Goal: Task Accomplishment & Management: Use online tool/utility

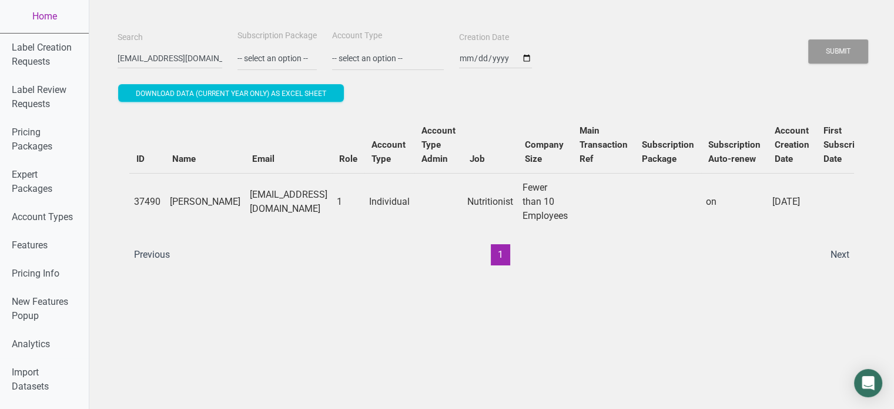
click at [171, 65] on input "CBesse@agcenter.lsu.edu" at bounding box center [170, 58] width 105 height 21
type input "info@thegoodsweets.com"
click at [808, 39] on button "Submit" at bounding box center [838, 51] width 60 height 24
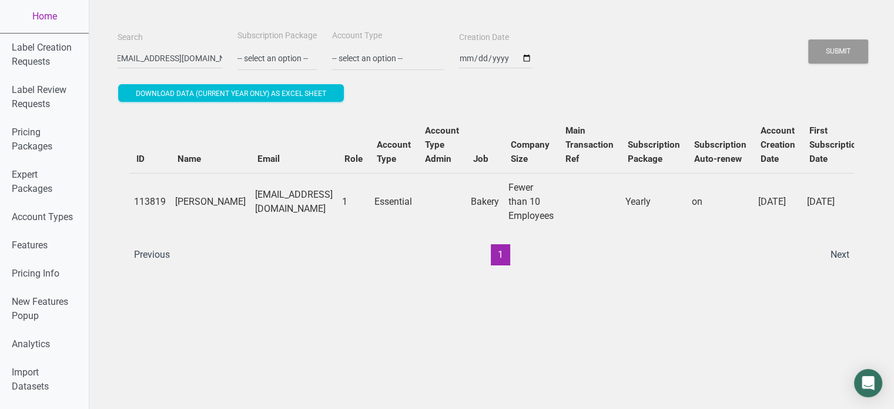
scroll to position [0, 0]
drag, startPoint x: 195, startPoint y: 211, endPoint x: 189, endPoint y: 208, distance: 6.6
click at [189, 208] on td "Meridith Braun" at bounding box center [210, 201] width 80 height 57
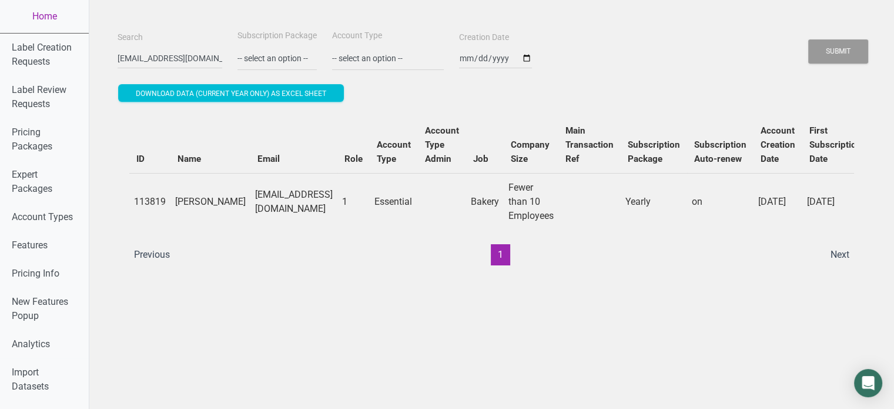
click at [189, 208] on td "Meridith Braun" at bounding box center [210, 201] width 80 height 57
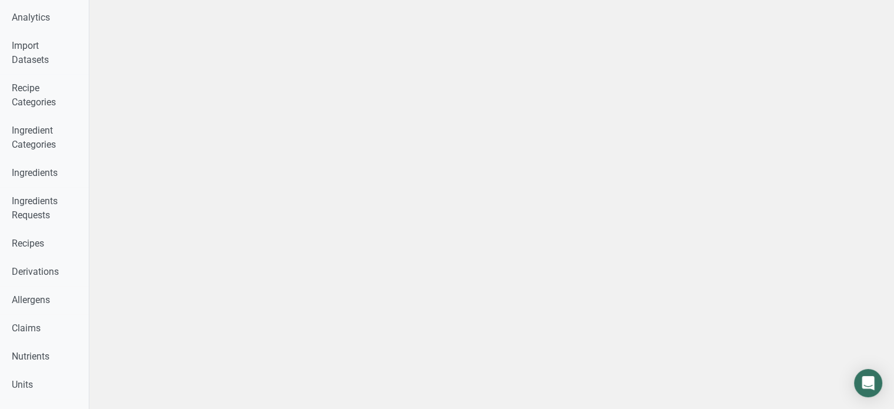
scroll to position [329, 0]
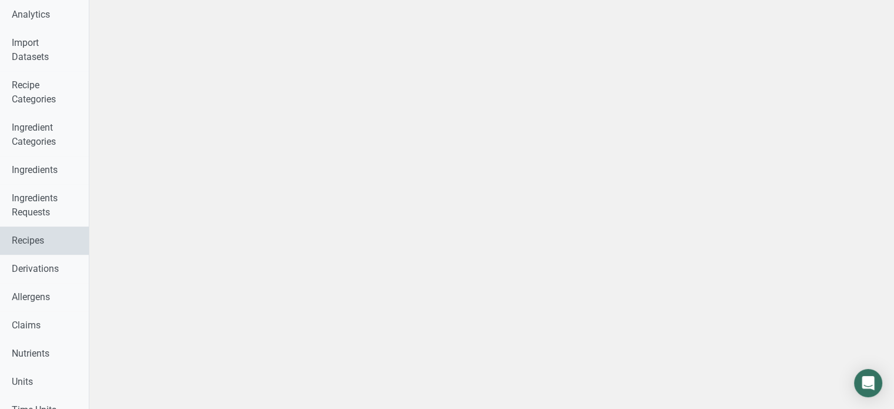
click at [72, 252] on link "Recipes" at bounding box center [44, 240] width 89 height 28
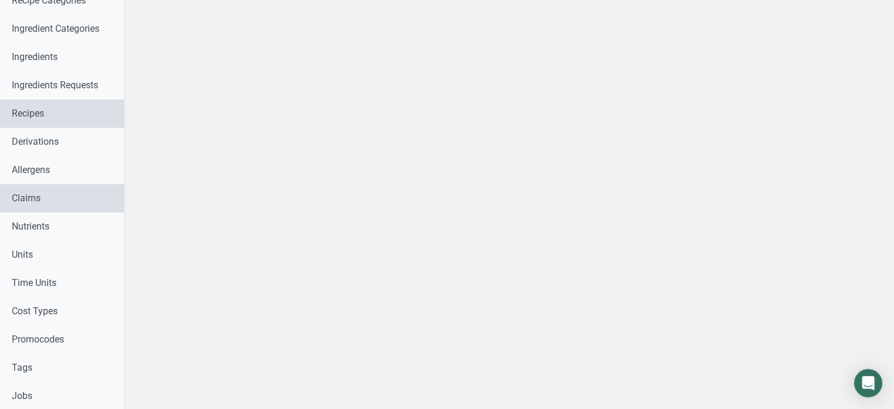
scroll to position [273, 0]
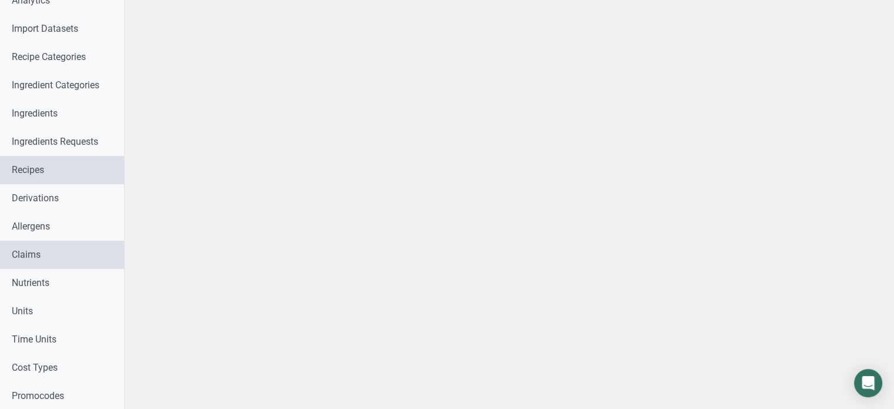
click at [72, 252] on div "Label Creation Requests Label Review Requests Pricing Packages Expert Packages …" at bounding box center [62, 283] width 124 height 1044
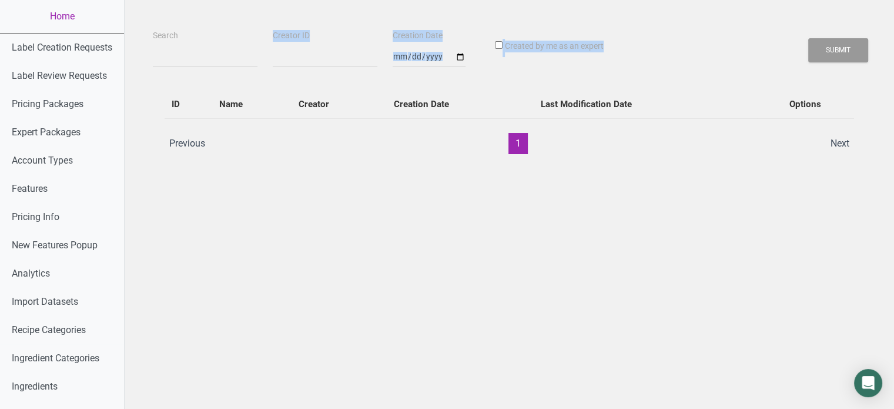
drag, startPoint x: 198, startPoint y: 70, endPoint x: 203, endPoint y: 51, distance: 19.5
click at [203, 51] on div "Search Creator ID Creation Date Created by me as an expert Submit ID Name Creat…" at bounding box center [509, 97] width 713 height 138
click at [203, 51] on input "Search" at bounding box center [205, 56] width 105 height 21
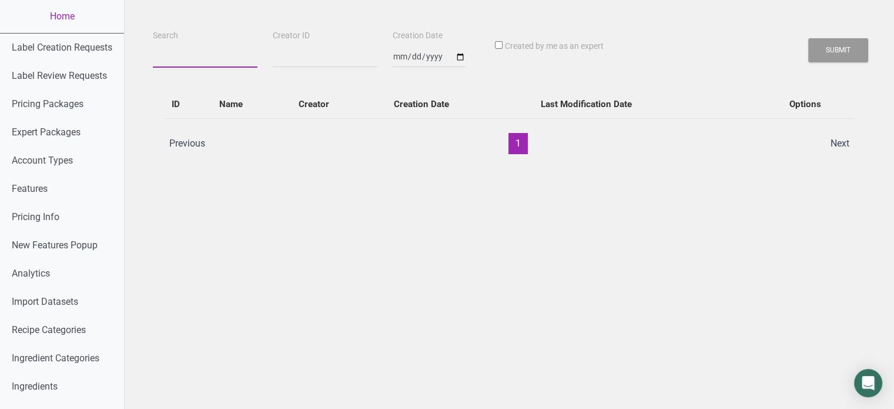
paste input "Meridith Braun"
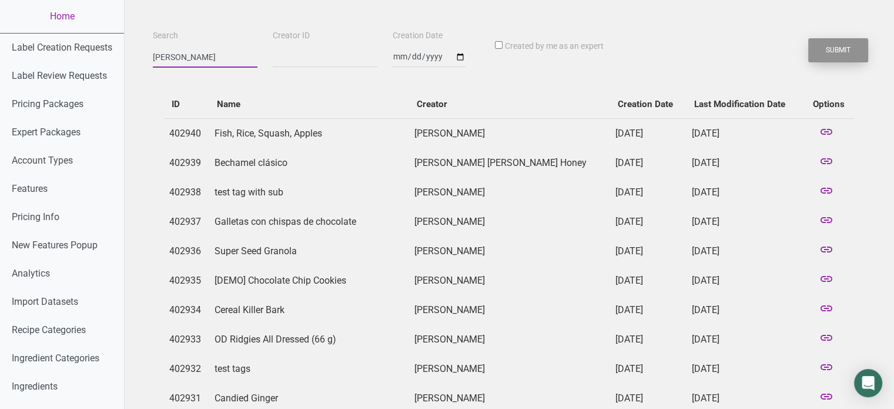
type input "Meridith Braun"
click at [844, 53] on button "Submit" at bounding box center [838, 50] width 60 height 24
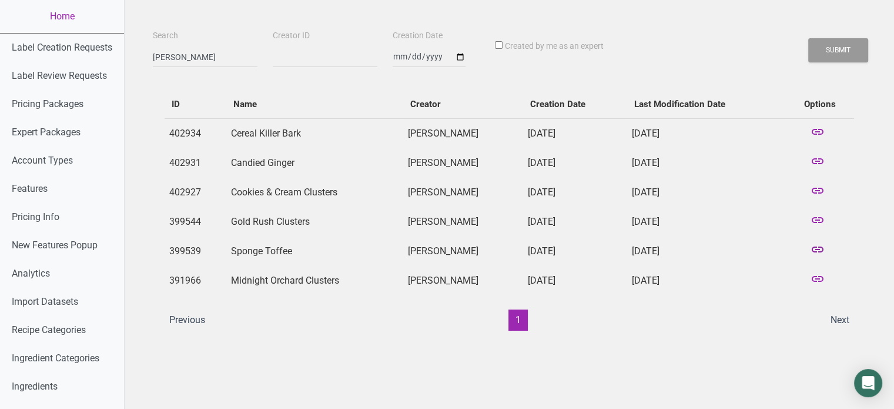
click at [821, 253] on icon at bounding box center [817, 250] width 14 height 16
click at [819, 220] on icon at bounding box center [817, 221] width 14 height 16
click at [63, 18] on link "Home" at bounding box center [62, 16] width 124 height 33
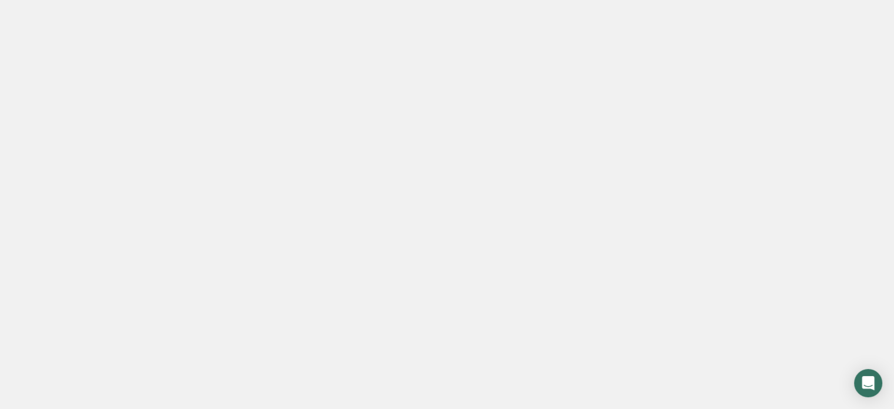
click at [63, 18] on link "Home" at bounding box center [62, 16] width 124 height 33
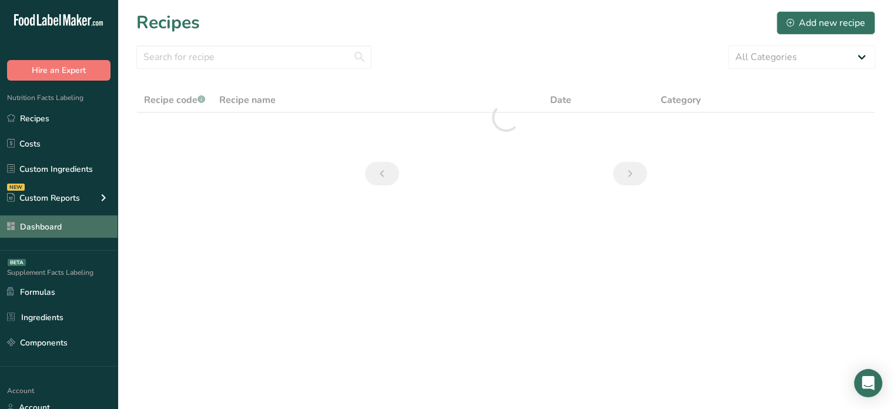
click at [84, 232] on link "Dashboard" at bounding box center [59, 226] width 118 height 22
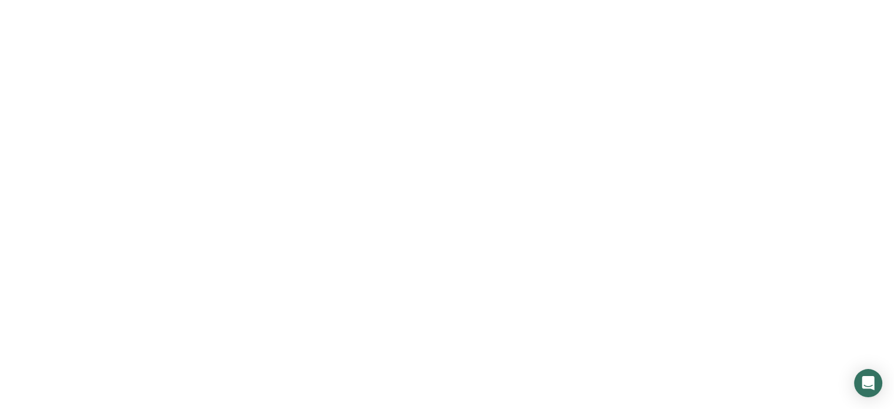
click at [84, 232] on link "Dashboard" at bounding box center [59, 226] width 118 height 22
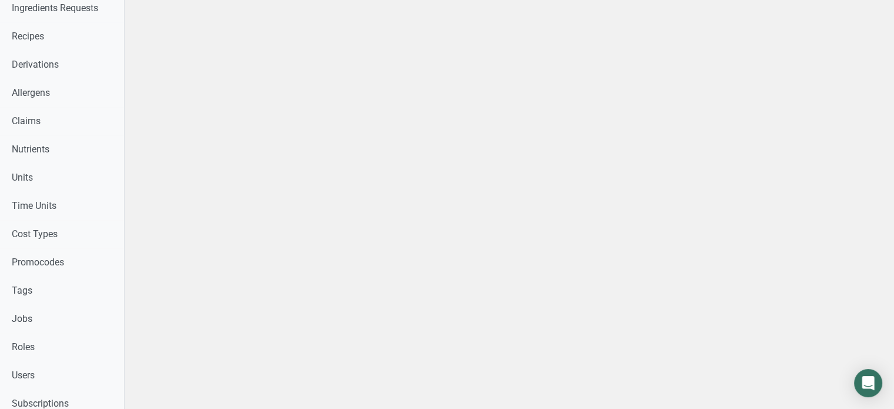
scroll to position [414, 0]
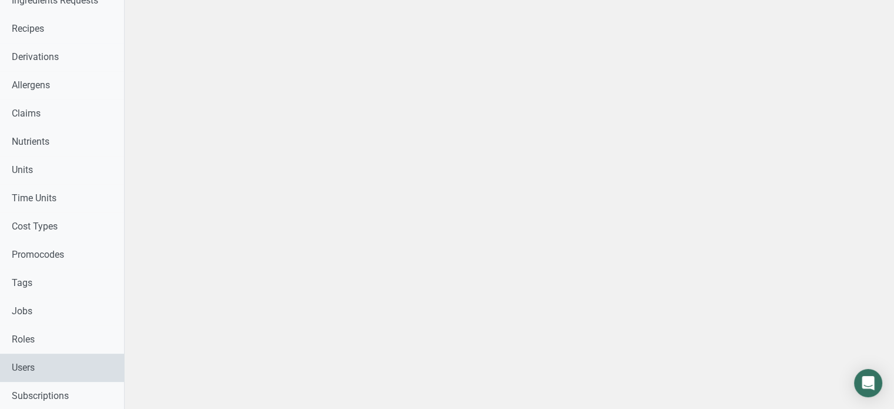
click at [49, 376] on link "Users" at bounding box center [62, 367] width 124 height 28
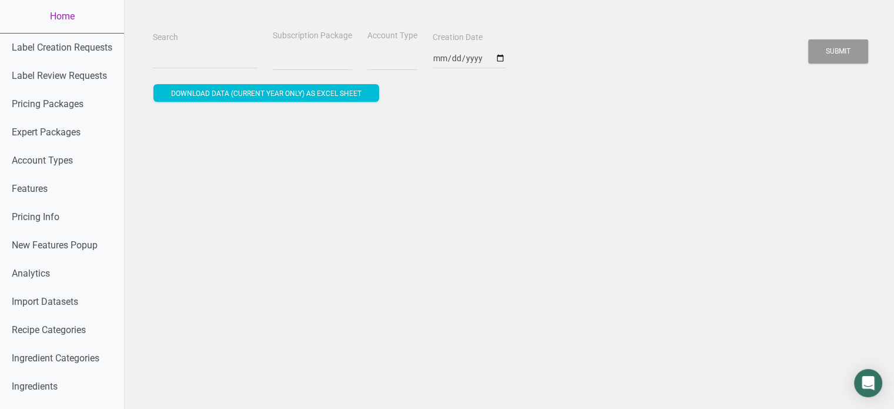
select select
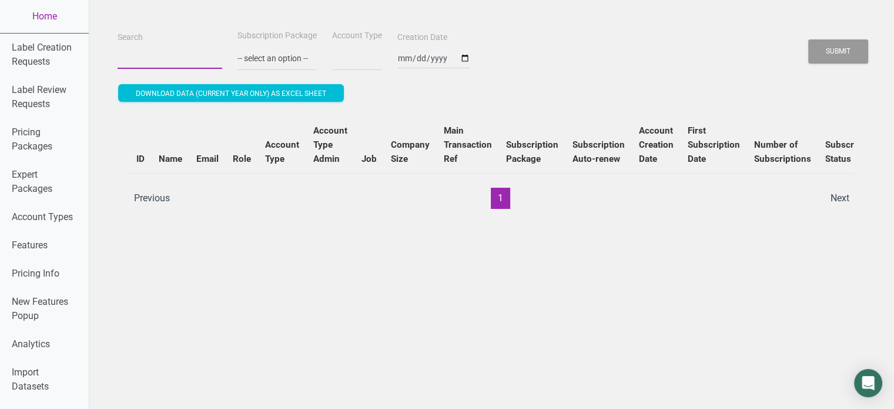
click at [170, 51] on input "Search" at bounding box center [170, 58] width 105 height 21
paste input "info@thegoodsweets.com"
type input "info@thegoodsweets.com"
select select
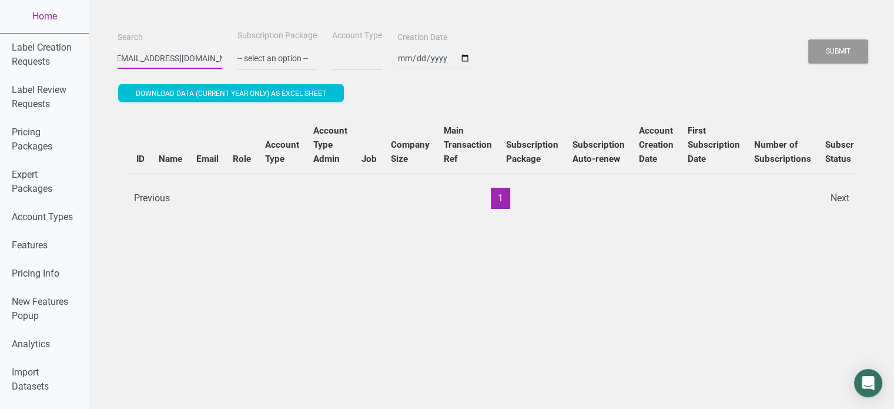
click at [808, 39] on button "Submit" at bounding box center [838, 51] width 60 height 24
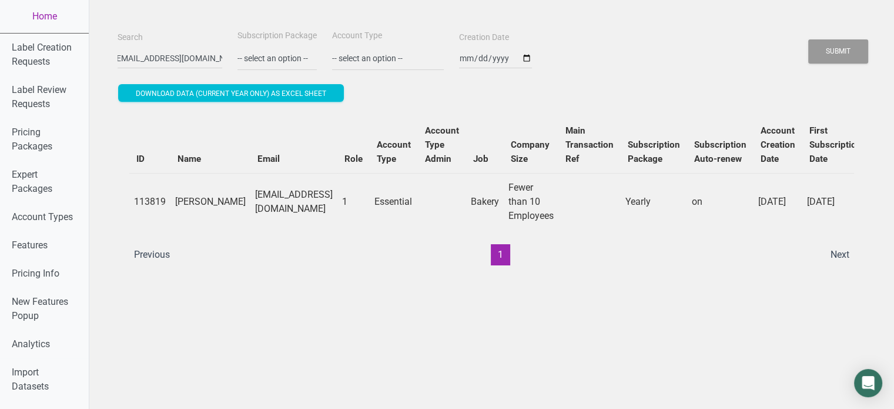
scroll to position [0, 0]
click at [527, 229] on td "Fewer than 10 Employees" at bounding box center [531, 201] width 55 height 57
drag, startPoint x: 214, startPoint y: 199, endPoint x: 329, endPoint y: 200, distance: 115.2
click at [329, 200] on td "info@thegoodsweets.com" at bounding box center [293, 201] width 87 height 57
copy td "info@thegoodsweets.com"
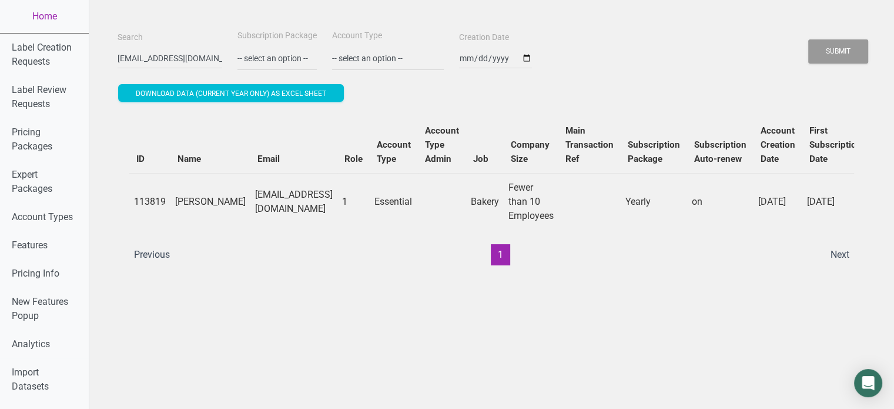
copy td "info@thegoodsweets.com"
click at [168, 53] on input "info@thegoodsweets.com" at bounding box center [170, 58] width 105 height 21
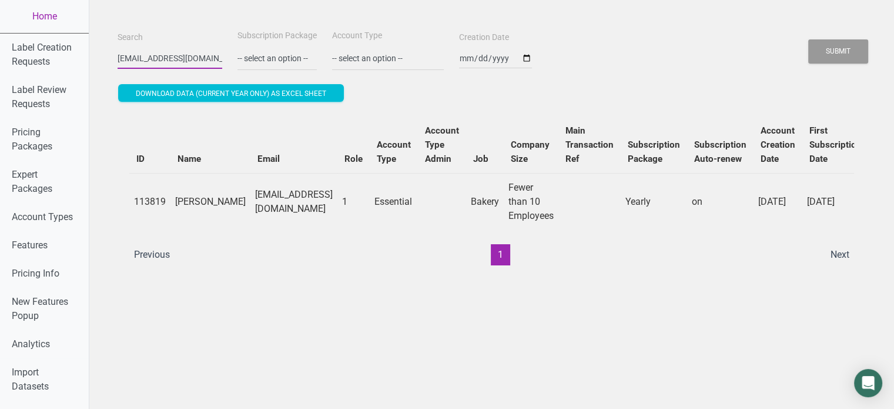
click at [168, 53] on input "info@thegoodsweets.com" at bounding box center [170, 58] width 105 height 21
type input "enrica.scuccimarra@pinsami.it"
click at [171, 58] on input "enrica.scuccimarra@pinsami.it" at bounding box center [170, 58] width 105 height 21
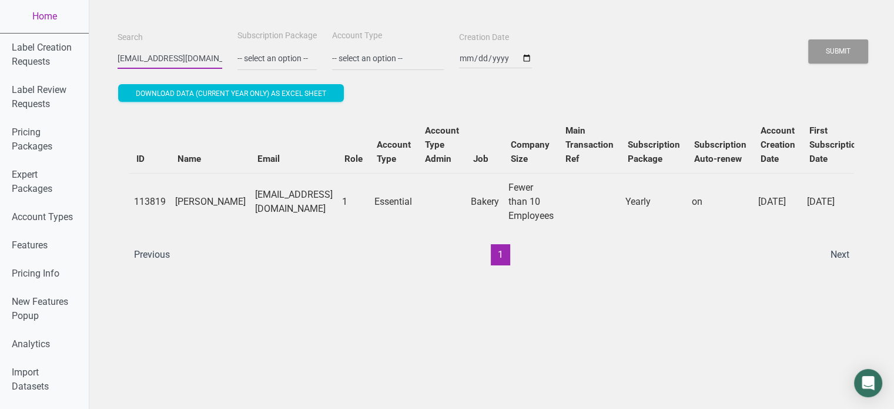
click at [171, 58] on input "enrica.scuccimarra@pinsami.it" at bounding box center [170, 58] width 105 height 21
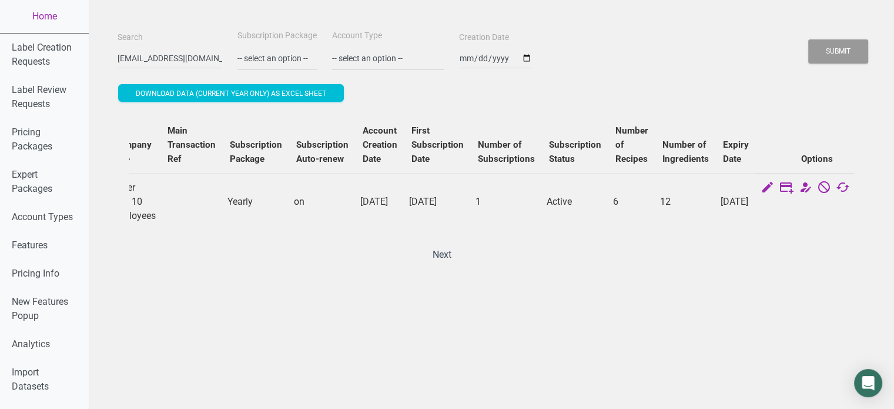
scroll to position [210, 0]
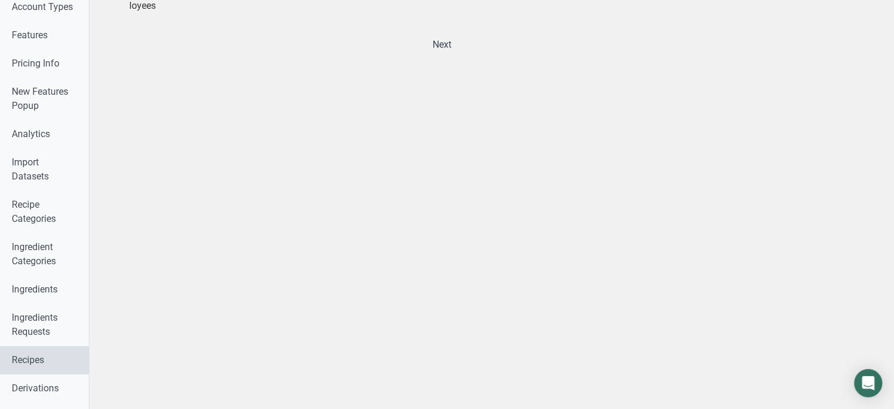
click at [38, 349] on link "Recipes" at bounding box center [44, 360] width 89 height 28
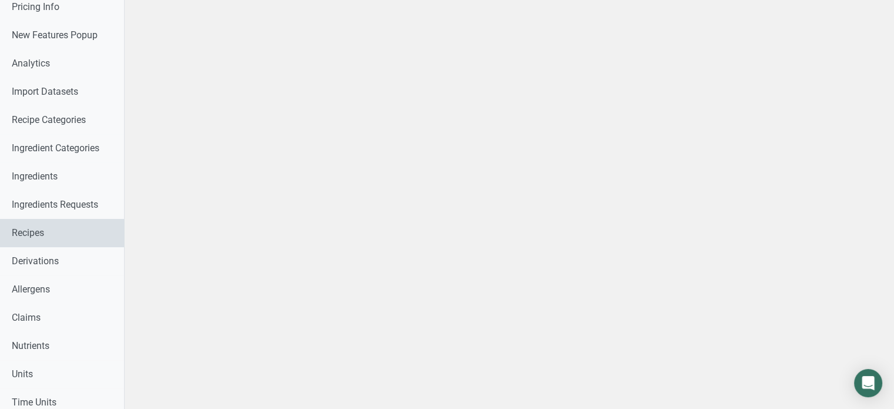
scroll to position [125, 0]
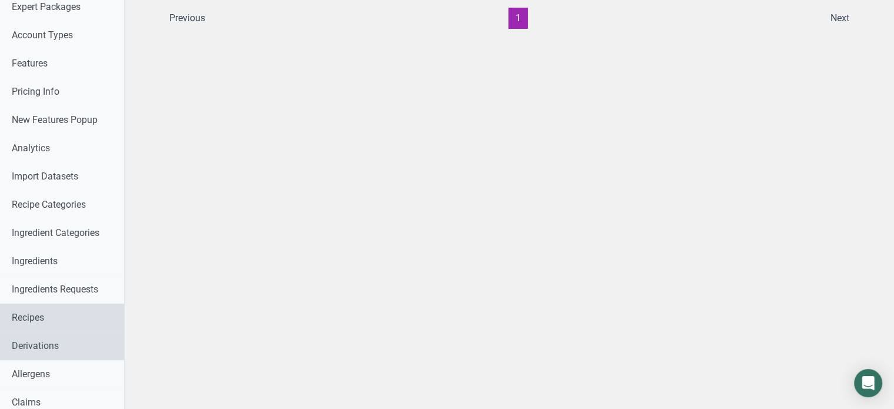
click at [38, 349] on link "Derivations" at bounding box center [62, 346] width 124 height 28
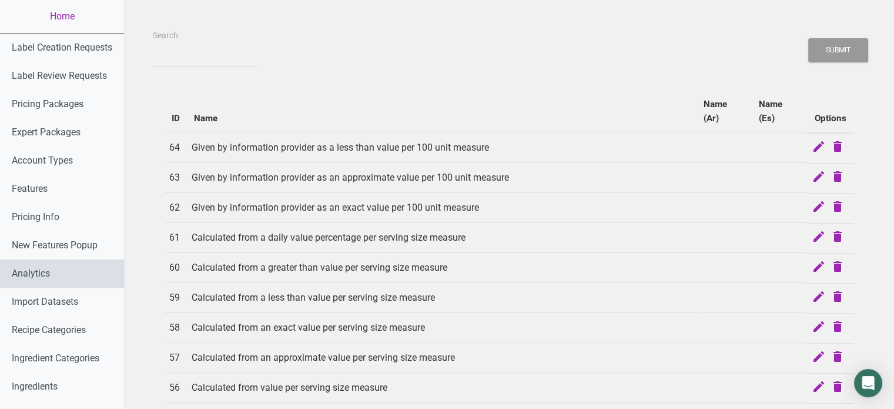
scroll to position [238, 0]
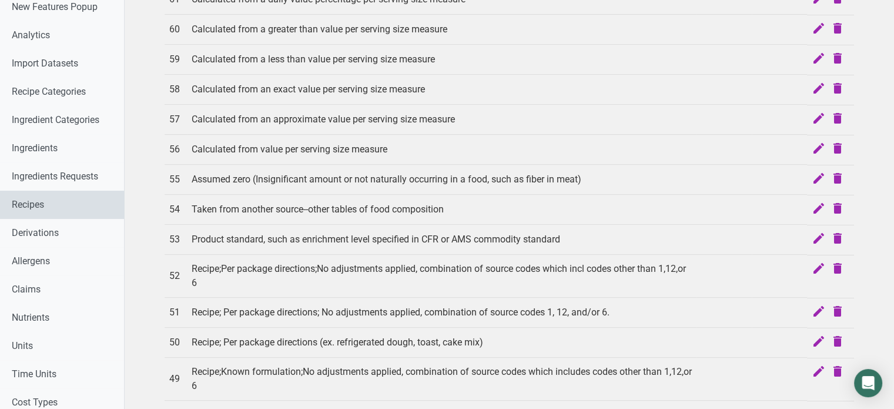
click at [79, 206] on link "Recipes" at bounding box center [62, 204] width 124 height 28
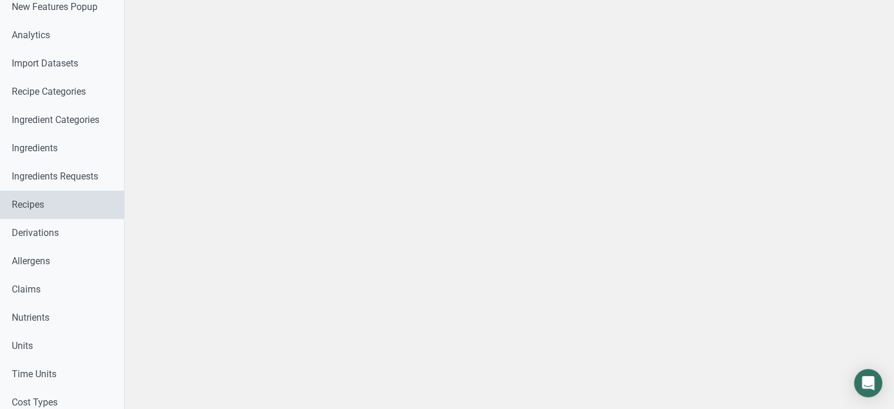
click at [79, 206] on link "Recipes" at bounding box center [62, 204] width 124 height 28
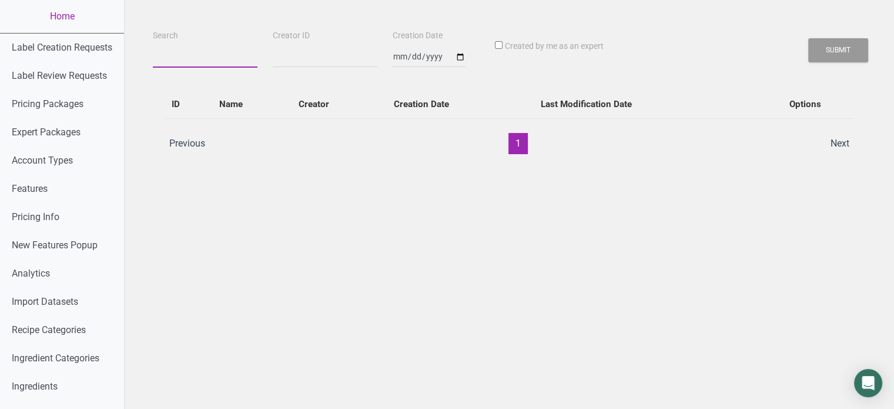
click at [205, 49] on input "Search" at bounding box center [205, 56] width 105 height 21
type input "enrica"
click at [808, 38] on button "Submit" at bounding box center [838, 50] width 60 height 24
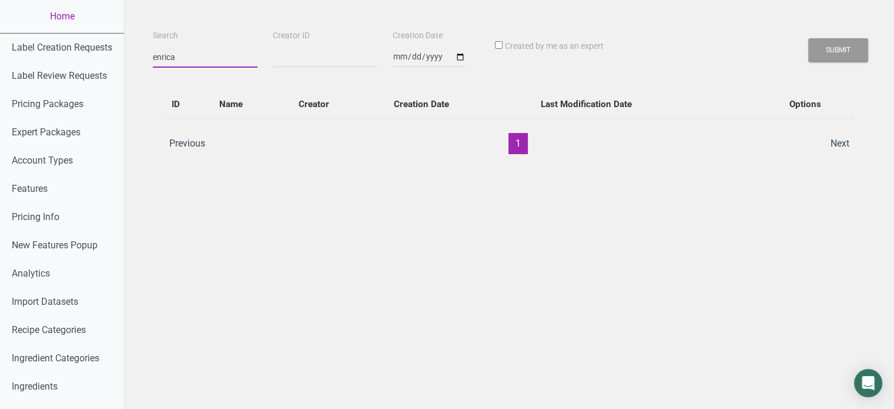
click at [808, 38] on button "Submit" at bounding box center [838, 50] width 60 height 24
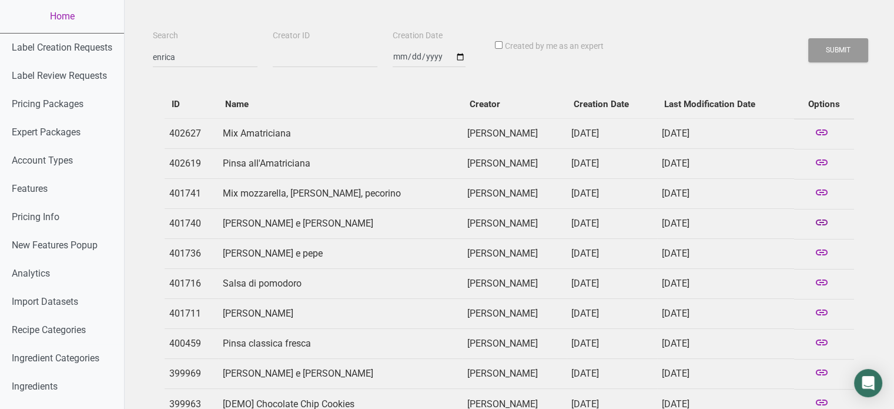
click at [817, 223] on icon at bounding box center [822, 223] width 14 height 16
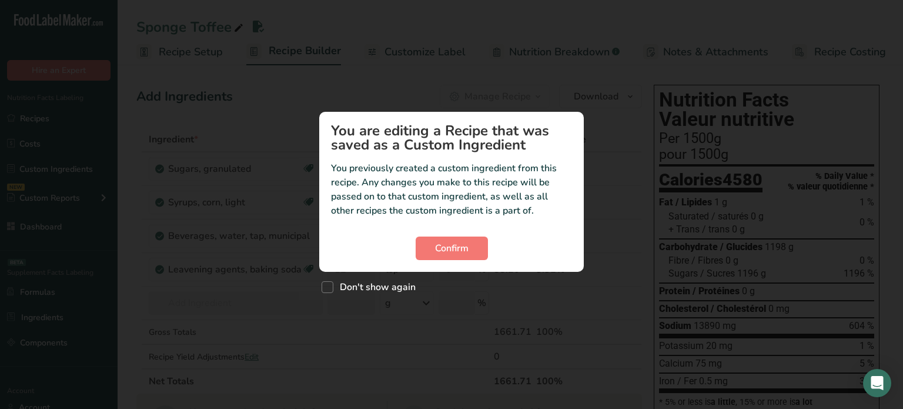
click at [464, 235] on section "You are editing a Recipe that was saved as a Custom Ingredient You previously c…" at bounding box center [451, 192] width 265 height 160
click at [464, 244] on span "Confirm" at bounding box center [452, 248] width 34 height 14
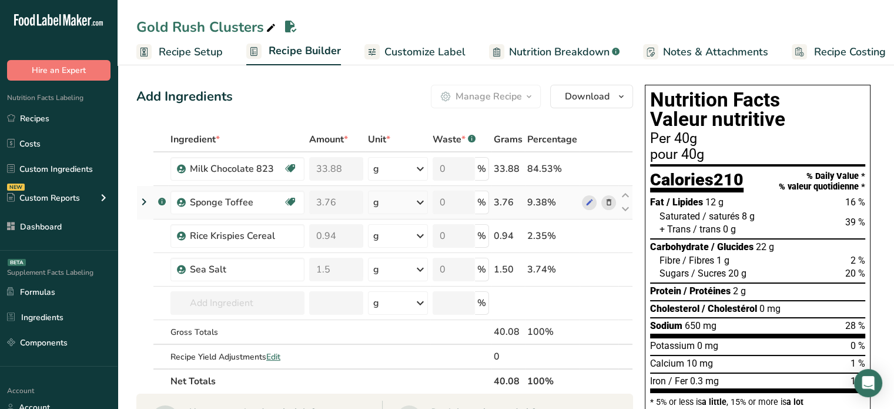
click at [142, 200] on icon at bounding box center [144, 201] width 14 height 21
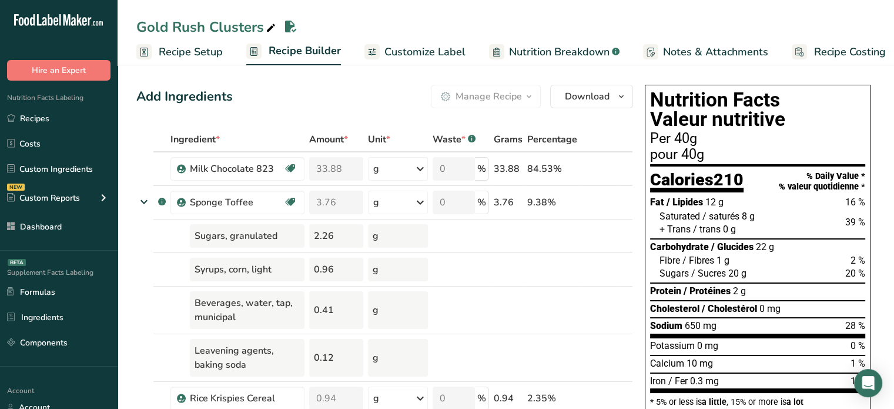
click at [535, 48] on span "Nutrition Breakdown" at bounding box center [559, 52] width 101 height 16
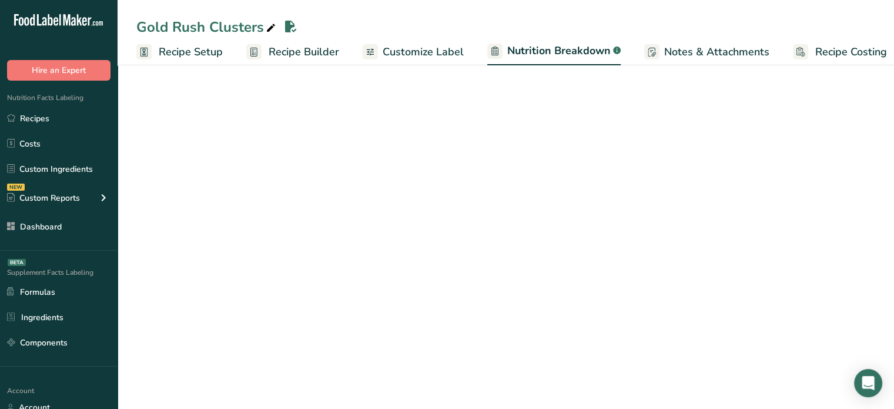
scroll to position [0, 11]
select select "Calories"
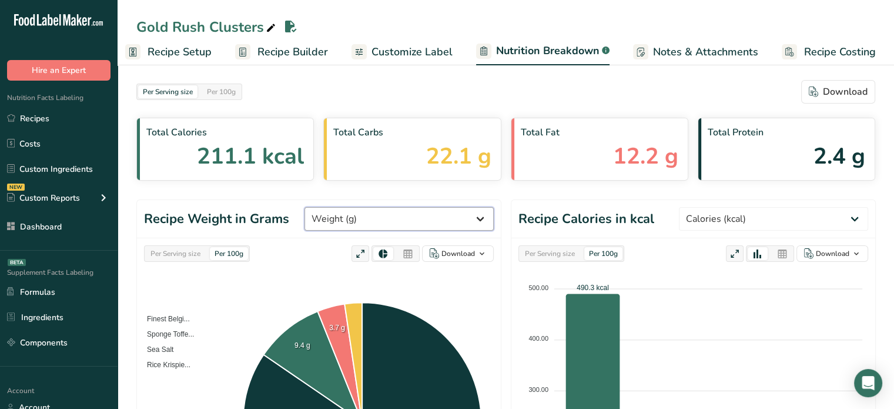
click at [466, 218] on select "Weight (g) Calories (kcal) Energy KJ (kj) Total Fat (g) Saturated Fat (g) Trans…" at bounding box center [399, 219] width 189 height 24
select select "Calories"
click at [349, 207] on select "Weight (g) Calories (kcal) Energy KJ (kj) Total Fat (g) Saturated Fat (g) Trans…" at bounding box center [399, 219] width 189 height 24
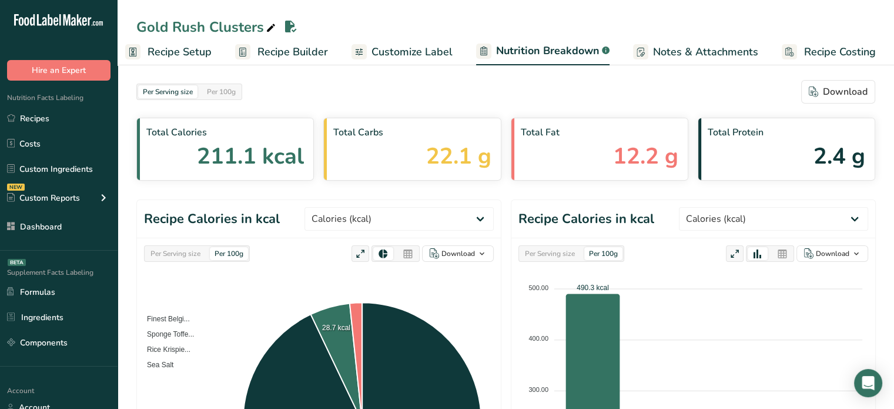
click at [188, 251] on div "Per Serving size" at bounding box center [175, 253] width 59 height 13
click at [409, 249] on icon at bounding box center [408, 254] width 11 height 16
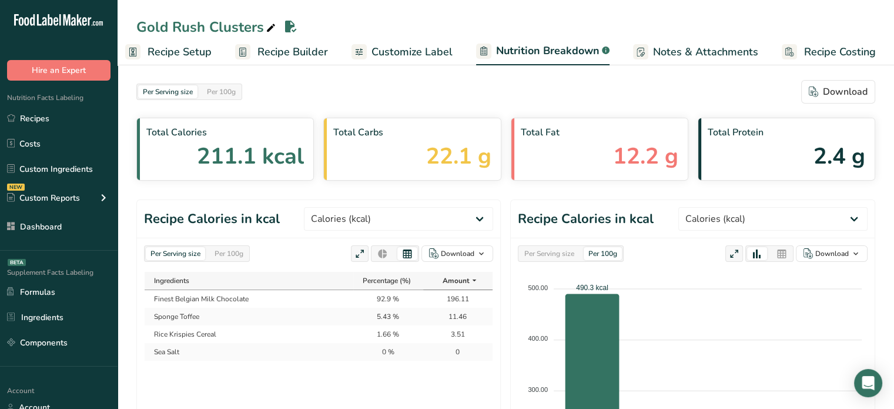
click at [461, 315] on td "11.46" at bounding box center [457, 316] width 69 height 18
copy td "11.46"
click at [335, 232] on header "Recipe Calories in kcal Weight (g) Calories (kcal) Energy KJ (kj) Total Fat (g)…" at bounding box center [318, 219] width 363 height 38
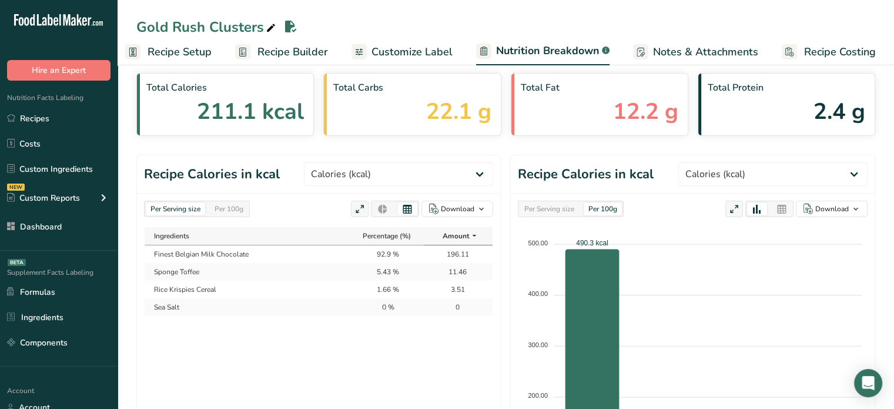
scroll to position [47, 0]
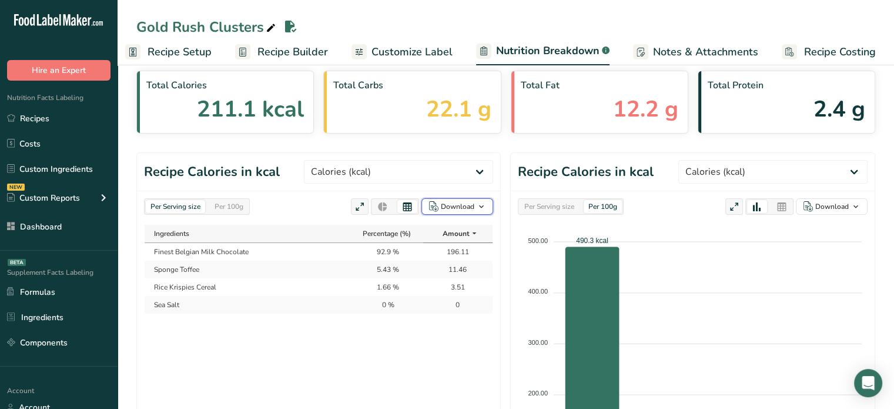
click at [477, 209] on icon "button" at bounding box center [481, 206] width 9 height 15
click at [468, 234] on div "As image (.png)" at bounding box center [454, 229] width 65 height 15
click at [303, 43] on link "Recipe Builder" at bounding box center [281, 52] width 93 height 26
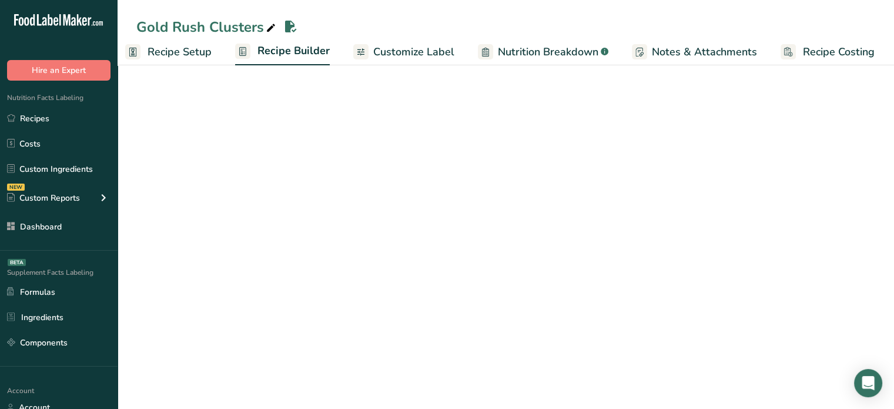
scroll to position [0, 10]
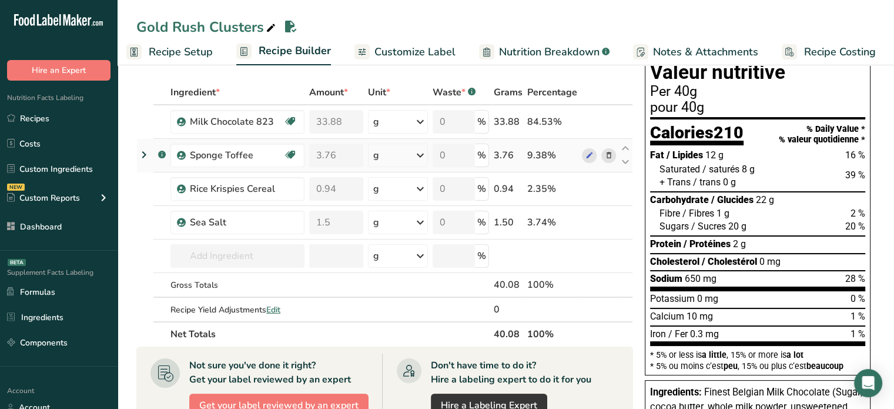
click at [147, 153] on icon at bounding box center [144, 154] width 14 height 21
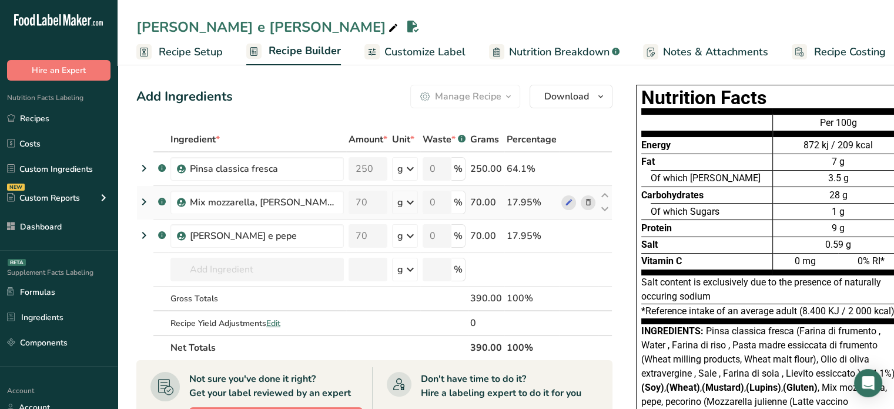
click at [146, 200] on icon at bounding box center [144, 201] width 14 height 21
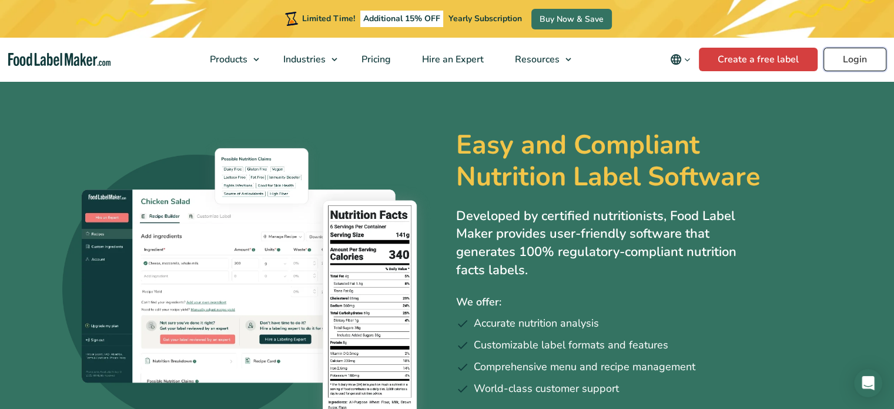
click at [865, 51] on link "Login" at bounding box center [855, 60] width 63 height 24
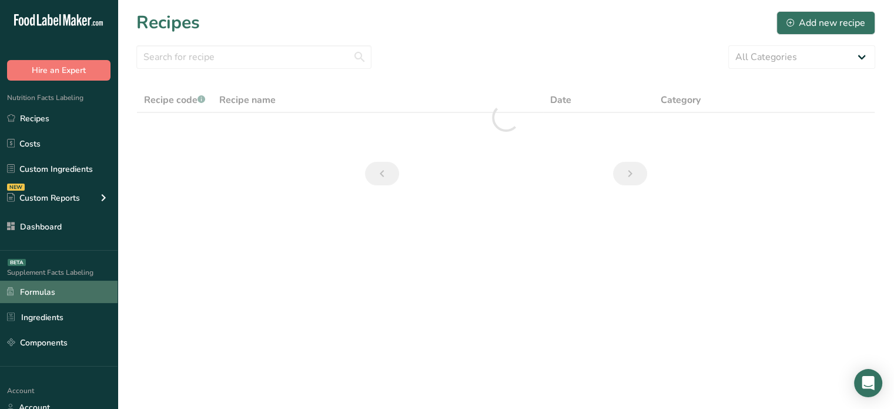
click at [94, 287] on link "Formulas" at bounding box center [59, 291] width 118 height 22
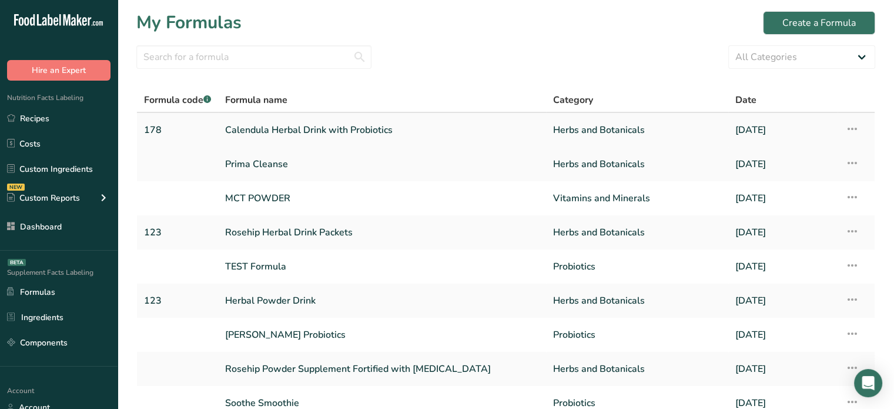
click at [859, 128] on td "Formula Setup Delete Formula" at bounding box center [856, 130] width 37 height 34
click at [856, 128] on icon at bounding box center [852, 128] width 14 height 21
click at [789, 185] on span "Delete Formula" at bounding box center [777, 183] width 59 height 14
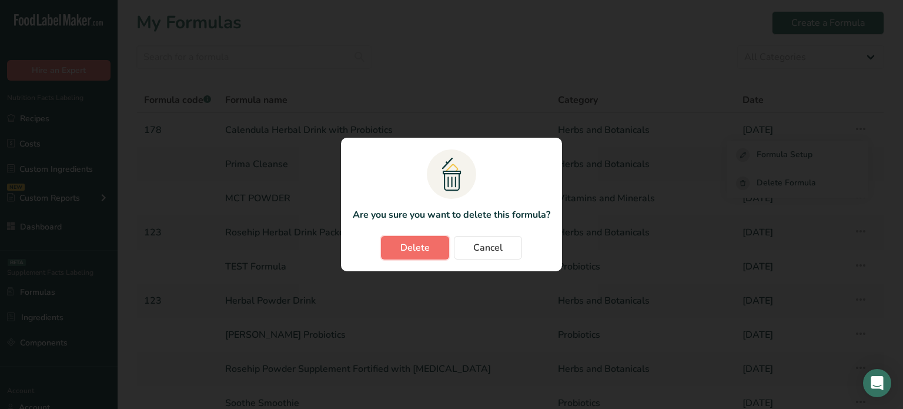
click at [434, 242] on button "Delete" at bounding box center [415, 248] width 68 height 24
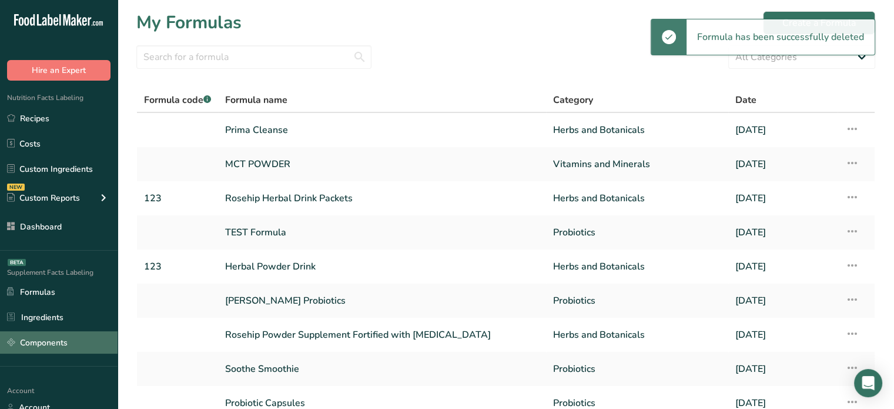
click at [52, 341] on link "Components" at bounding box center [59, 342] width 118 height 22
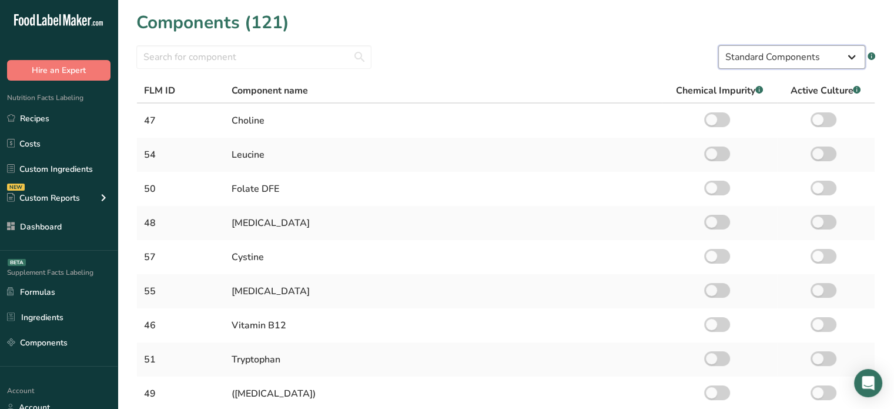
click at [842, 67] on select "Standard Components Custom Components" at bounding box center [791, 57] width 147 height 24
select select "custom"
click at [718, 45] on select "Standard Components Custom Components" at bounding box center [791, 57] width 147 height 24
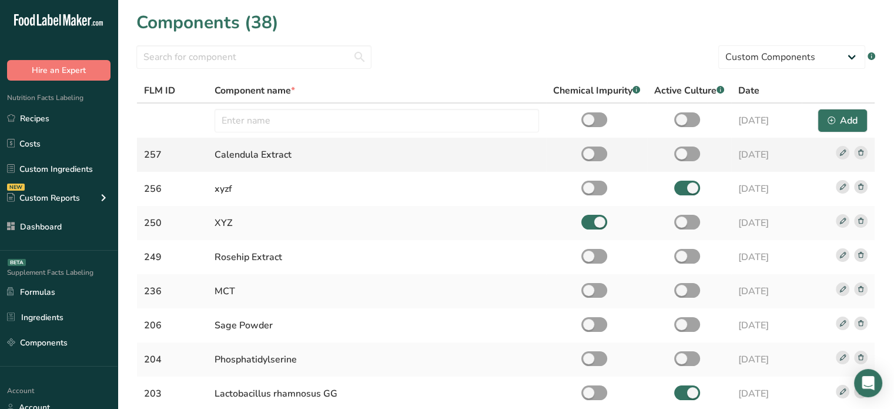
click at [860, 153] on rect at bounding box center [861, 153] width 14 height 14
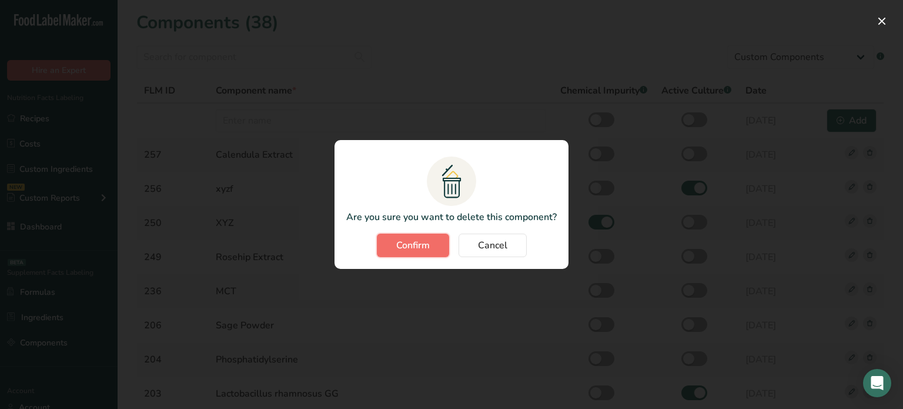
click at [399, 243] on span "Confirm" at bounding box center [413, 245] width 34 height 14
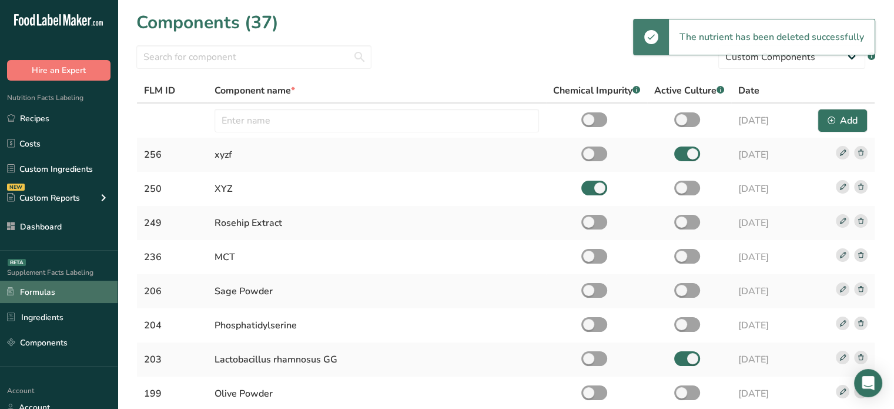
click at [61, 289] on link "Formulas" at bounding box center [59, 291] width 118 height 22
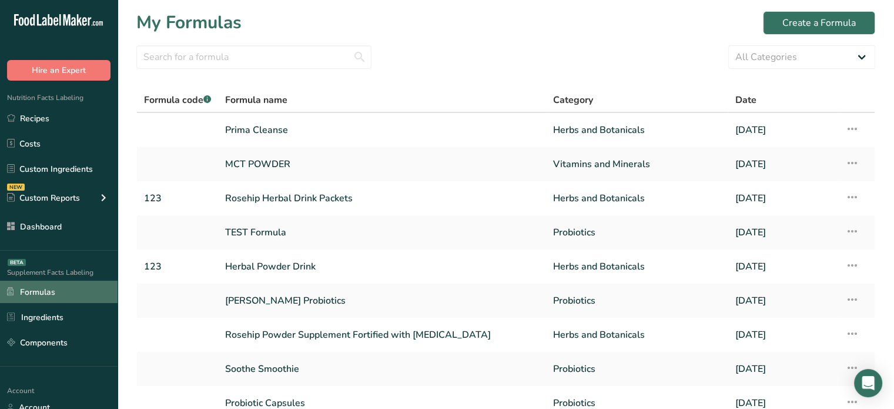
click at [71, 291] on link "Formulas" at bounding box center [59, 291] width 118 height 22
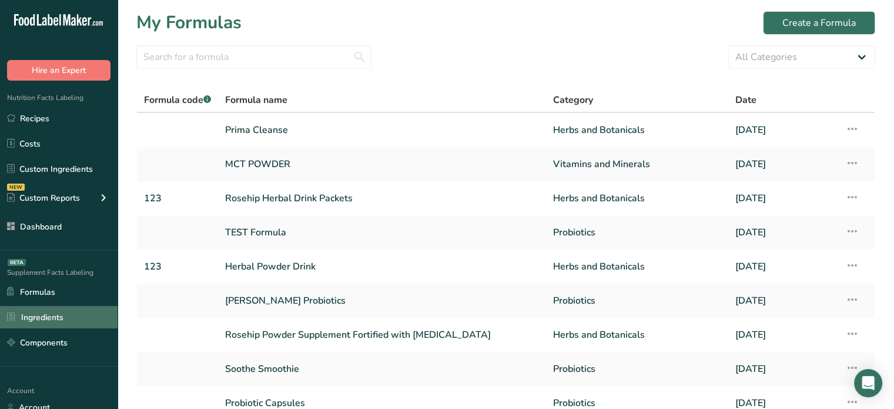
click at [67, 310] on link "Ingredients" at bounding box center [59, 317] width 118 height 22
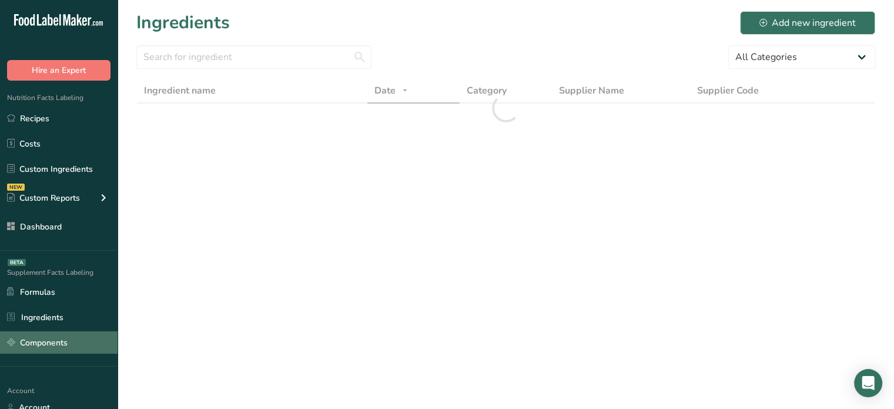
drag, startPoint x: 67, startPoint y: 310, endPoint x: 68, endPoint y: 349, distance: 38.8
click at [68, 349] on ul "Formulas Ingredients Components" at bounding box center [59, 316] width 118 height 73
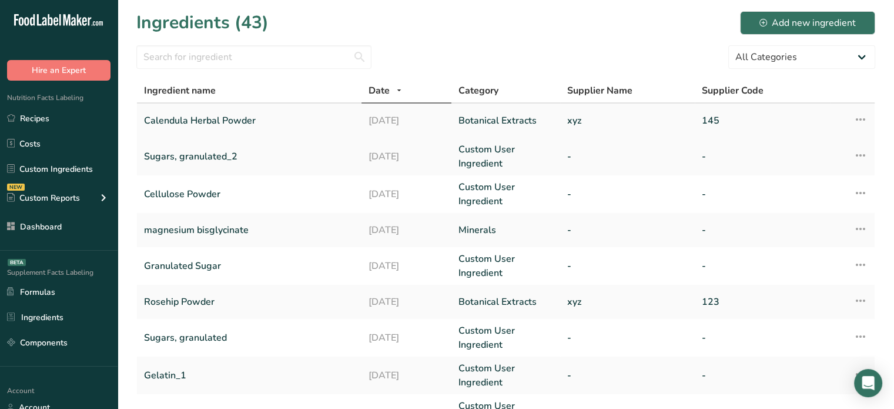
click at [858, 115] on icon at bounding box center [861, 119] width 14 height 21
click at [779, 178] on div "Delete Ingredient" at bounding box center [811, 175] width 94 height 14
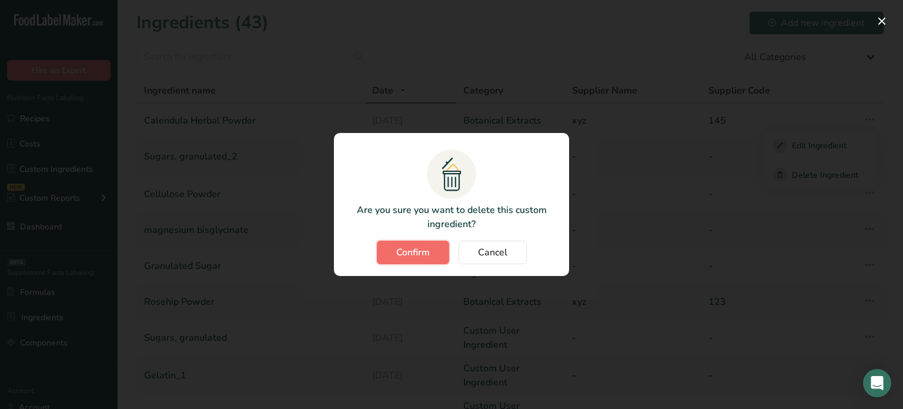
click at [427, 260] on button "Confirm" at bounding box center [413, 252] width 72 height 24
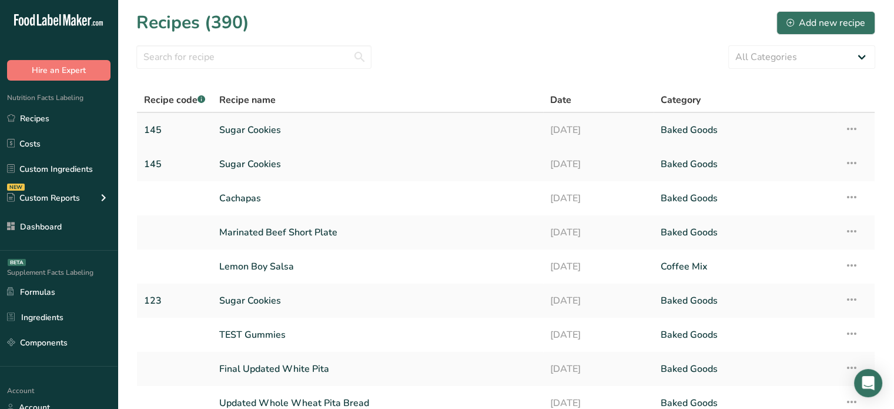
click at [854, 126] on icon at bounding box center [852, 128] width 14 height 21
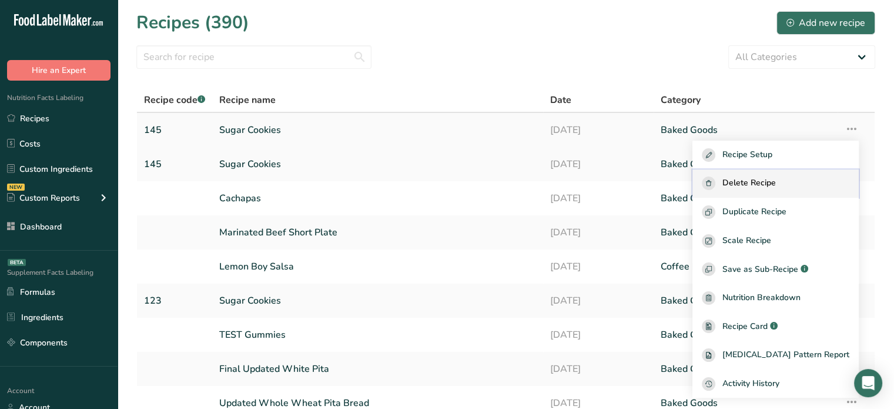
click at [794, 190] on button "Delete Recipe" at bounding box center [776, 183] width 166 height 29
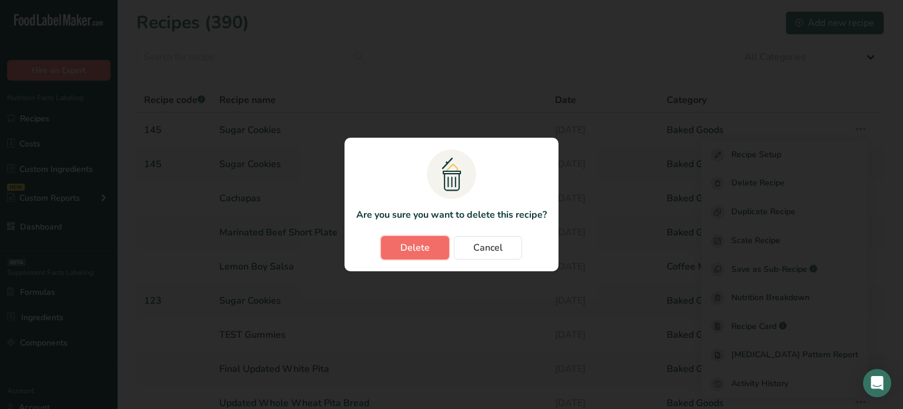
click at [397, 254] on button "Delete" at bounding box center [415, 248] width 68 height 24
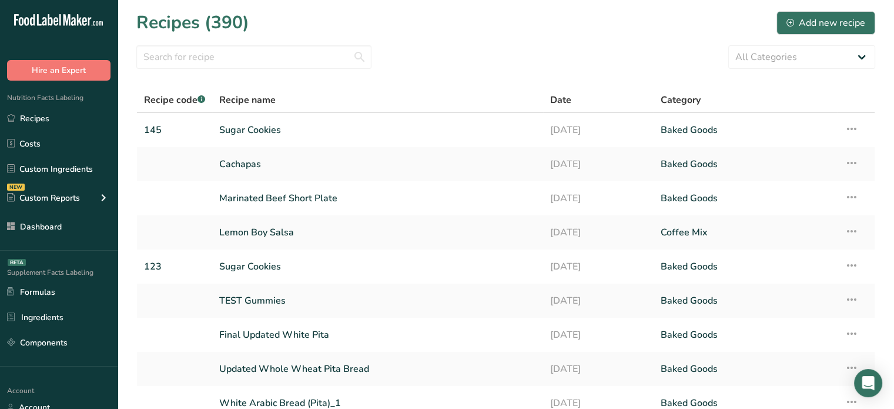
click at [855, 125] on icon at bounding box center [852, 128] width 14 height 21
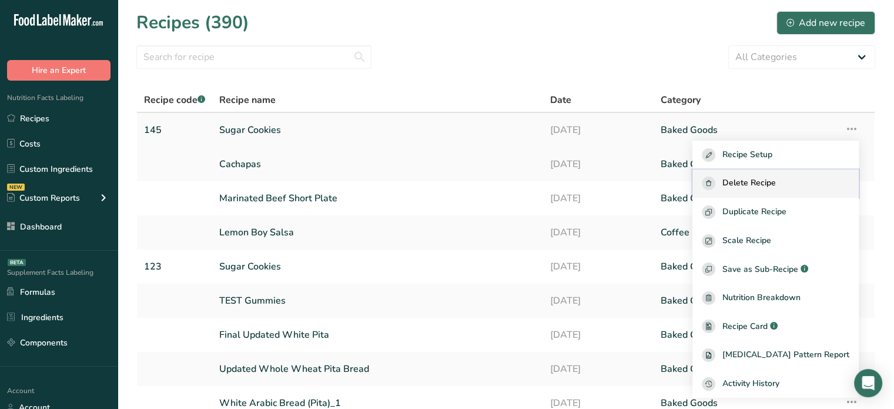
click at [743, 173] on button "Delete Recipe" at bounding box center [776, 183] width 166 height 29
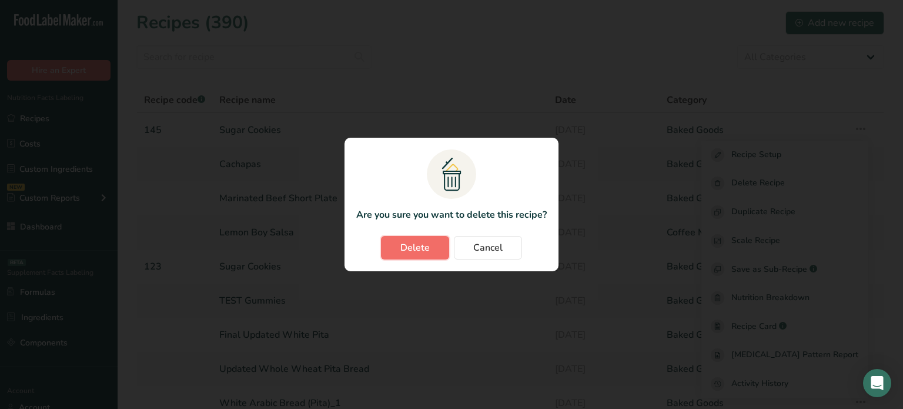
click at [422, 253] on span "Delete" at bounding box center [414, 247] width 29 height 14
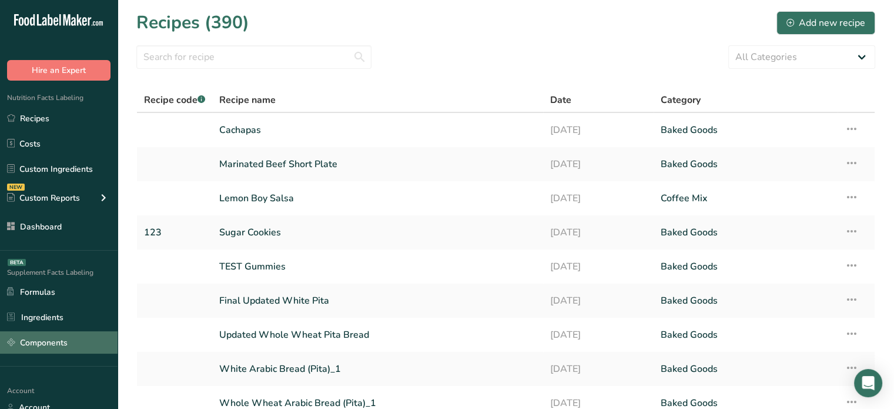
click at [47, 349] on link "Components" at bounding box center [59, 342] width 118 height 22
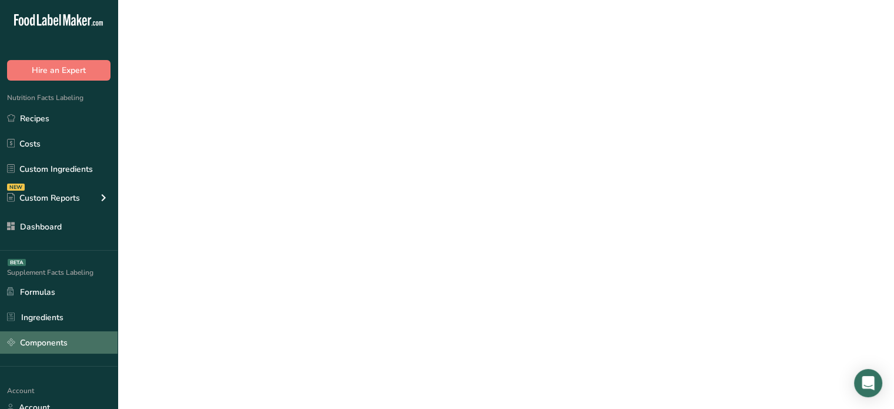
click at [47, 349] on link "Components" at bounding box center [59, 342] width 118 height 22
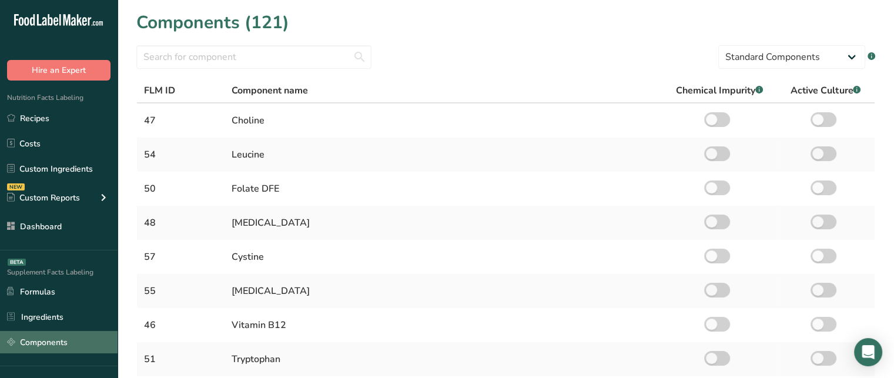
click at [39, 350] on link "Components" at bounding box center [59, 342] width 118 height 22
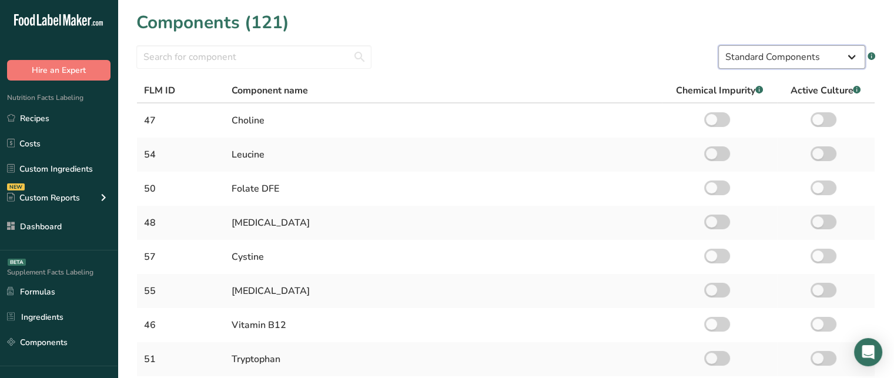
click at [794, 56] on select "Standard Components Custom Components" at bounding box center [791, 57] width 147 height 24
click at [718, 45] on select "Standard Components Custom Components" at bounding box center [791, 57] width 147 height 24
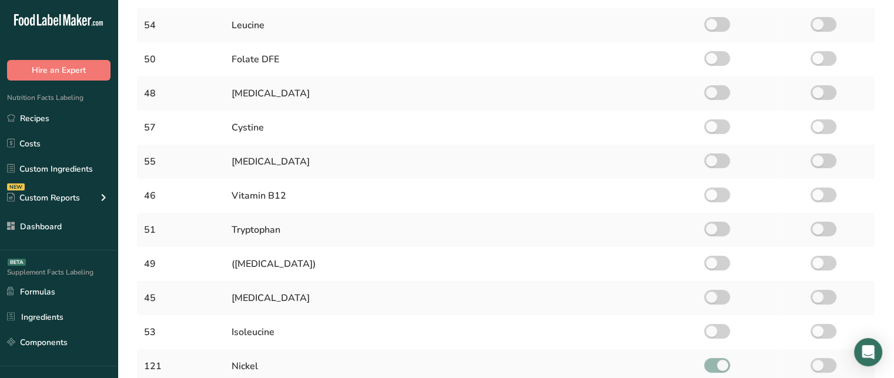
scroll to position [331, 0]
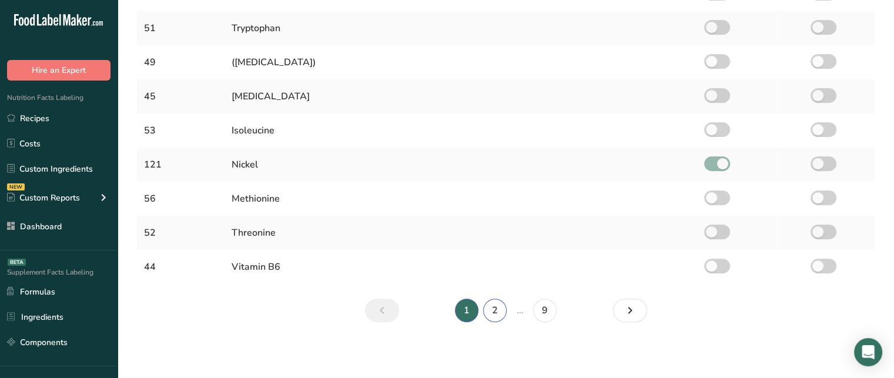
click at [493, 305] on link "2" at bounding box center [495, 311] width 24 height 24
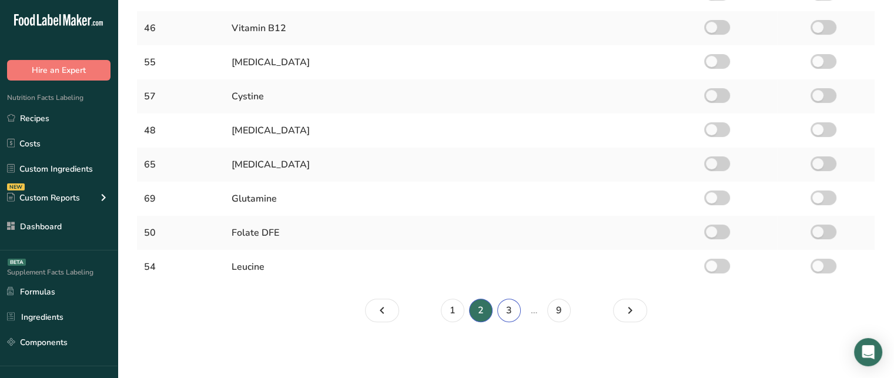
click at [505, 308] on link "3" at bounding box center [509, 311] width 24 height 24
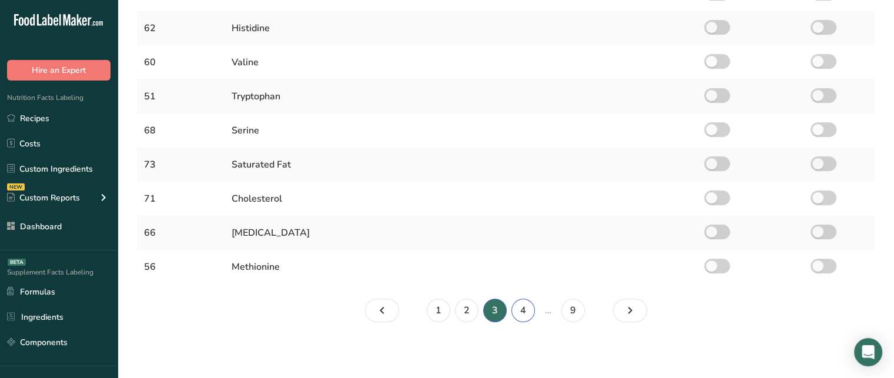
click at [529, 313] on link "4" at bounding box center [523, 311] width 24 height 24
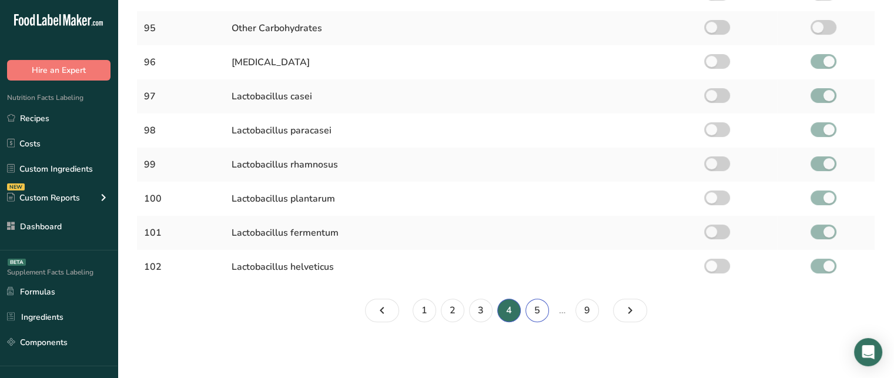
click at [529, 313] on link "5" at bounding box center [538, 311] width 24 height 24
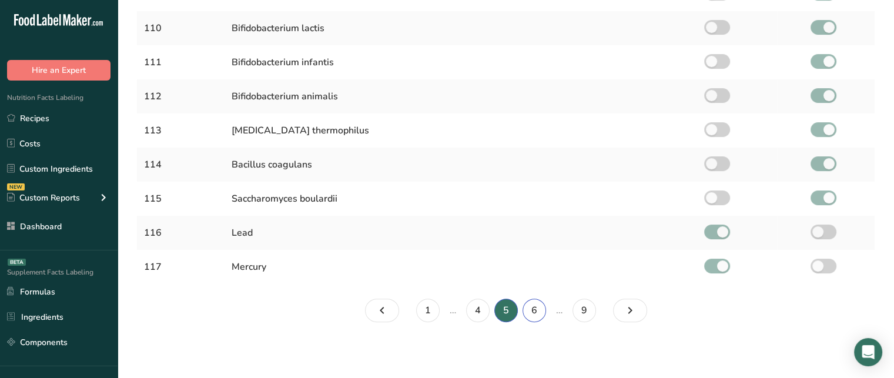
click at [529, 313] on link "6" at bounding box center [535, 311] width 24 height 24
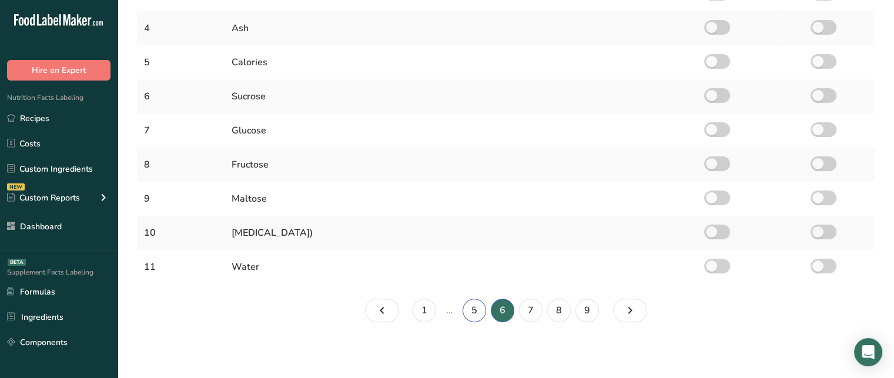
click at [486, 309] on link "5" at bounding box center [475, 311] width 24 height 24
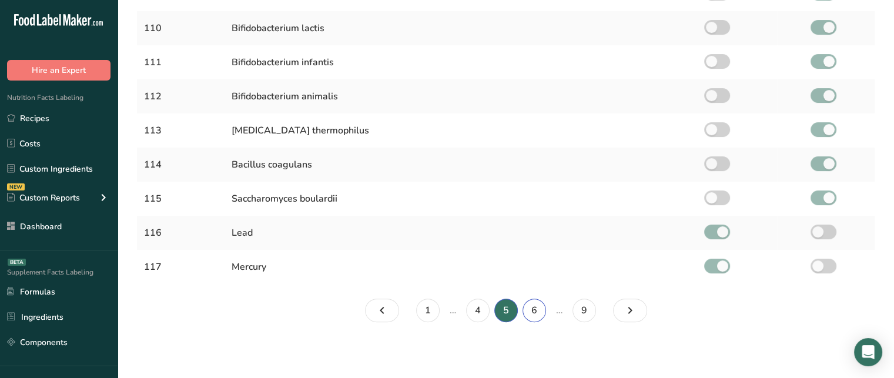
click at [534, 308] on link "6" at bounding box center [535, 311] width 24 height 24
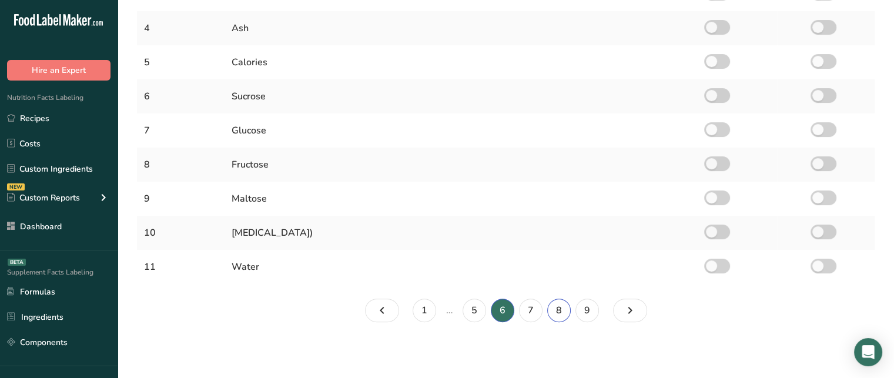
click at [550, 303] on link "8" at bounding box center [559, 311] width 24 height 24
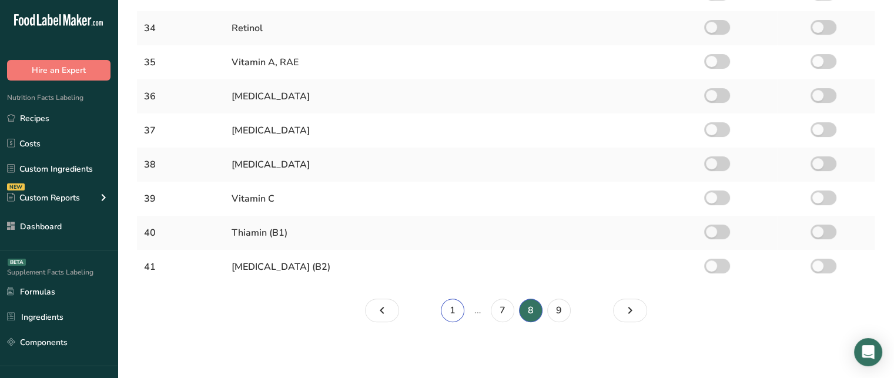
click at [459, 310] on link "1" at bounding box center [453, 311] width 24 height 24
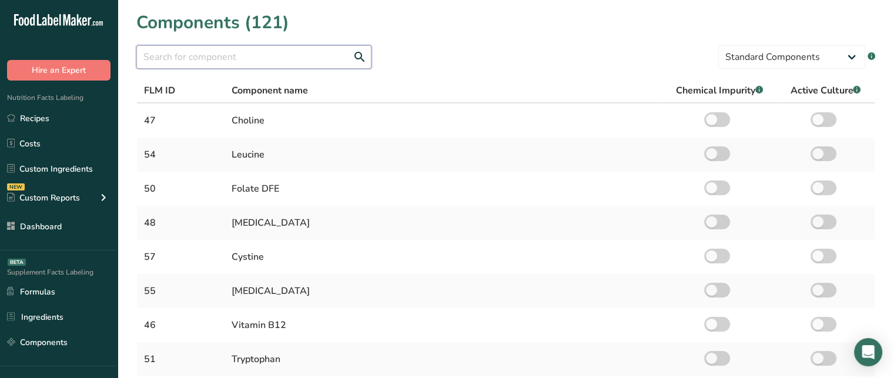
click at [281, 59] on input "text" at bounding box center [253, 57] width 235 height 24
type input "c"
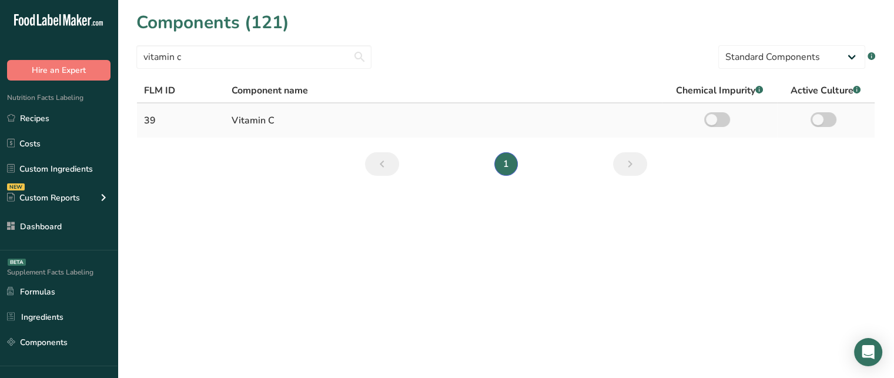
drag, startPoint x: 297, startPoint y: 118, endPoint x: 228, endPoint y: 120, distance: 69.4
click at [228, 120] on td "Vitamin C" at bounding box center [443, 120] width 437 height 34
drag, startPoint x: 190, startPoint y: 56, endPoint x: 114, endPoint y: 59, distance: 75.9
click at [114, 59] on div ".a-20{fill:#fff;} Hire an Expert Nutrition Facts Labeling Recipes Costs Custom …" at bounding box center [447, 189] width 894 height 378
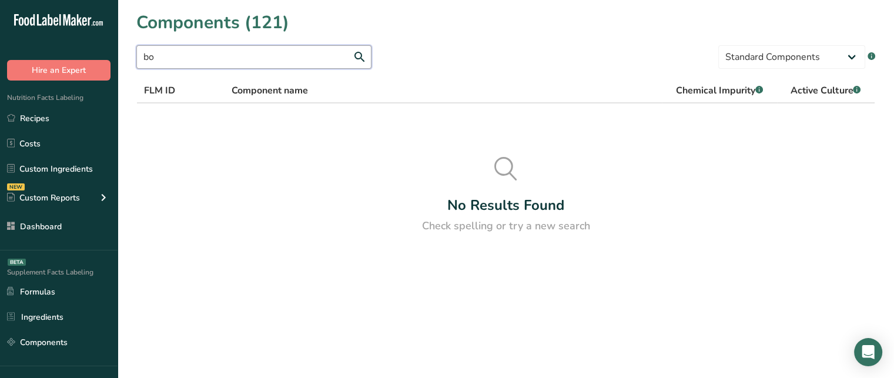
type input "b"
type input "c"
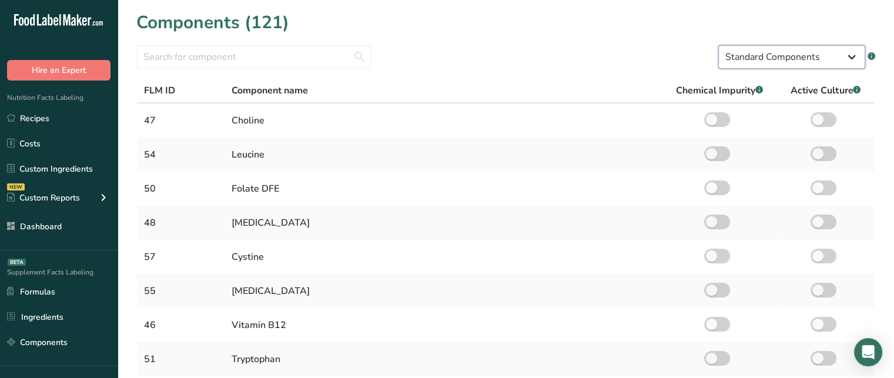
click at [781, 59] on select "Standard Components Custom Components" at bounding box center [791, 57] width 147 height 24
select select "custom"
click at [718, 45] on select "Standard Components Custom Components" at bounding box center [791, 57] width 147 height 24
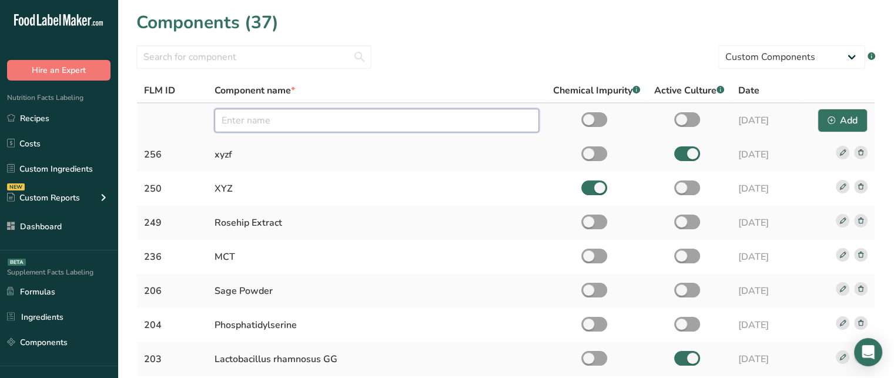
click at [430, 124] on input "text" at bounding box center [377, 121] width 325 height 24
type input "Calendula Extract"
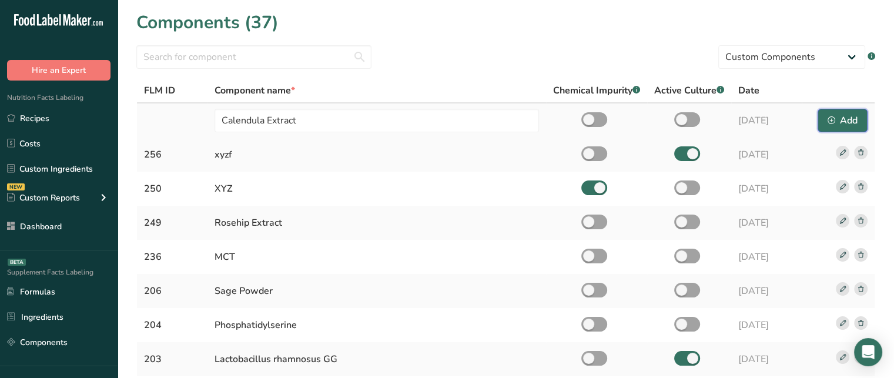
click at [853, 119] on div "Add" at bounding box center [843, 120] width 30 height 14
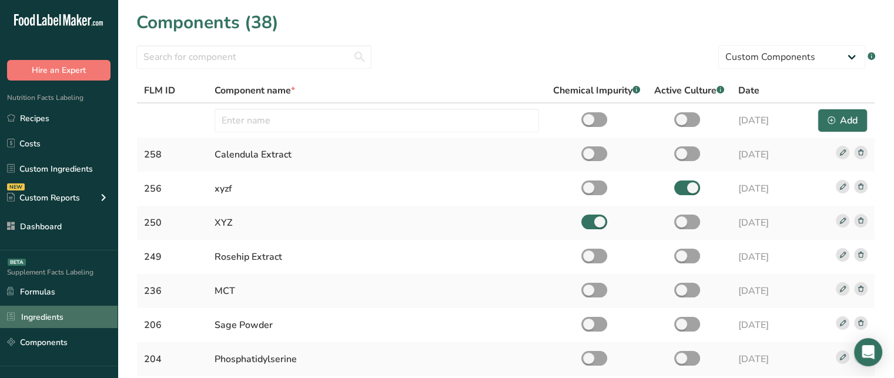
click at [63, 319] on link "Ingredients" at bounding box center [59, 317] width 118 height 22
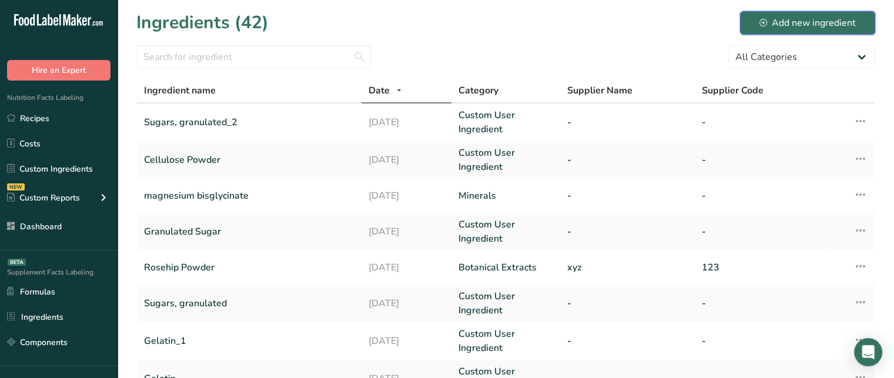
click at [823, 19] on div "Add new ingredient" at bounding box center [808, 23] width 96 height 14
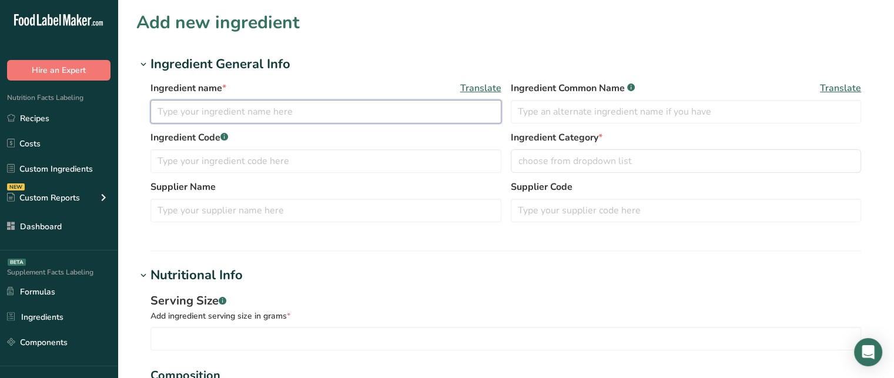
click at [359, 119] on input "text" at bounding box center [326, 112] width 351 height 24
type input "Calendula Herbal Powder"
click at [310, 167] on input "text" at bounding box center [326, 161] width 351 height 24
type input "147"
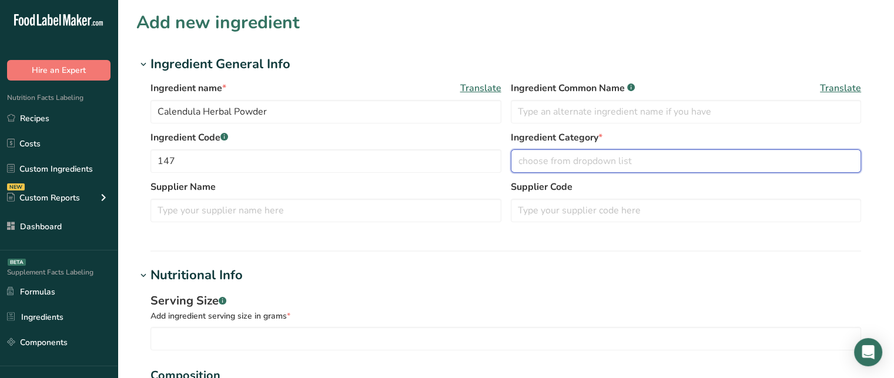
click at [547, 160] on span "choose from dropdown list" at bounding box center [575, 161] width 113 height 14
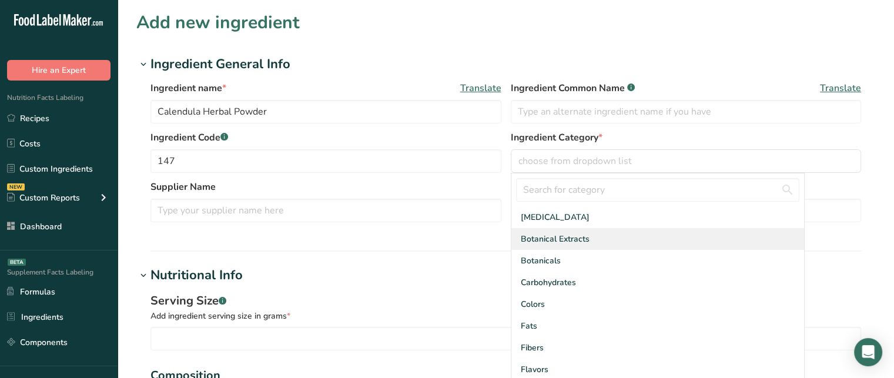
click at [574, 235] on span "Botanical Extracts" at bounding box center [555, 239] width 69 height 12
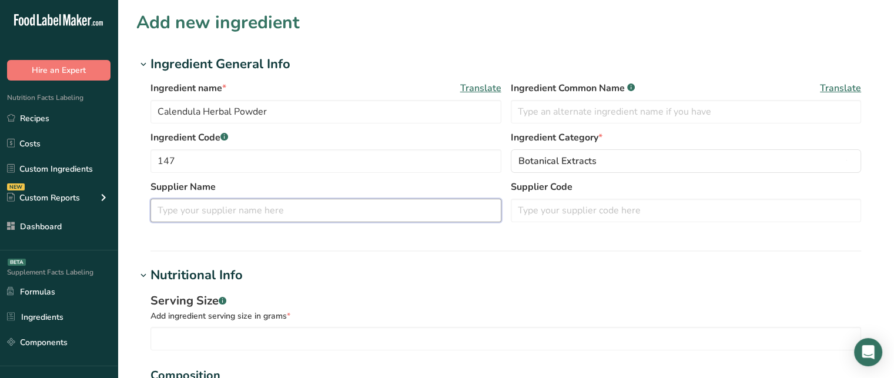
click at [417, 220] on input "text" at bounding box center [326, 211] width 351 height 24
type input "xyz"
click at [536, 216] on input "text" at bounding box center [686, 211] width 351 height 24
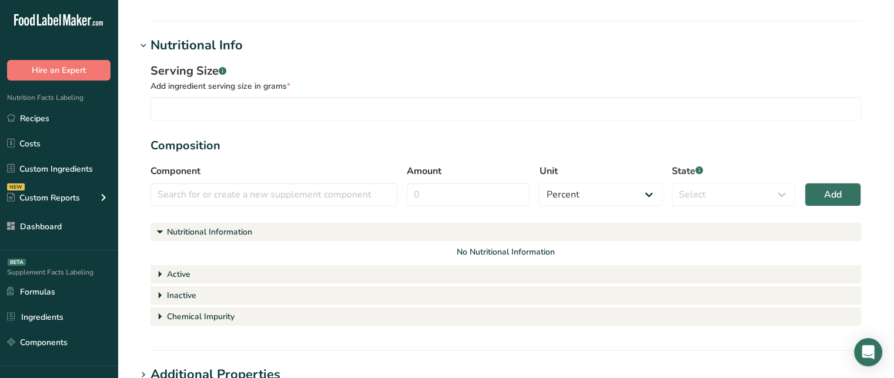
scroll to position [228, 0]
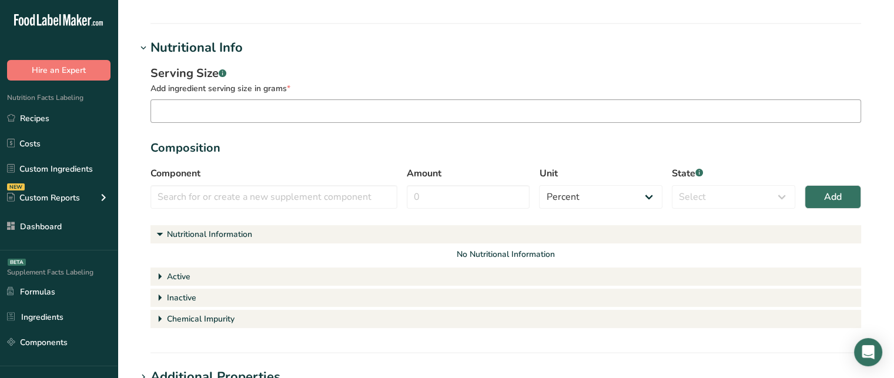
type input "478"
click at [270, 112] on input "number" at bounding box center [506, 111] width 711 height 24
type input "15"
click at [251, 190] on input "text" at bounding box center [274, 197] width 247 height 24
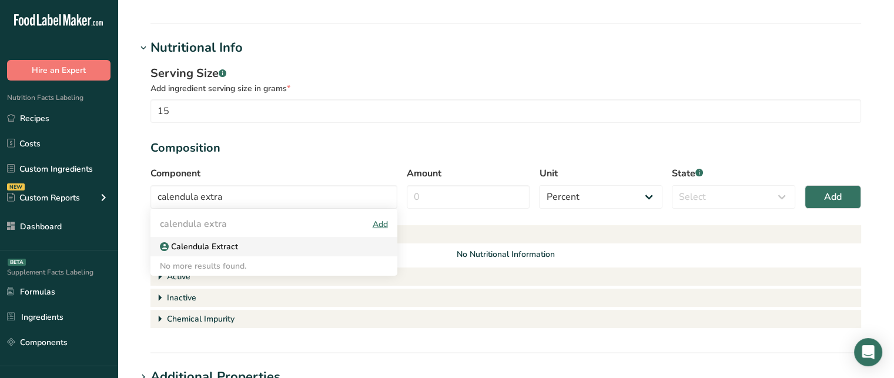
click at [245, 249] on div "Calendula Extract" at bounding box center [264, 246] width 209 height 12
type input "Calendula Extract"
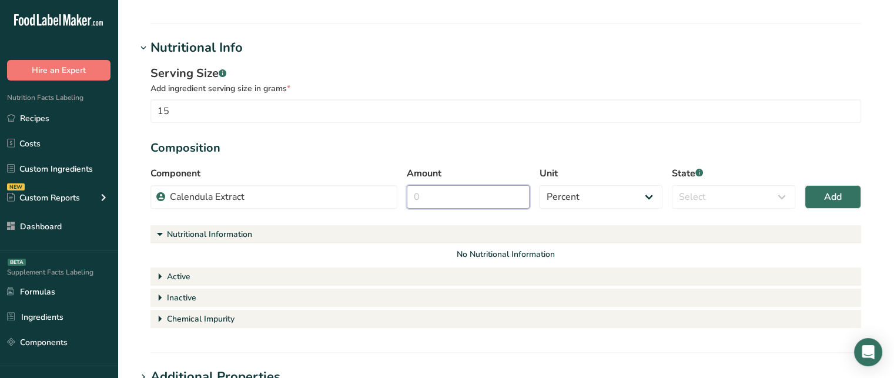
click at [426, 197] on input "Amount" at bounding box center [468, 197] width 123 height 24
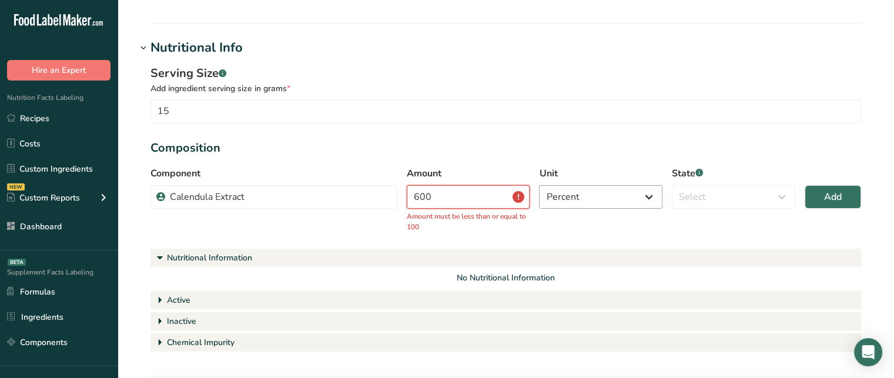
type input "600"
click at [578, 185] on select "Percent Grams Kilograms mg Oz Pound PPM B CFU mcg µg kcal kJ" at bounding box center [600, 197] width 123 height 24
select select "2"
click at [539, 185] on select "Percent Grams Kilograms mg Oz Pound PPM B CFU mcg µg kcal kJ" at bounding box center [600, 197] width 123 height 24
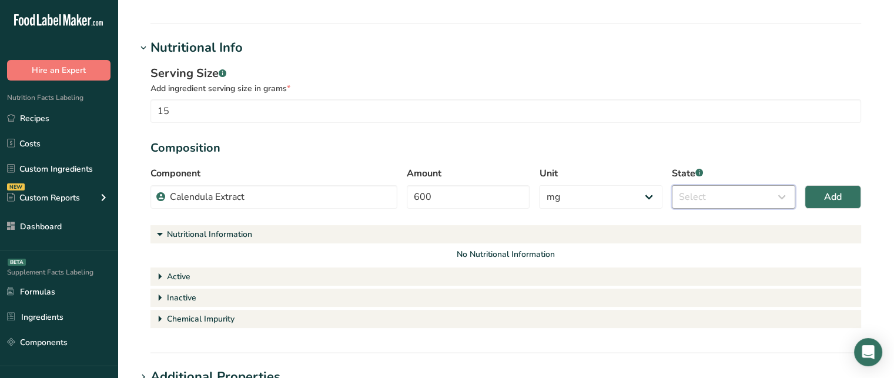
click at [713, 200] on select "Select Active Inactive Chemical Impurity Nutritional Information" at bounding box center [733, 197] width 123 height 24
select select "active"
click at [672, 185] on select "Select Active Inactive Chemical Impurity Nutritional Information" at bounding box center [733, 197] width 123 height 24
click at [837, 192] on span "Add" at bounding box center [833, 197] width 18 height 14
select select "percent"
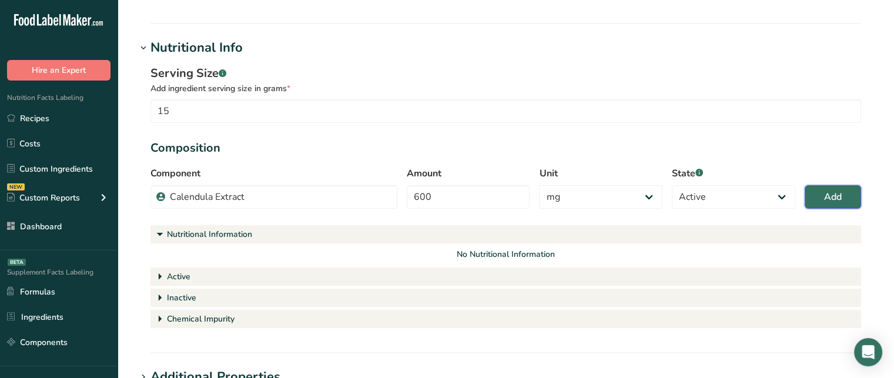
select select
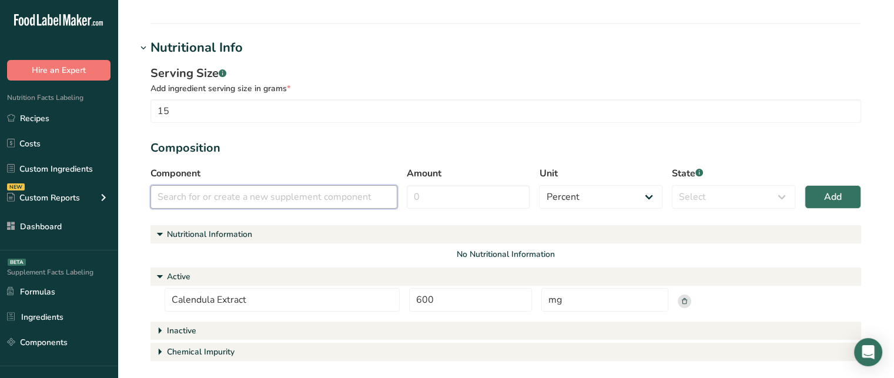
click at [275, 199] on input "text" at bounding box center [274, 197] width 247 height 24
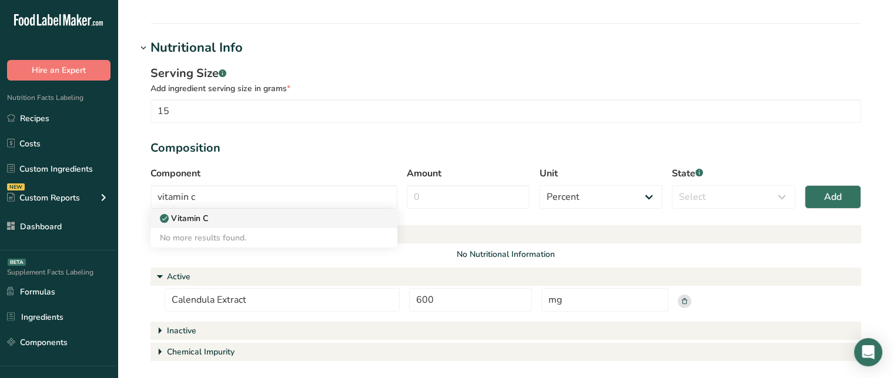
click at [254, 218] on div "Vitamin C" at bounding box center [264, 218] width 209 height 12
type input "Vitamin C"
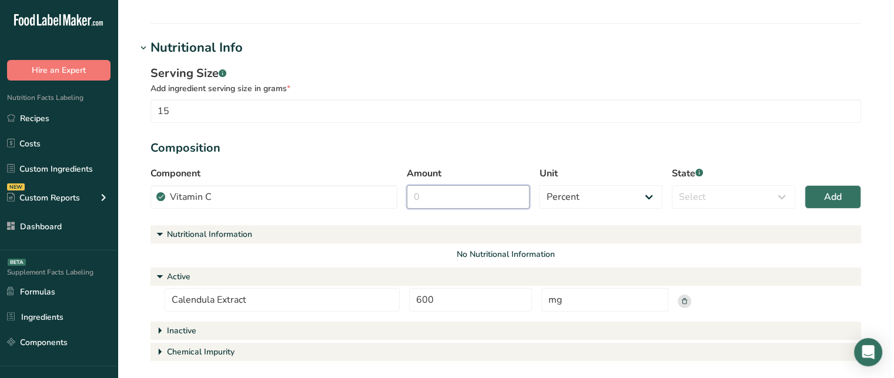
click at [473, 189] on input "Amount" at bounding box center [468, 197] width 123 height 24
type input "3"
click at [583, 193] on select "Percent Grams Kilograms mg Oz Pound PPM B CFU mcg µg kcal kJ" at bounding box center [600, 197] width 123 height 24
select select "2"
click at [539, 185] on select "Percent Grams Kilograms mg Oz Pound PPM B CFU mcg µg kcal kJ" at bounding box center [600, 197] width 123 height 24
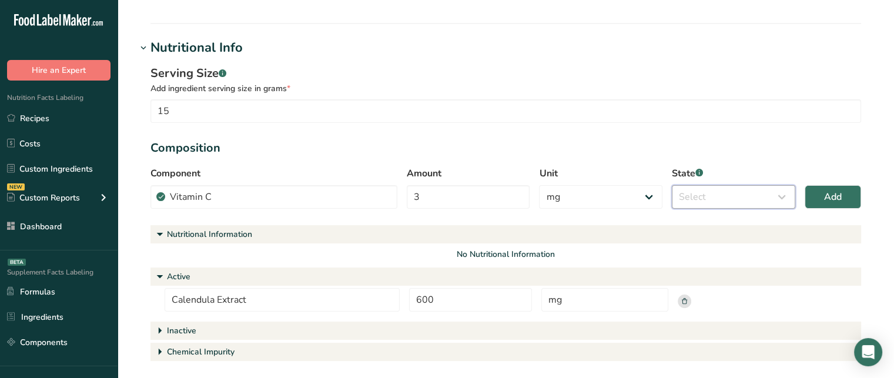
click at [732, 195] on select "Select Active Inactive Chemical Impurity Nutritional Information" at bounding box center [733, 197] width 123 height 24
select select "active"
click at [672, 185] on select "Select Active Inactive Chemical Impurity Nutritional Information" at bounding box center [733, 197] width 123 height 24
click at [836, 198] on span "Add" at bounding box center [833, 197] width 18 height 14
select select "percent"
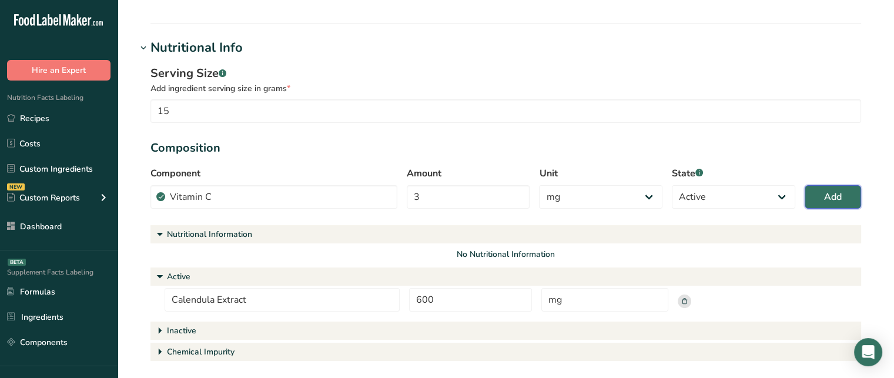
select select
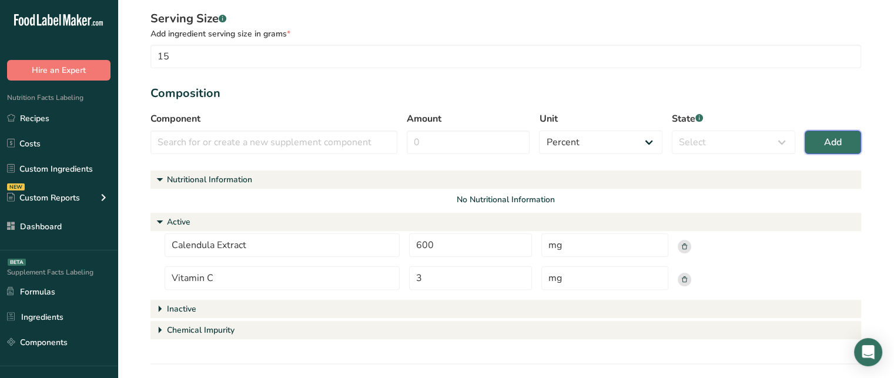
scroll to position [297, 0]
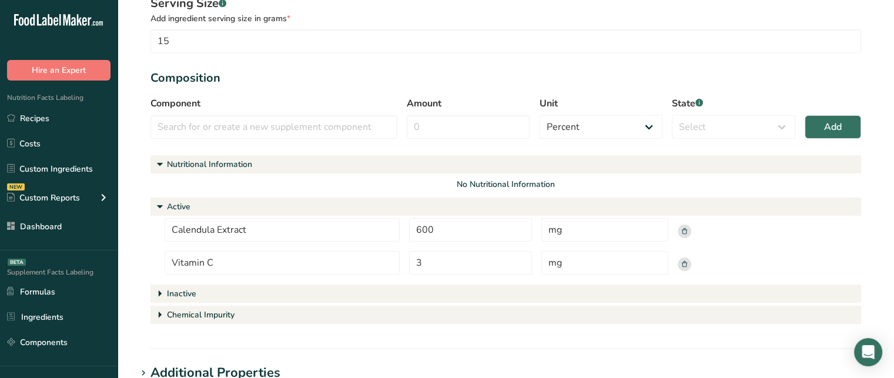
click at [183, 199] on h1 "Active" at bounding box center [506, 207] width 711 height 18
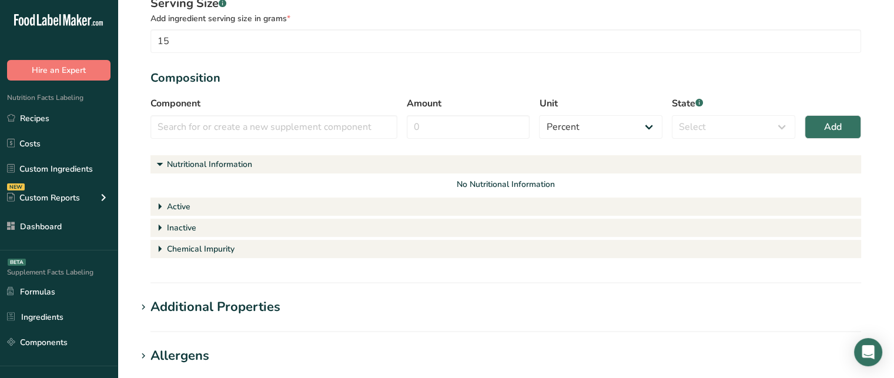
click at [183, 199] on h1 "Active" at bounding box center [506, 207] width 711 height 18
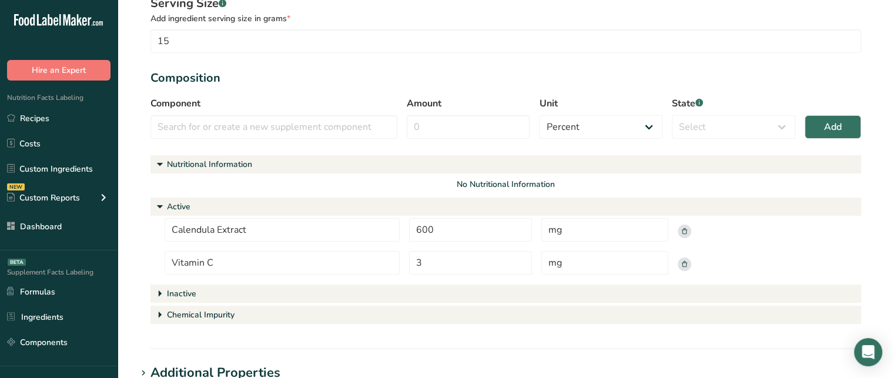
click at [176, 291] on div "Inactive" at bounding box center [181, 293] width 29 height 12
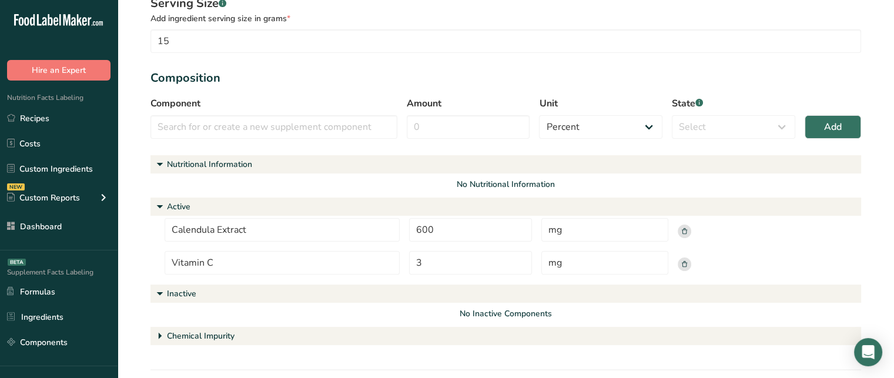
drag, startPoint x: 454, startPoint y: 316, endPoint x: 554, endPoint y: 311, distance: 100.1
click at [554, 311] on div "No Inactive Components" at bounding box center [506, 313] width 683 height 12
click at [241, 123] on input "text" at bounding box center [274, 127] width 247 height 24
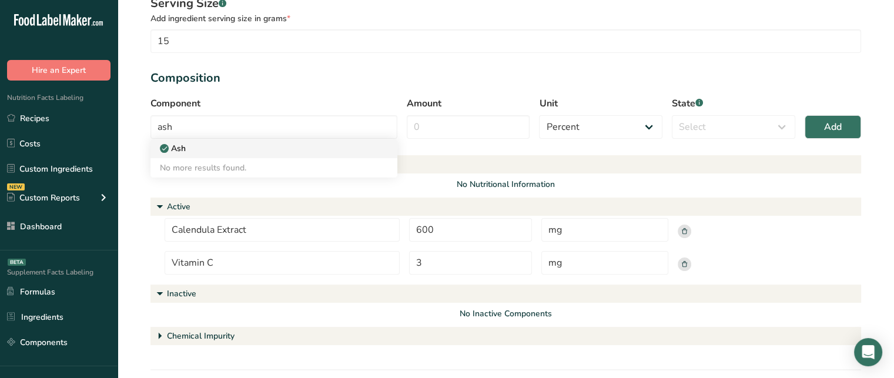
click at [255, 152] on div "Ash" at bounding box center [264, 148] width 209 height 12
type input "Ash"
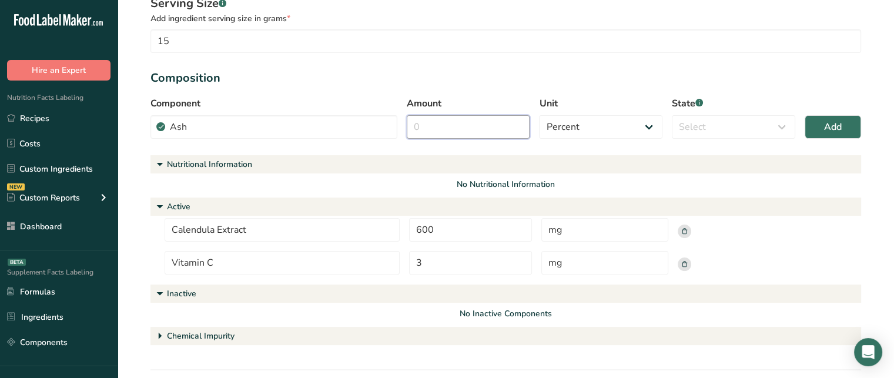
click at [430, 126] on input "Amount" at bounding box center [468, 127] width 123 height 24
type input "1"
type input "3"
click at [697, 122] on select "Select Active Inactive Chemical Impurity Nutritional Information" at bounding box center [733, 127] width 123 height 24
select select "inactive"
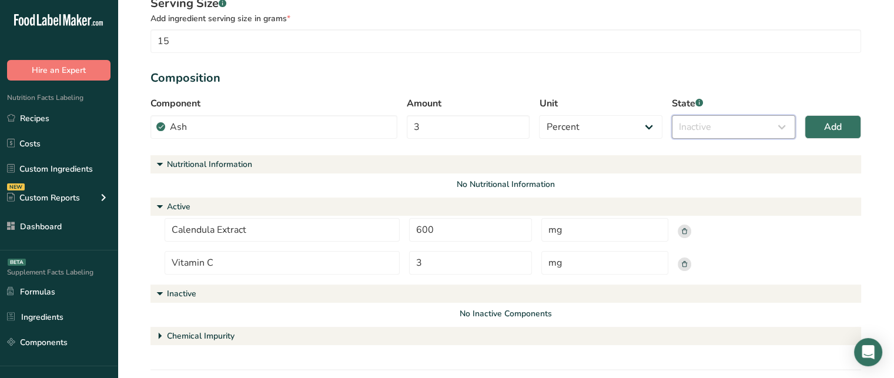
click at [672, 115] on select "Select Active Inactive Chemical Impurity Nutritional Information" at bounding box center [733, 127] width 123 height 24
click at [824, 126] on span "Add" at bounding box center [833, 127] width 18 height 14
select select
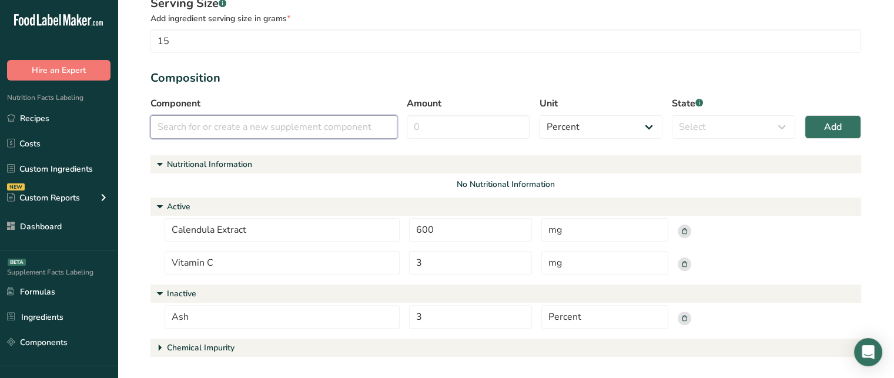
click at [236, 130] on input "text" at bounding box center [274, 127] width 247 height 24
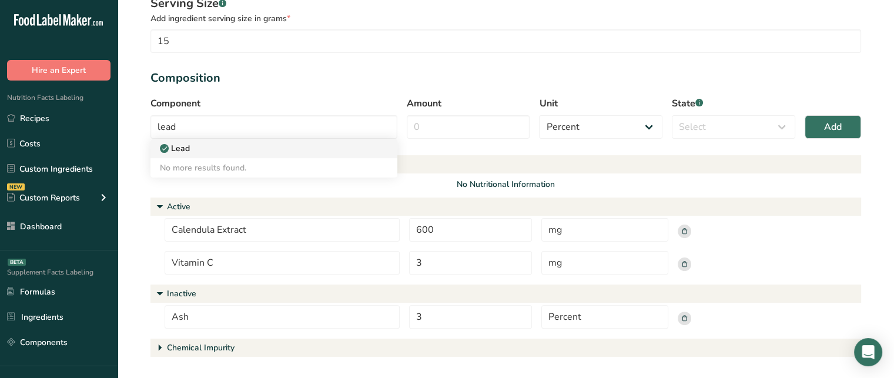
click at [238, 142] on div "Lead" at bounding box center [264, 148] width 209 height 12
type input "Lead"
select select "5"
select select "chemical_impurity"
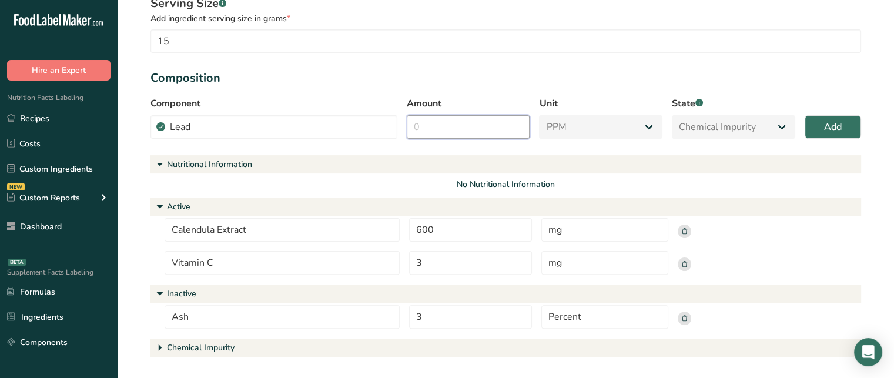
click at [460, 119] on input "Amount" at bounding box center [468, 127] width 123 height 24
type input "3"
click at [817, 122] on button "Add" at bounding box center [833, 127] width 56 height 24
select select "percent"
select select
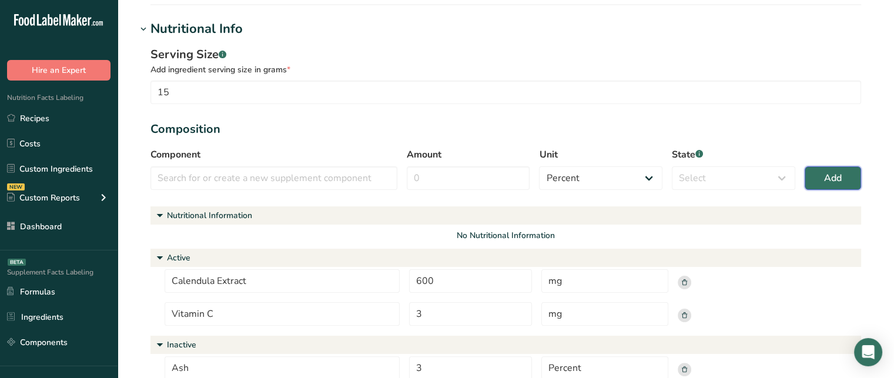
scroll to position [248, 0]
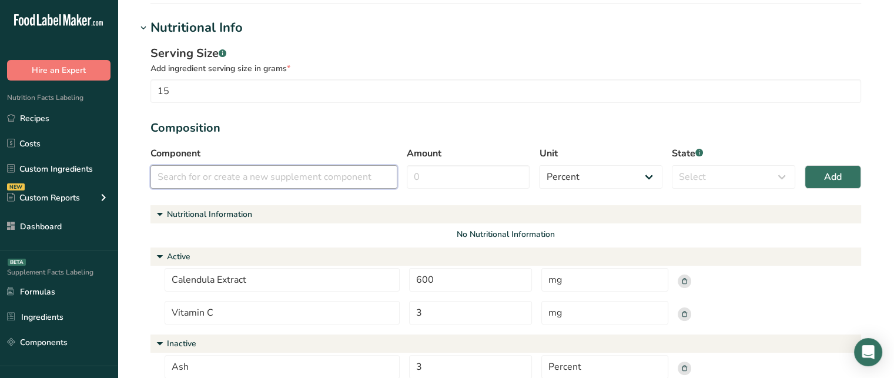
click at [329, 172] on input "text" at bounding box center [274, 177] width 247 height 24
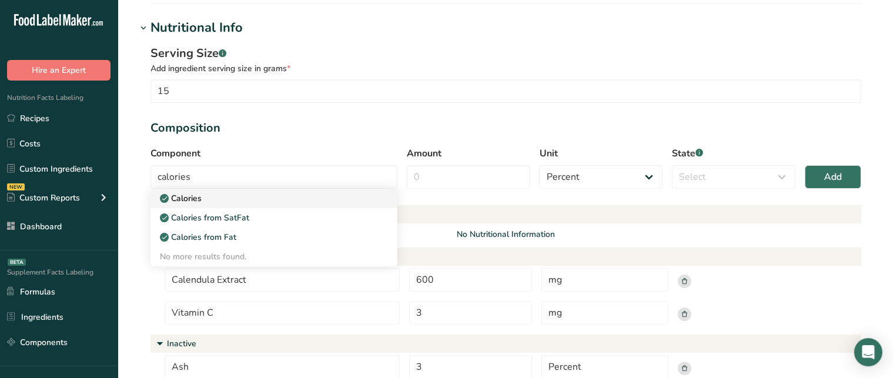
click at [310, 202] on div "Calories" at bounding box center [264, 198] width 209 height 12
type input "Calories"
select select "9"
select select "nutritional_information"
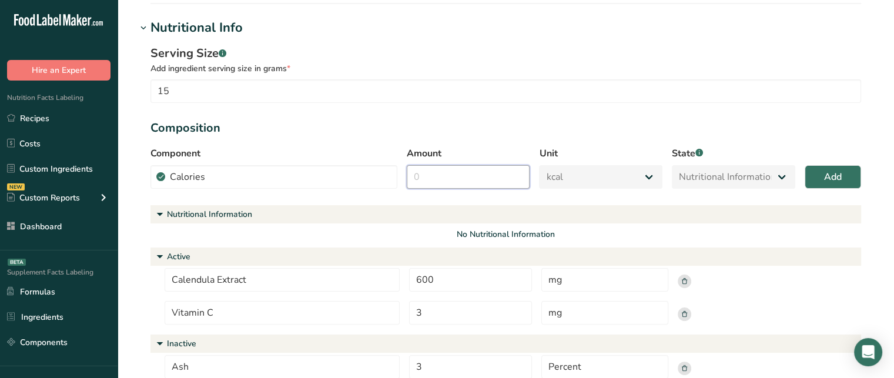
click at [454, 185] on input "Amount" at bounding box center [468, 177] width 123 height 24
type input "5"
click at [831, 165] on button "Add" at bounding box center [833, 177] width 56 height 24
select select "percent"
select select
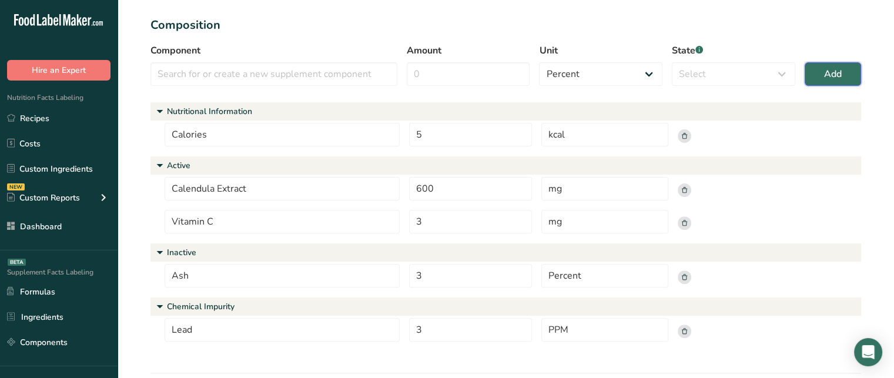
scroll to position [306, 0]
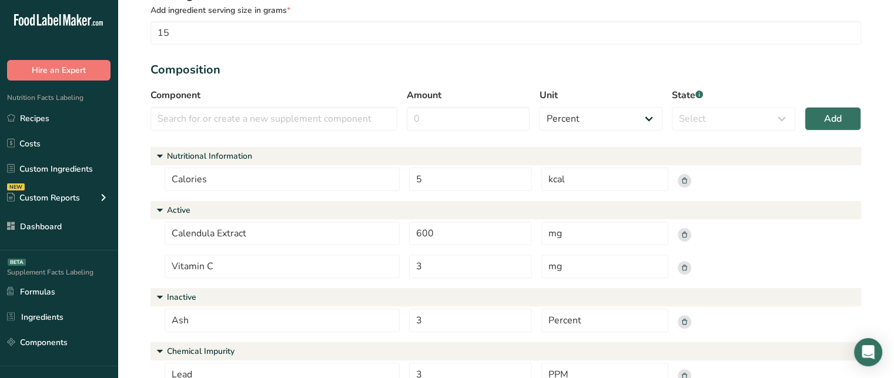
click at [684, 181] on rect at bounding box center [685, 181] width 14 height 14
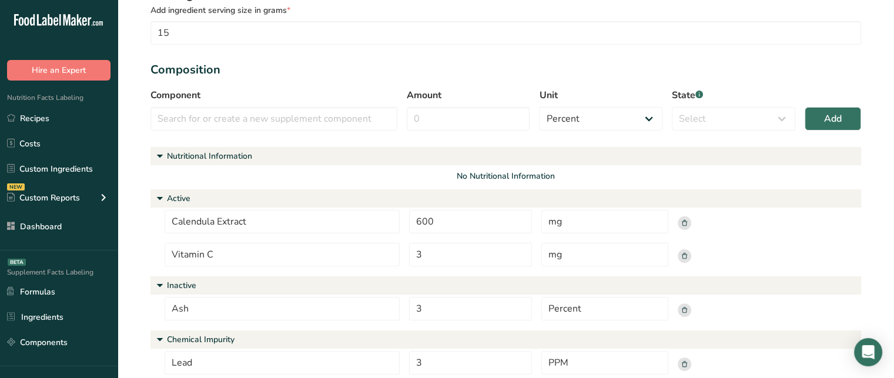
scroll to position [327, 0]
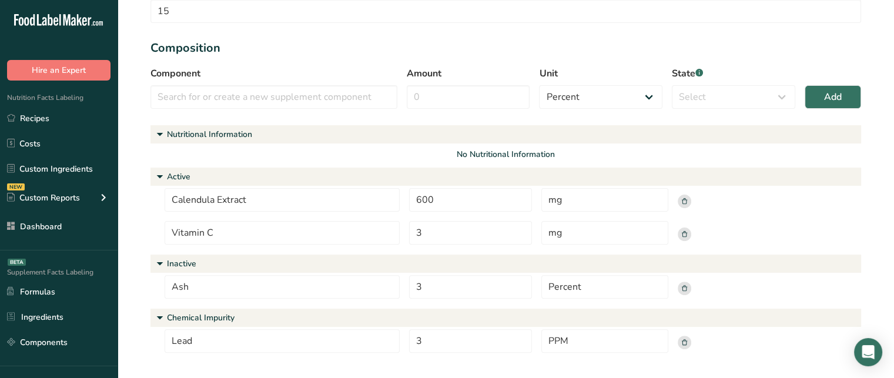
click at [684, 285] on icon at bounding box center [684, 288] width 5 height 6
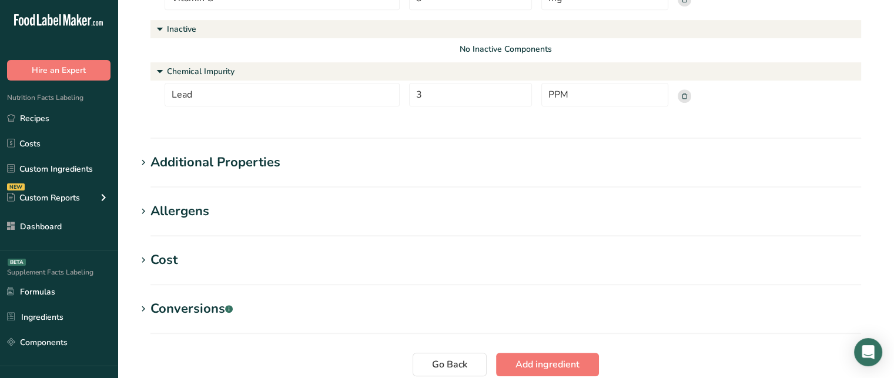
scroll to position [549, 0]
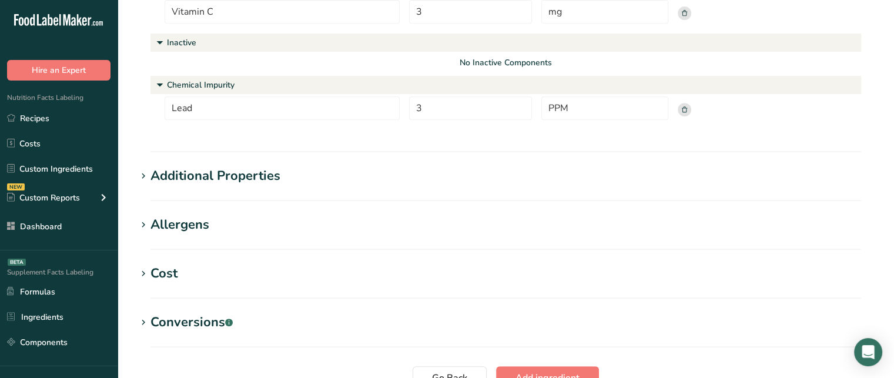
click at [235, 168] on div "Additional Properties" at bounding box center [216, 175] width 130 height 19
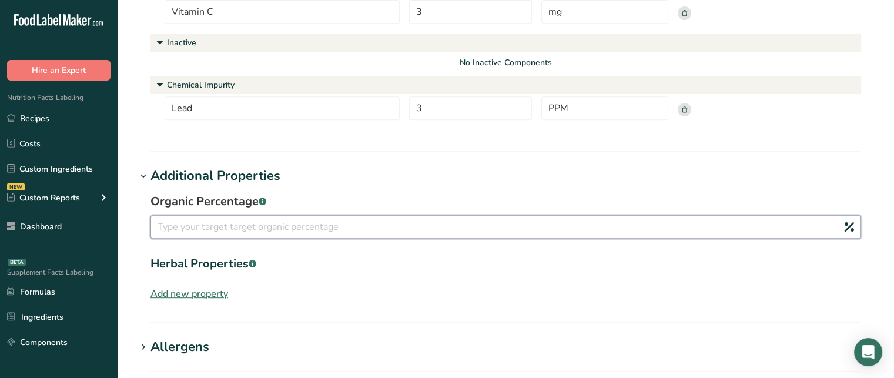
click at [188, 227] on input "number" at bounding box center [506, 227] width 711 height 24
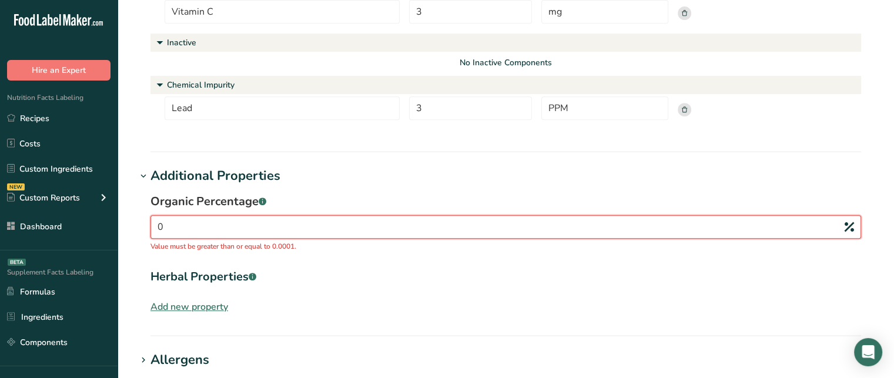
drag, startPoint x: 169, startPoint y: 223, endPoint x: 158, endPoint y: 223, distance: 11.2
click at [158, 223] on input "0" at bounding box center [506, 227] width 711 height 24
click at [160, 226] on input "0" at bounding box center [506, 227] width 711 height 24
click at [156, 226] on input "0" at bounding box center [506, 227] width 711 height 24
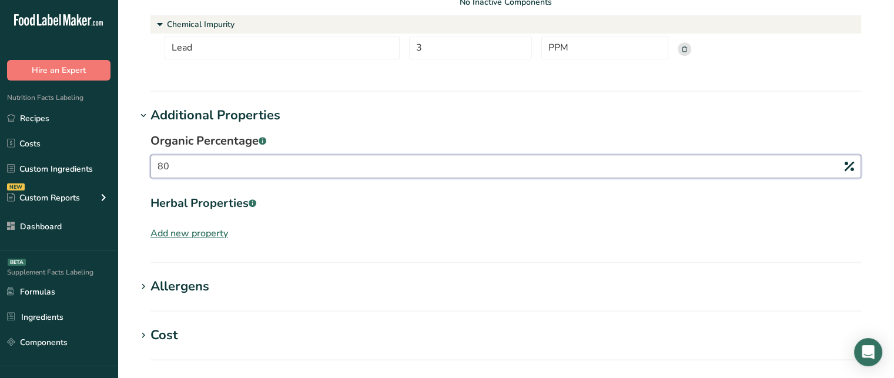
scroll to position [635, 0]
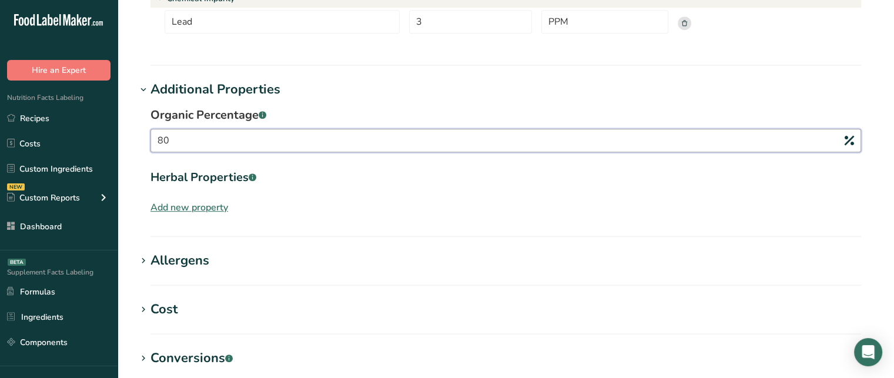
type input "80"
click at [222, 212] on div "Add new property" at bounding box center [190, 207] width 78 height 14
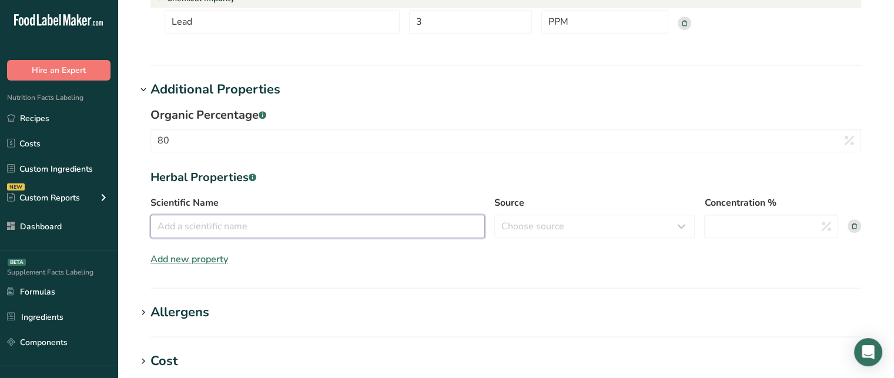
click at [228, 231] on input "Scientific Name" at bounding box center [318, 227] width 335 height 24
type input "Calendula officinalis"
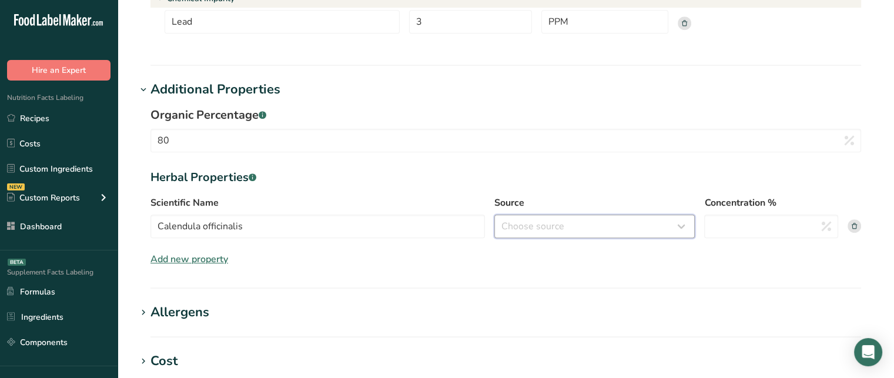
click at [564, 218] on select "Choose source root whole resin fruit seed flower peel bark stem oil leaf" at bounding box center [594, 227] width 200 height 24
select select "whole"
click at [494, 215] on select "Choose source root whole resin fruit seed flower peel bark stem oil leaf" at bounding box center [594, 227] width 200 height 24
click at [751, 224] on input "Concentration %" at bounding box center [771, 227] width 134 height 24
type input "10"
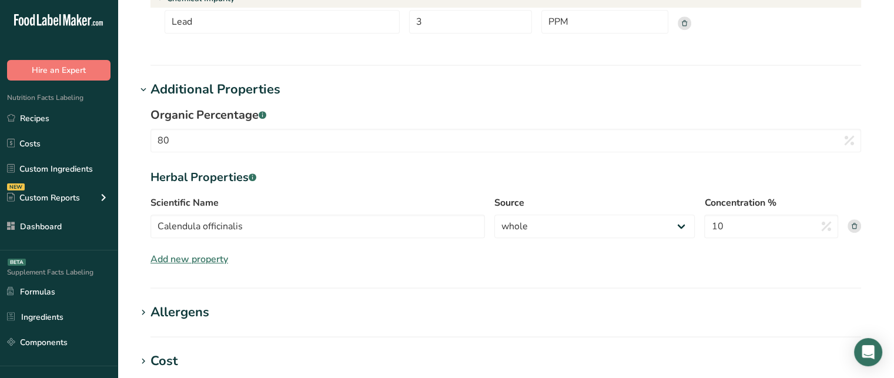
click at [818, 252] on div "Organic Percentage .a-a{fill:#347362;}.b-a{fill:#fff;} 80 Herbal Properties .a-…" at bounding box center [505, 186] width 739 height 174
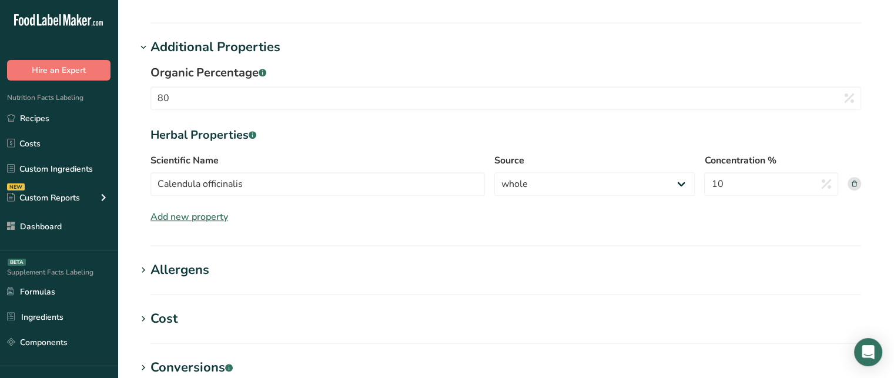
scroll to position [675, 0]
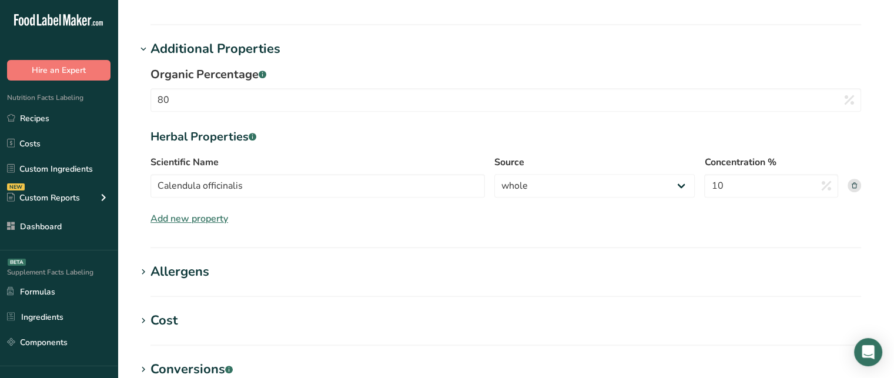
click at [194, 273] on div "Allergens" at bounding box center [180, 271] width 59 height 19
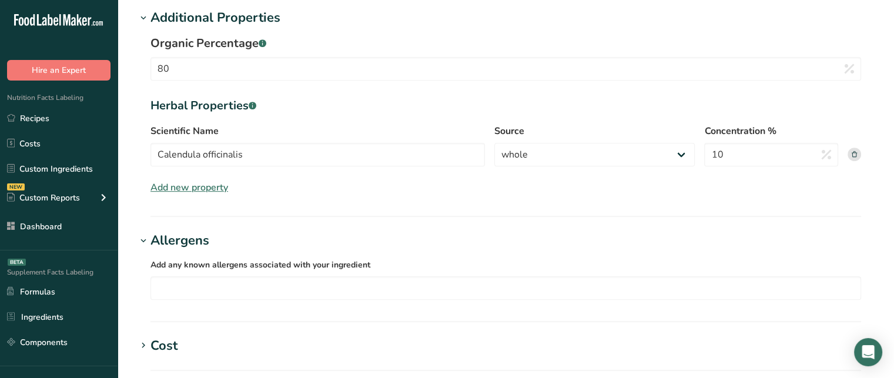
scroll to position [703, 0]
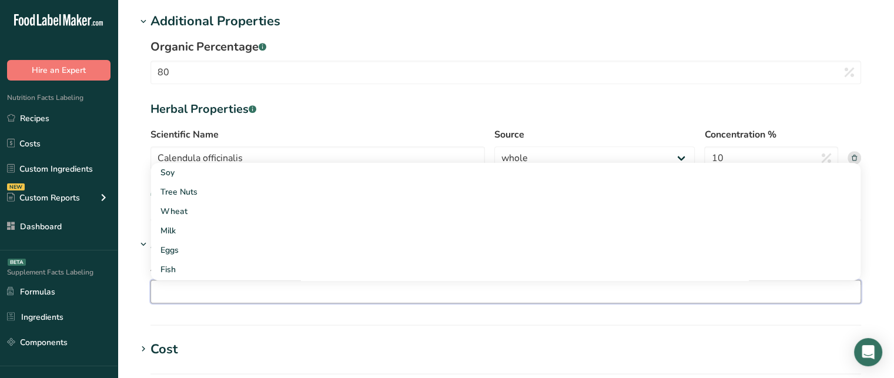
click at [571, 286] on input "text" at bounding box center [506, 292] width 710 height 18
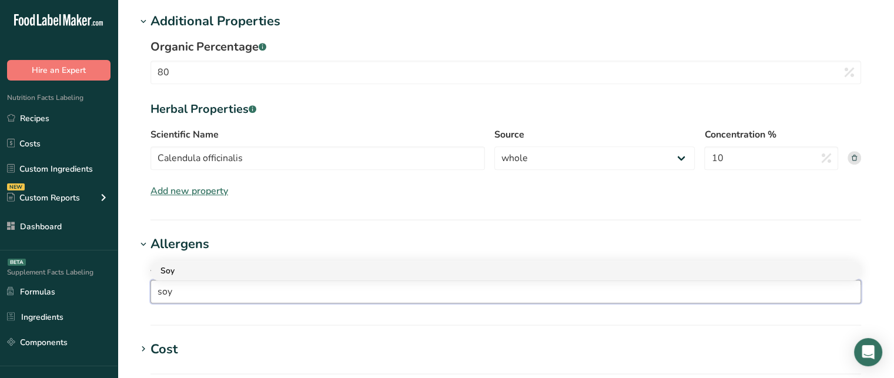
type input "soy"
click at [189, 269] on div "Soy" at bounding box center [496, 271] width 672 height 12
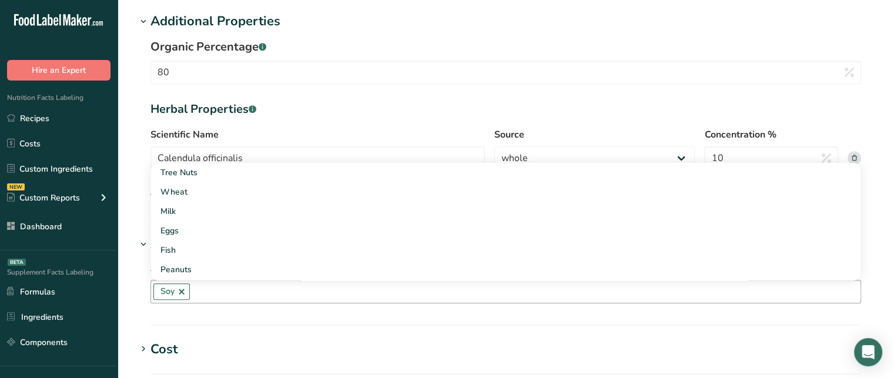
click at [136, 282] on div "Add any known allergens associated with your ingredient Soy Tree Nuts Wheat Mil…" at bounding box center [505, 282] width 739 height 56
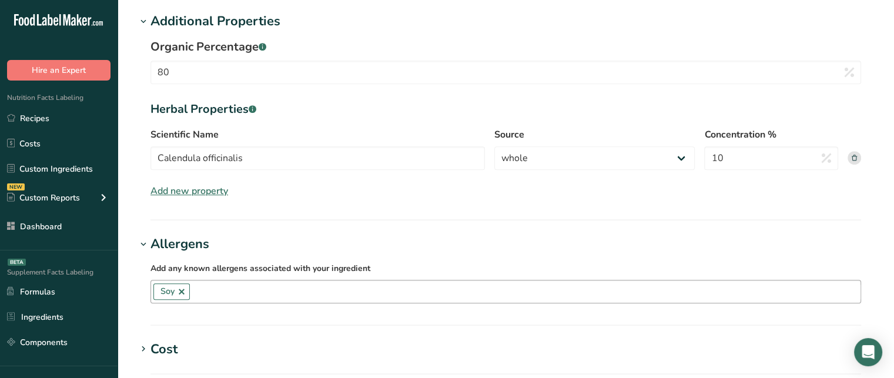
click at [856, 312] on section "Allergens Add any known allergens associated with your ingredient Soy Tree Nuts…" at bounding box center [505, 280] width 739 height 91
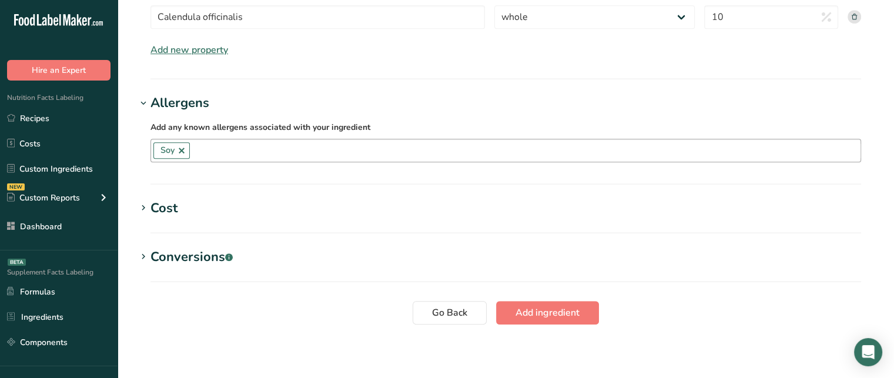
scroll to position [843, 0]
click at [564, 317] on span "Add ingredient" at bounding box center [548, 314] width 64 height 14
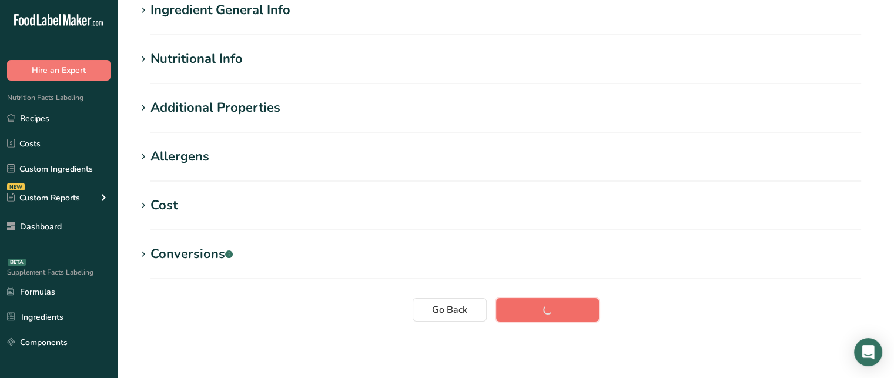
scroll to position [54, 0]
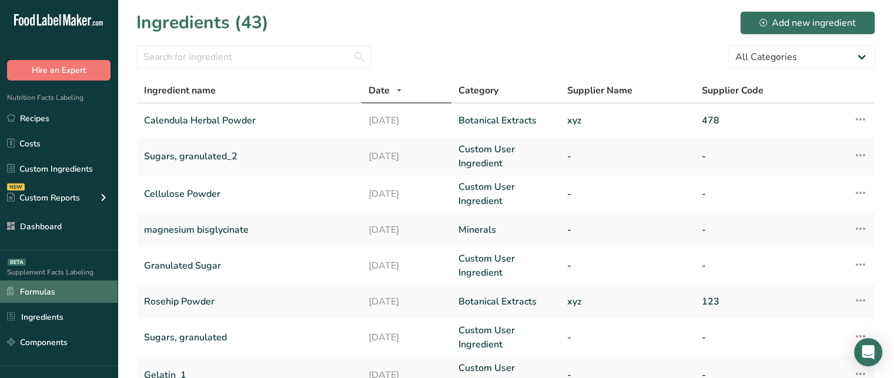
click at [88, 290] on link "Formulas" at bounding box center [59, 291] width 118 height 22
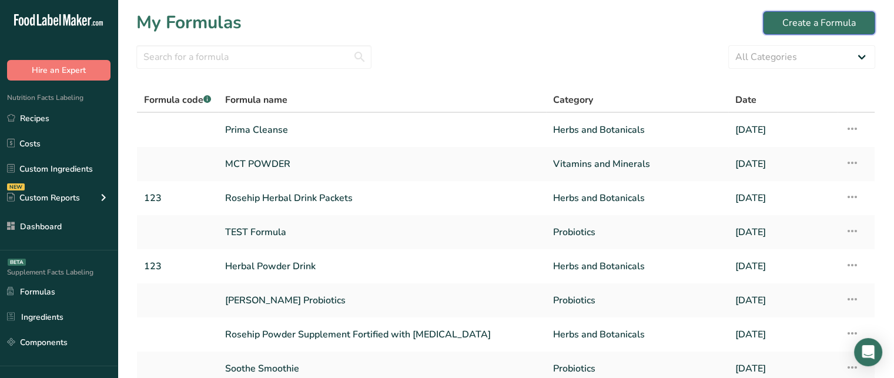
click at [798, 26] on div "Create a Formula" at bounding box center [818, 23] width 73 height 14
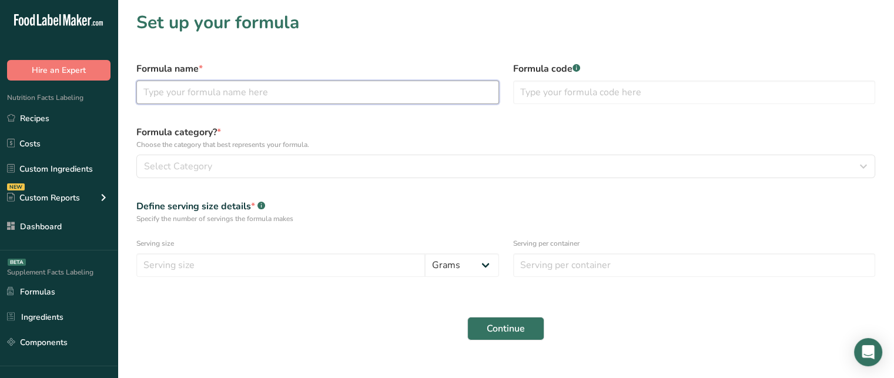
click at [425, 86] on input "text" at bounding box center [317, 93] width 363 height 24
type input "Calendula Herbal Drink with Probiotics"
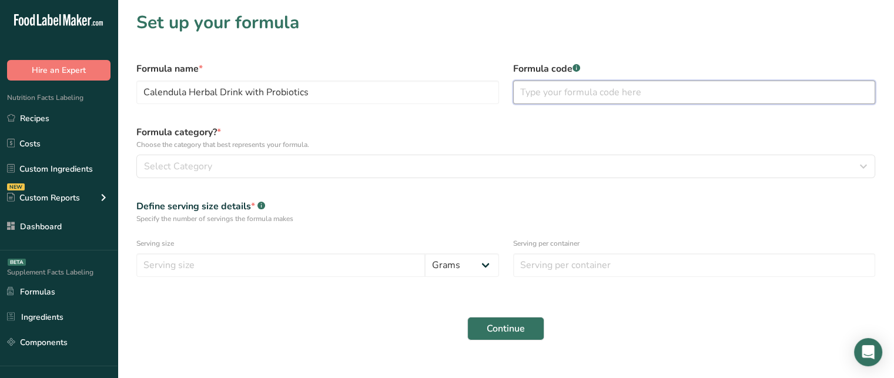
click at [567, 89] on input "text" at bounding box center [694, 93] width 363 height 24
type input "145"
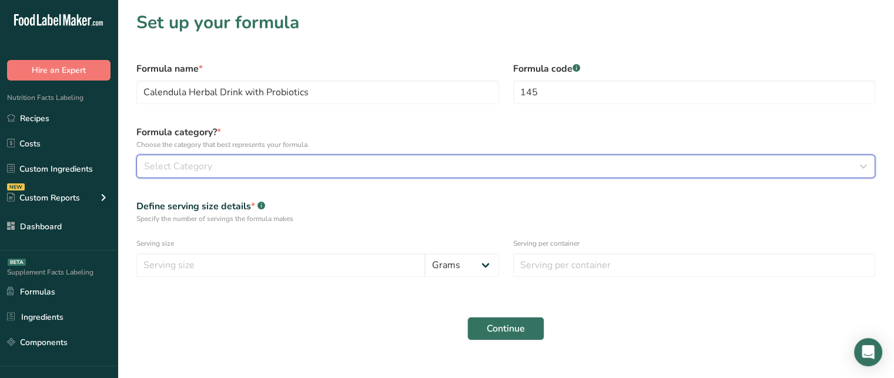
click at [460, 168] on div "Select Category" at bounding box center [502, 166] width 717 height 14
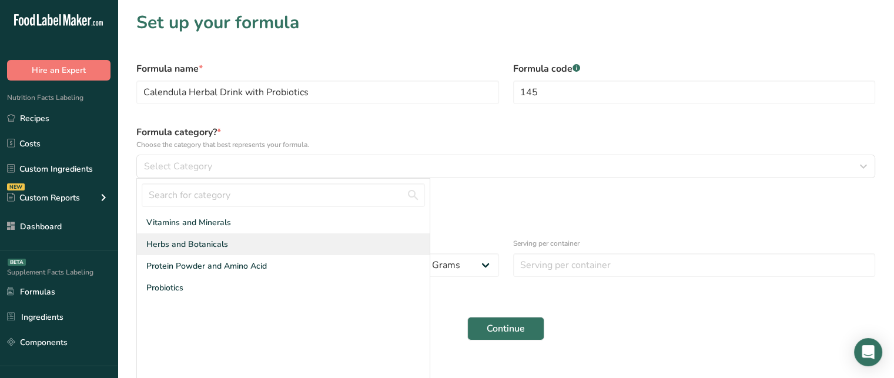
click at [245, 242] on div "Herbs and Botanicals" at bounding box center [283, 244] width 293 height 22
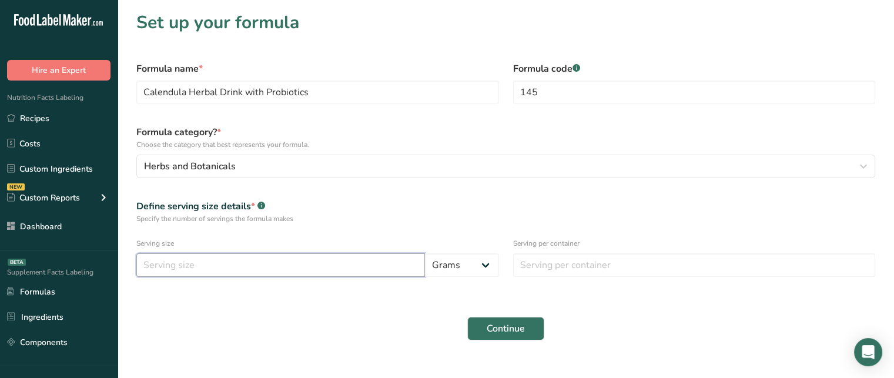
click at [248, 265] on input "number" at bounding box center [280, 265] width 289 height 24
type input "10"
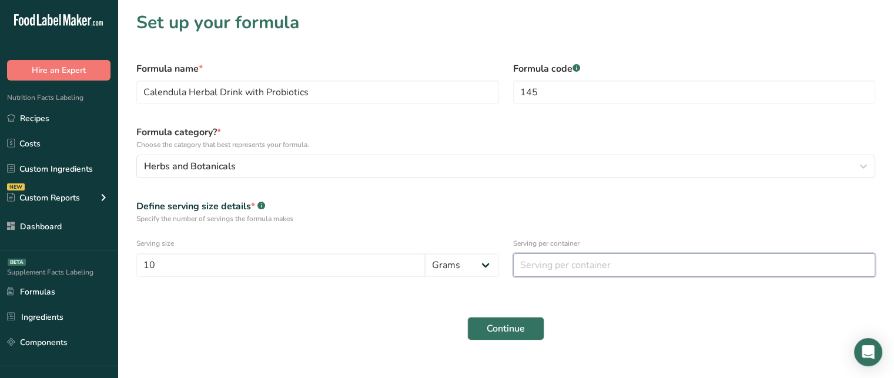
click at [527, 263] on input "number" at bounding box center [694, 265] width 363 height 24
type input "1"
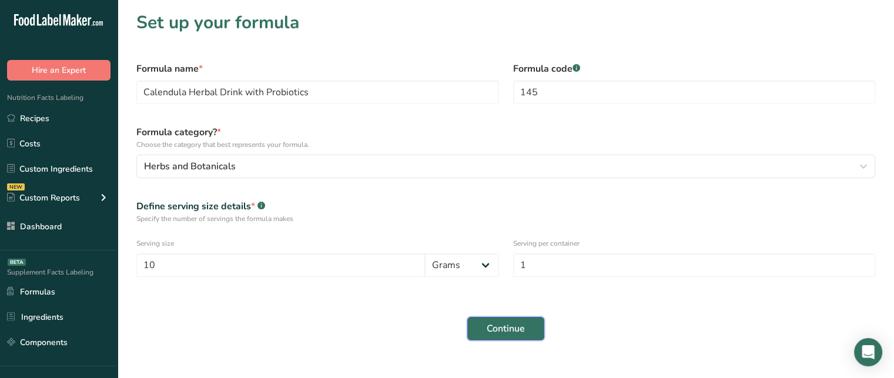
click at [518, 325] on span "Continue" at bounding box center [506, 329] width 38 height 14
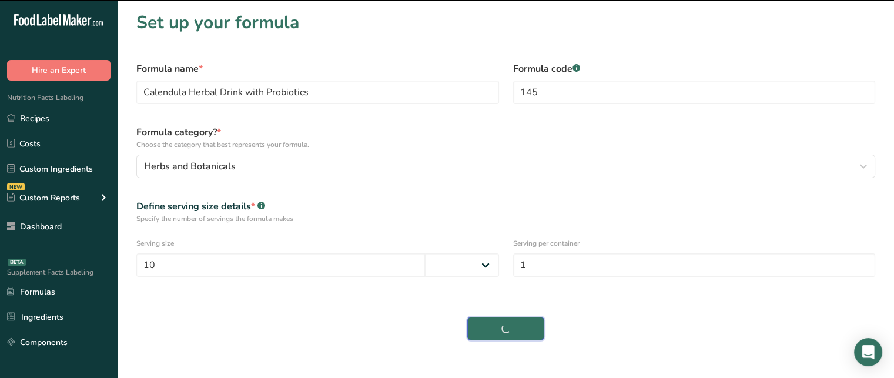
select select
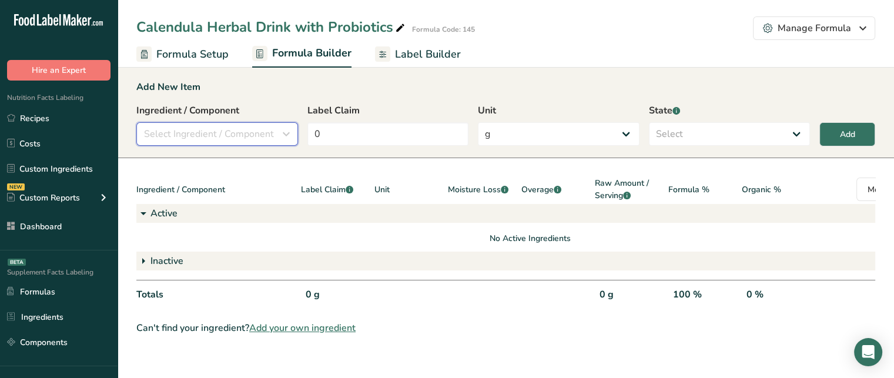
click at [248, 133] on span "Select Ingredient / Component" at bounding box center [209, 134] width 130 height 14
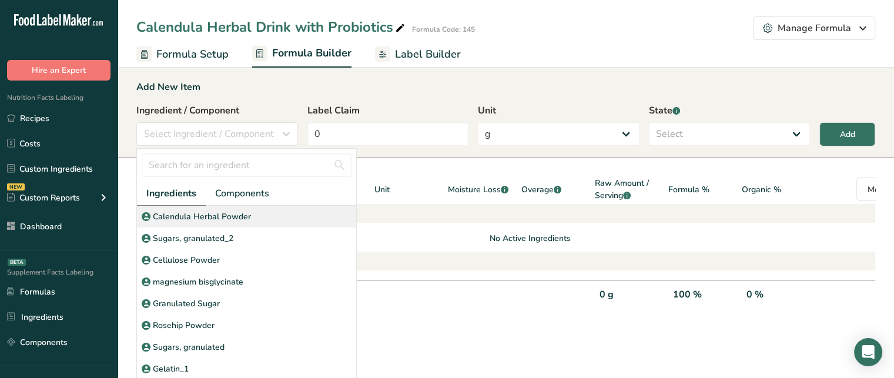
click at [207, 222] on p "Calendula Herbal Powder" at bounding box center [202, 216] width 98 height 12
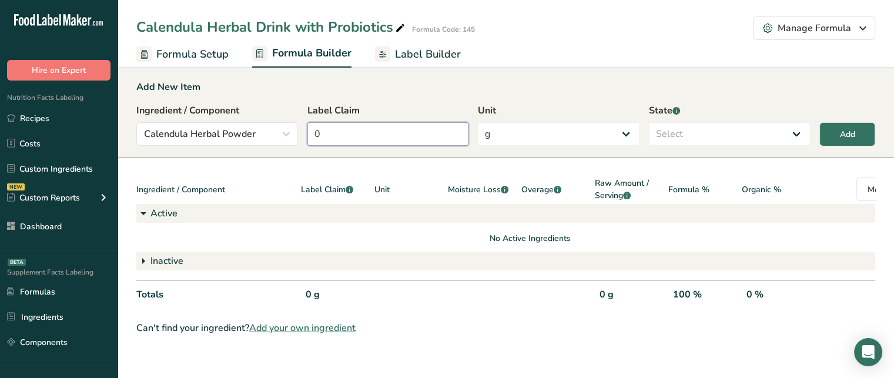
click at [383, 133] on input "0" at bounding box center [388, 134] width 162 height 24
type input "7.5"
click at [546, 124] on select "g Kilograms mg Oz Pound PPM B CFU mcg µg kcal kJ" at bounding box center [559, 134] width 162 height 24
click at [478, 122] on select "g Kilograms mg Oz Pound PPM B CFU mcg µg kcal kJ" at bounding box center [559, 134] width 162 height 24
click at [671, 138] on select "Select Active Inactive" at bounding box center [730, 134] width 162 height 24
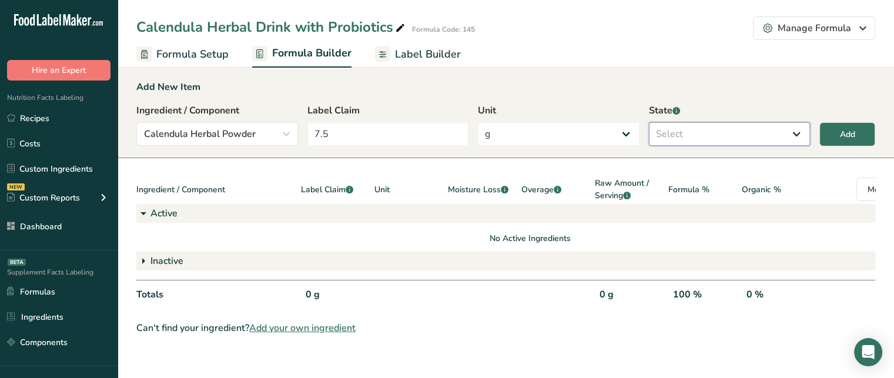
select select "active"
click at [649, 122] on select "Select Active Inactive" at bounding box center [730, 134] width 162 height 24
click at [851, 125] on button "Add" at bounding box center [848, 134] width 56 height 24
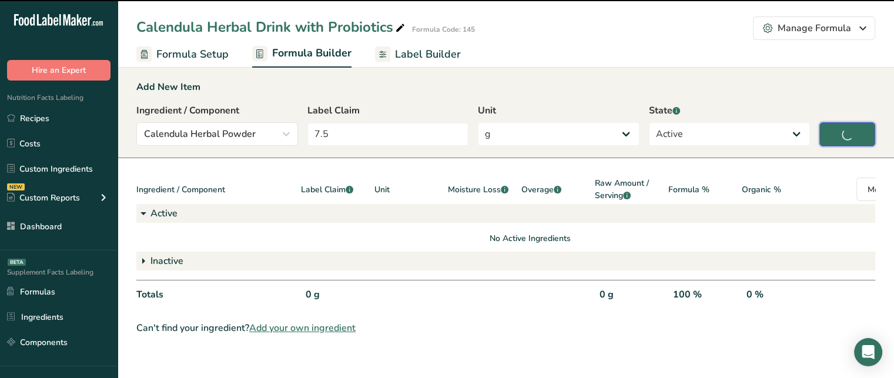
type input "0"
select select
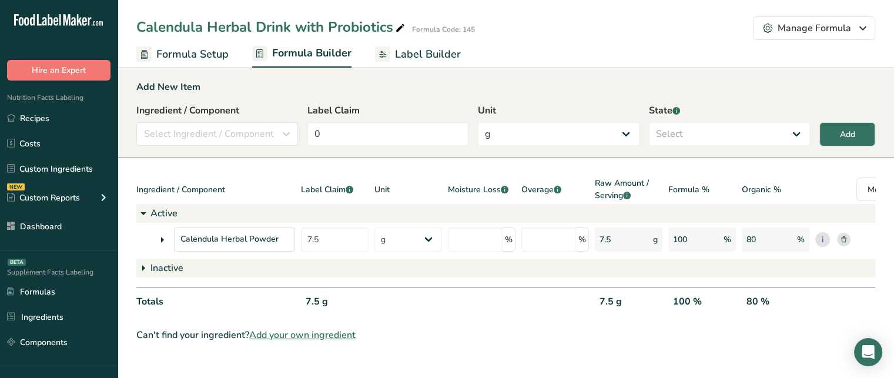
click at [165, 240] on icon at bounding box center [162, 239] width 14 height 21
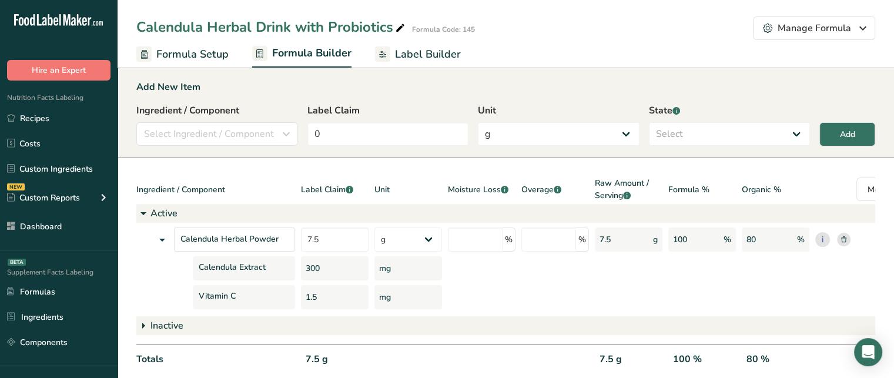
drag, startPoint x: 306, startPoint y: 269, endPoint x: 320, endPoint y: 270, distance: 14.1
click at [320, 270] on div "300" at bounding box center [335, 268] width 68 height 24
drag, startPoint x: 320, startPoint y: 295, endPoint x: 303, endPoint y: 297, distance: 17.1
click at [303, 297] on div "1.5" at bounding box center [335, 297] width 68 height 24
click at [335, 295] on div "1.5" at bounding box center [335, 297] width 68 height 24
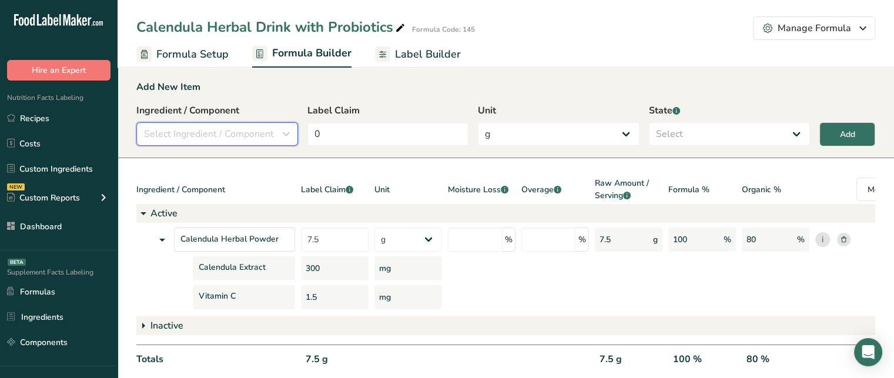
click at [214, 141] on span "Select Ingredient / Component" at bounding box center [209, 134] width 130 height 14
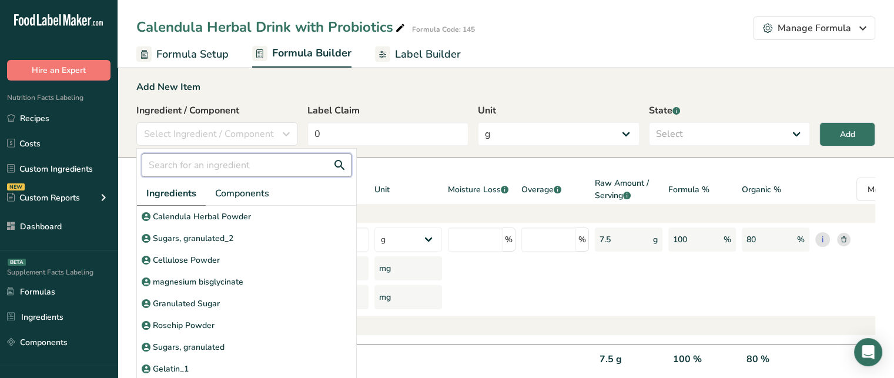
click at [229, 176] on input "text" at bounding box center [247, 165] width 210 height 24
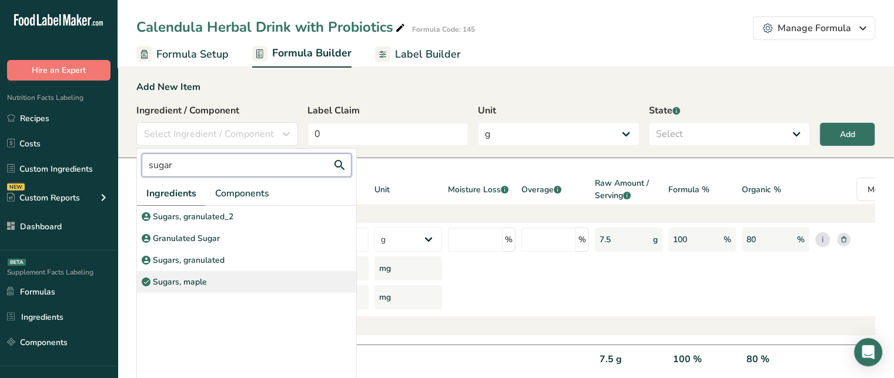
type input "sugar"
click at [210, 278] on div "Sugars, maple" at bounding box center [246, 282] width 219 height 22
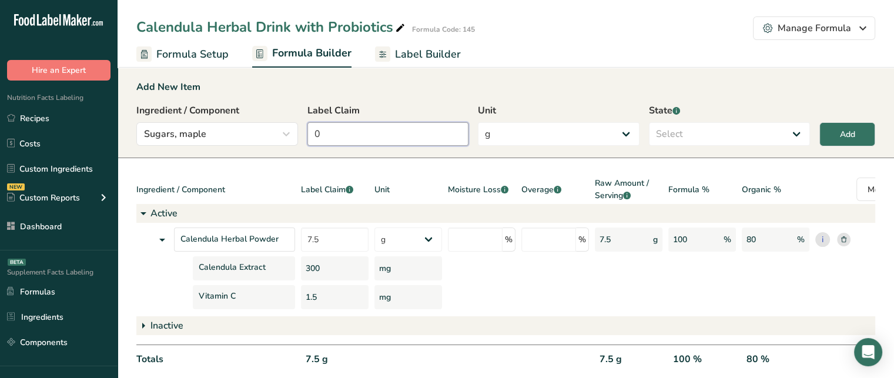
click at [409, 133] on input "0" at bounding box center [388, 134] width 162 height 24
type input "2.5"
click at [787, 125] on select "Select Active Inactive" at bounding box center [730, 134] width 162 height 24
select select "inactive"
click at [649, 122] on select "Select Active Inactive" at bounding box center [730, 134] width 162 height 24
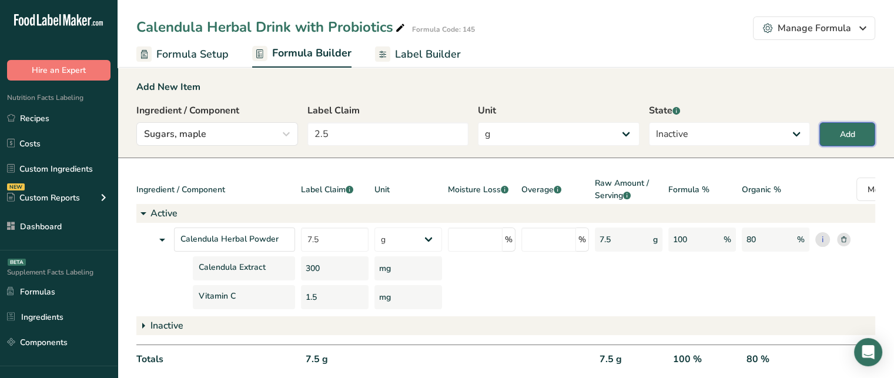
click at [840, 139] on div "Add" at bounding box center [847, 134] width 15 height 12
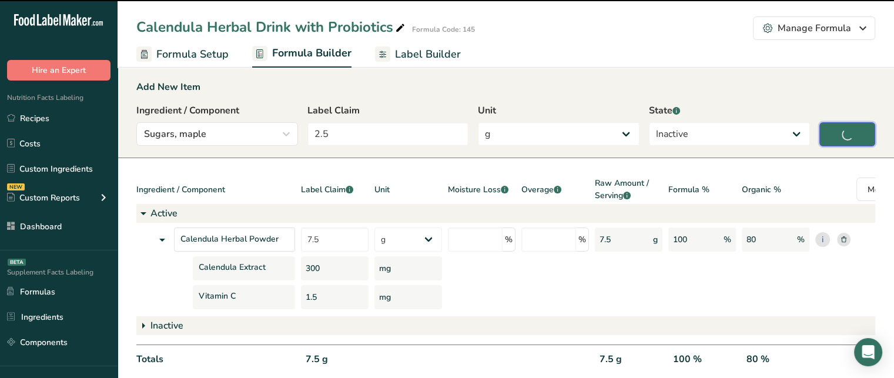
type input "0"
select select
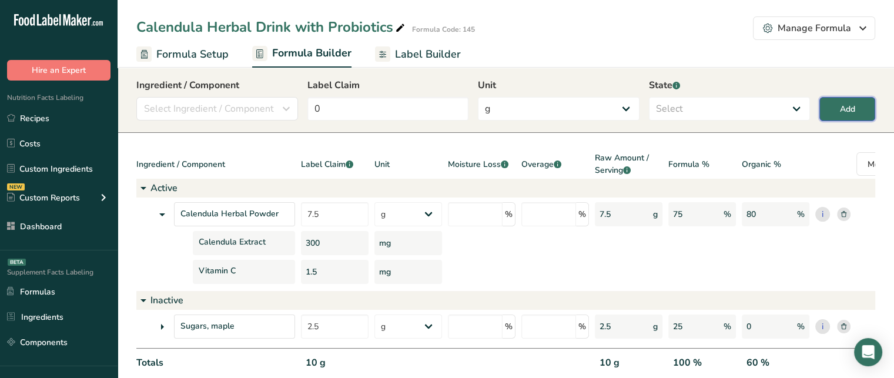
scroll to position [29, 0]
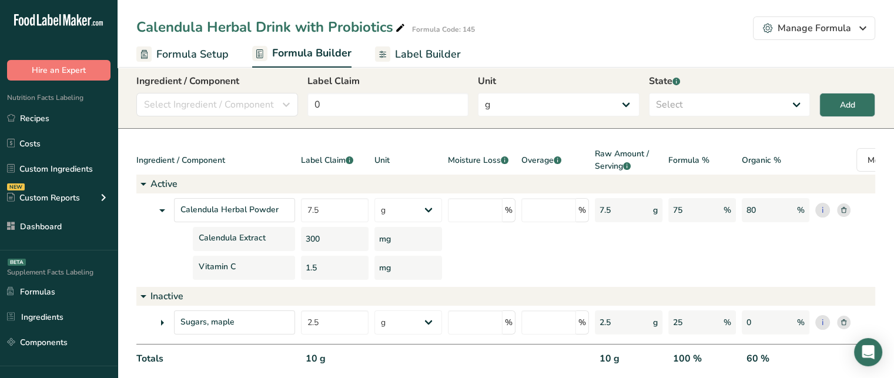
click at [168, 319] on icon at bounding box center [162, 322] width 14 height 21
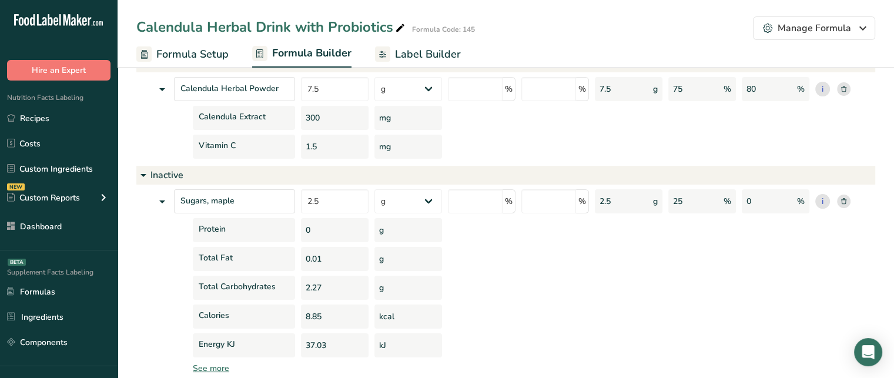
scroll to position [155, 0]
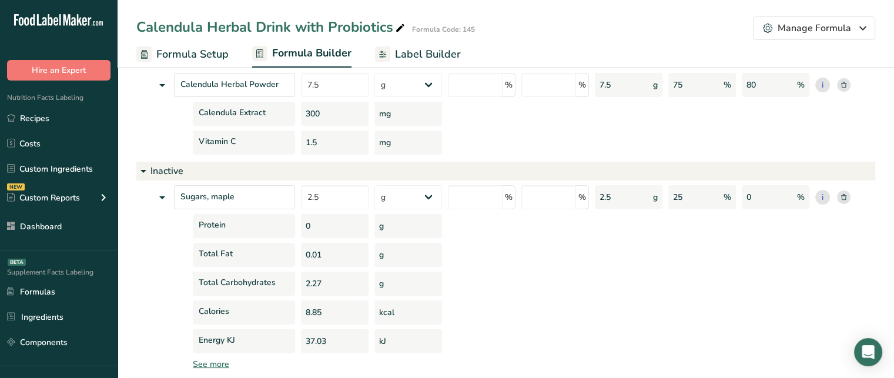
click at [205, 364] on div "See more" at bounding box center [558, 364] width 731 height 12
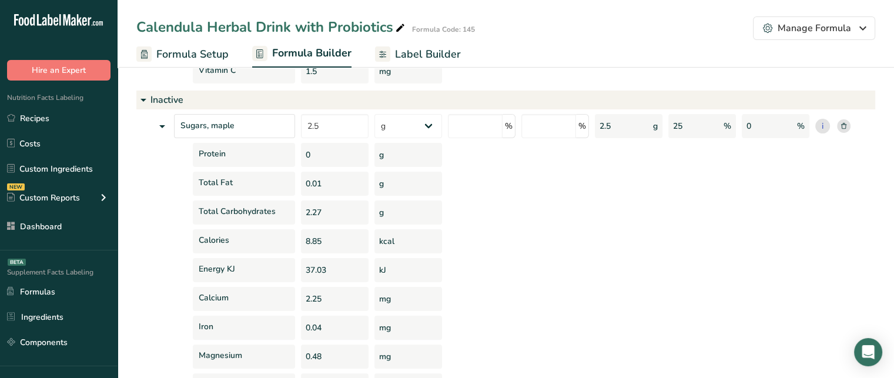
scroll to position [228, 0]
click at [165, 122] on icon at bounding box center [162, 124] width 14 height 21
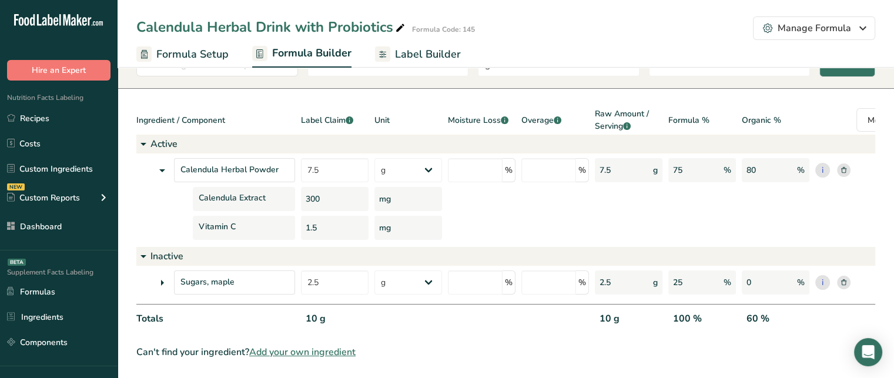
scroll to position [0, 0]
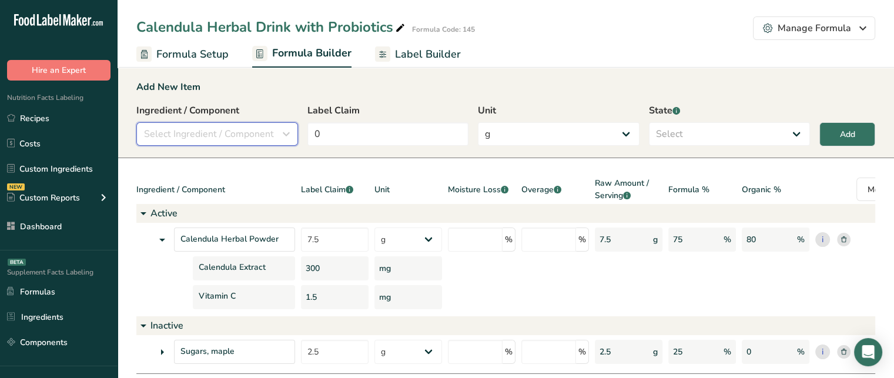
click at [189, 135] on span "Select Ingredient / Component" at bounding box center [209, 134] width 130 height 14
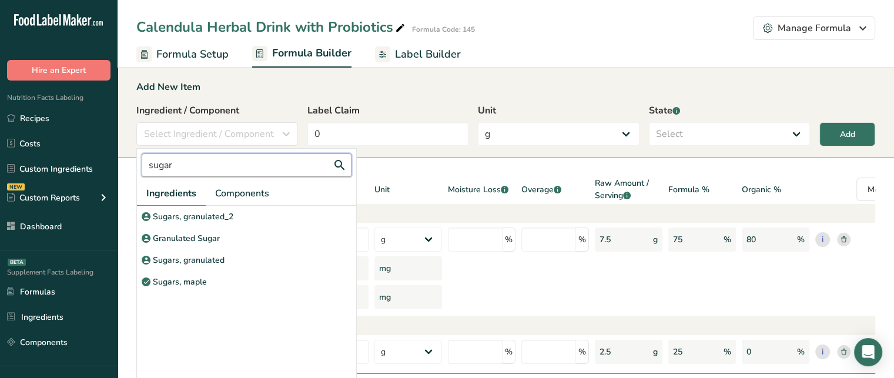
click at [198, 166] on input "sugar" at bounding box center [247, 165] width 210 height 24
type input "s"
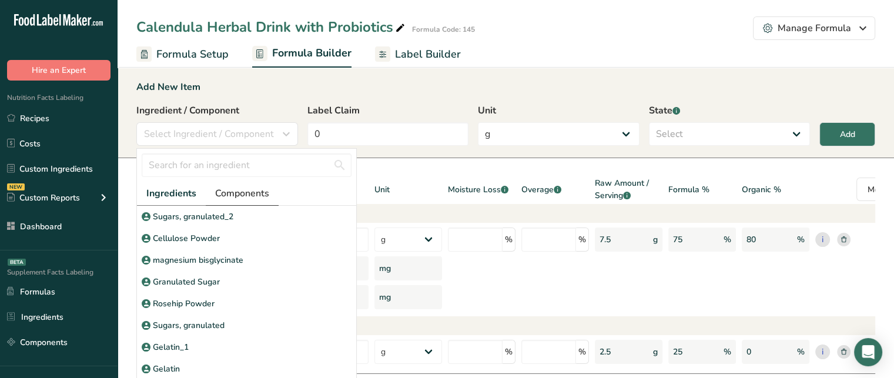
click at [242, 192] on span "Components" at bounding box center [242, 193] width 54 height 14
click at [238, 169] on input "text" at bounding box center [247, 165] width 210 height 24
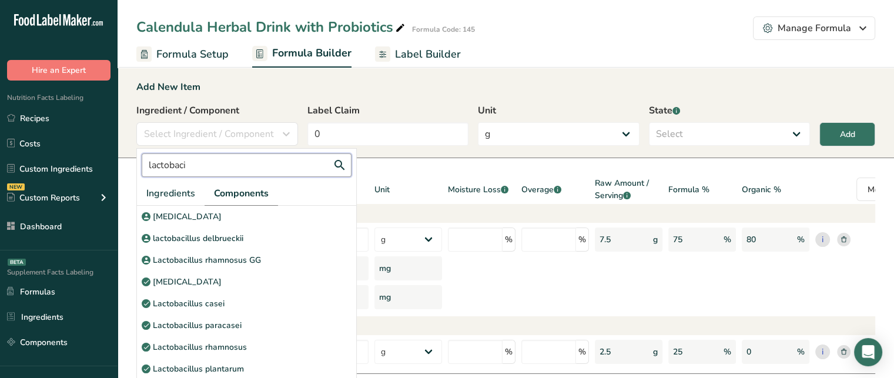
type input "lactobaci"
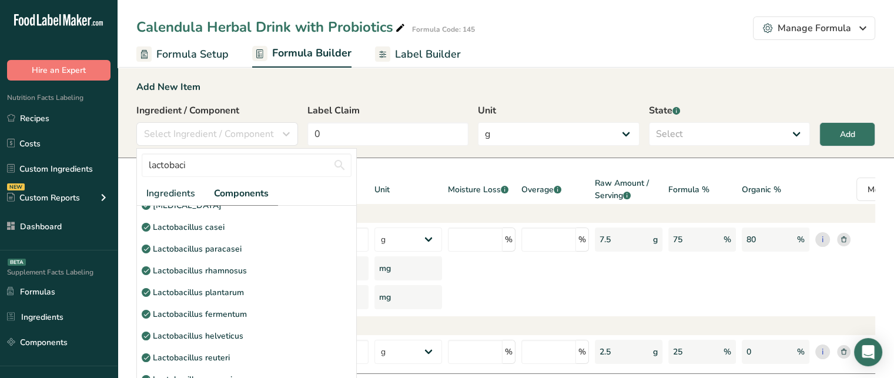
scroll to position [79, 0]
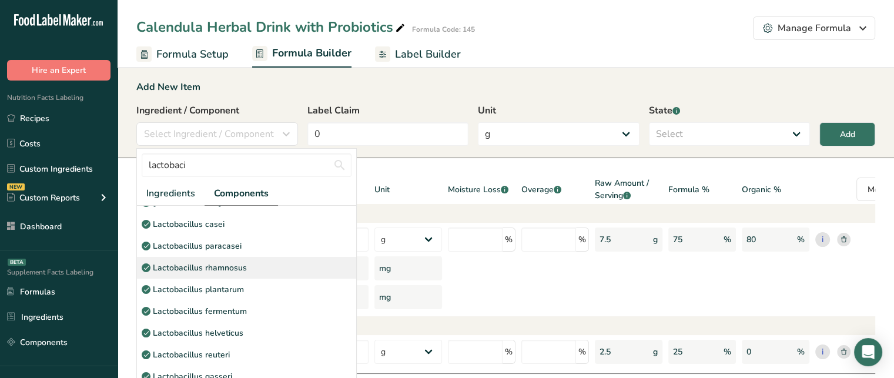
click at [225, 270] on p "Lactobacillus rhamnosus" at bounding box center [200, 268] width 94 height 12
select select "6"
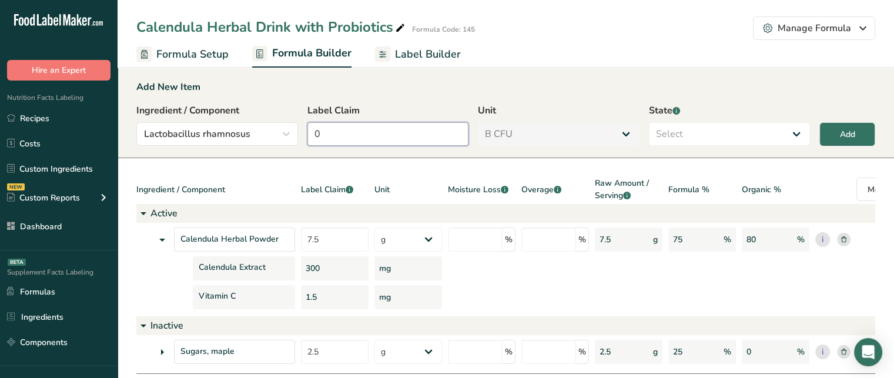
click at [323, 133] on input "0" at bounding box center [388, 134] width 162 height 24
type input "10"
click at [701, 135] on select "Select Active Inactive" at bounding box center [730, 134] width 162 height 24
select select "active"
click at [649, 122] on select "Select Active Inactive" at bounding box center [730, 134] width 162 height 24
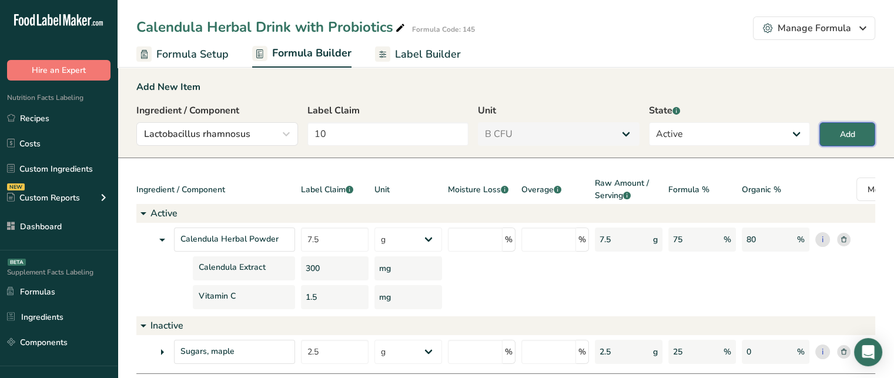
click at [864, 141] on button "Add" at bounding box center [848, 134] width 56 height 24
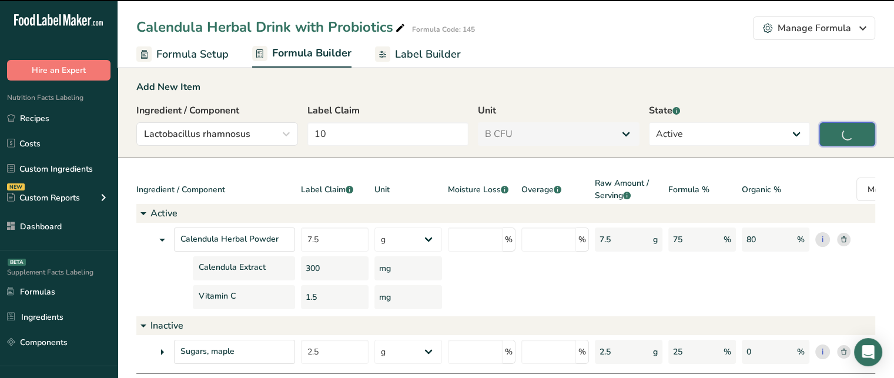
type input "0"
select select "0"
select select
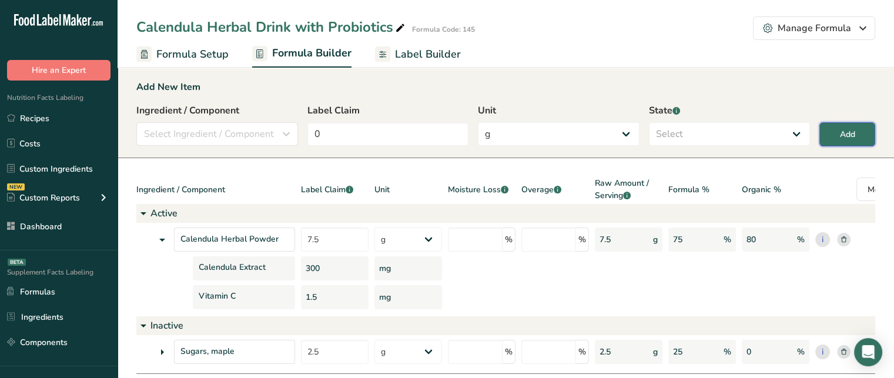
select select "6"
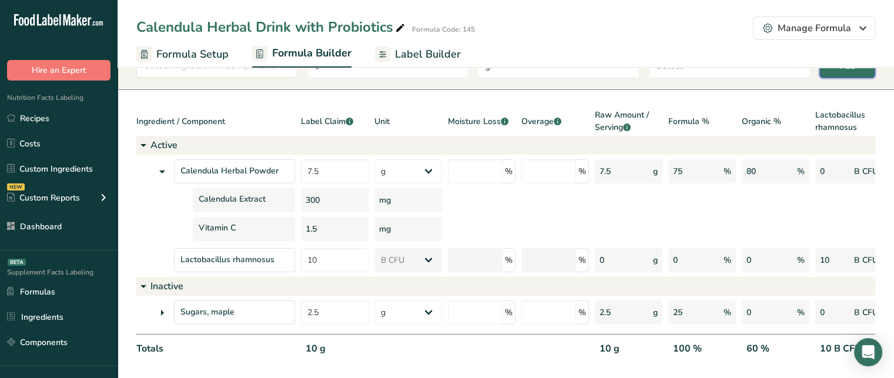
scroll to position [68, 0]
drag, startPoint x: 333, startPoint y: 199, endPoint x: 304, endPoint y: 196, distance: 29.0
click at [304, 196] on div "300" at bounding box center [335, 200] width 68 height 24
click at [489, 165] on input "number" at bounding box center [475, 171] width 55 height 24
type input "5"
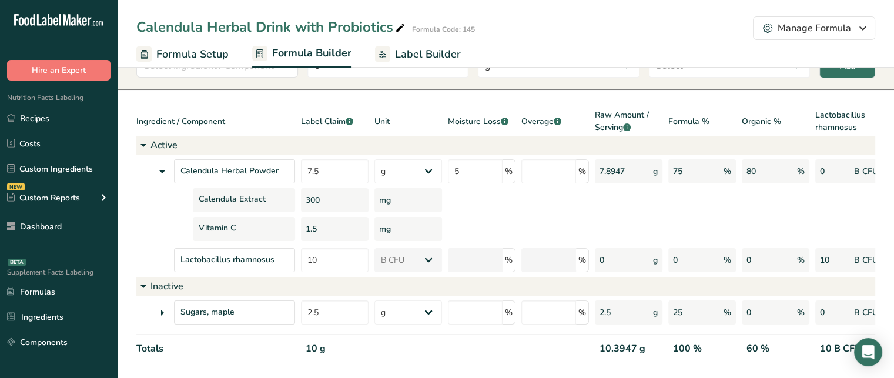
drag, startPoint x: 598, startPoint y: 171, endPoint x: 627, endPoint y: 173, distance: 28.9
click at [627, 173] on div "7.8947 g" at bounding box center [629, 171] width 68 height 24
drag, startPoint x: 331, startPoint y: 166, endPoint x: 306, endPoint y: 166, distance: 25.3
click at [306, 166] on input "7.5" at bounding box center [335, 171] width 68 height 24
drag, startPoint x: 597, startPoint y: 173, endPoint x: 633, endPoint y: 172, distance: 35.3
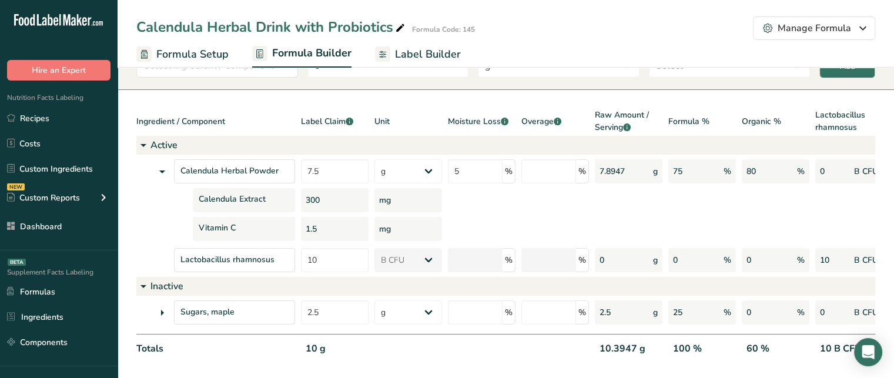
click at [633, 172] on div "7.8947 g" at bounding box center [629, 171] width 68 height 24
drag, startPoint x: 336, startPoint y: 204, endPoint x: 300, endPoint y: 206, distance: 35.3
click at [300, 206] on div "Calendula Extract 300 mg" at bounding box center [566, 200] width 861 height 24
drag, startPoint x: 319, startPoint y: 227, endPoint x: 305, endPoint y: 225, distance: 13.6
click at [305, 225] on div "1.5" at bounding box center [335, 229] width 68 height 24
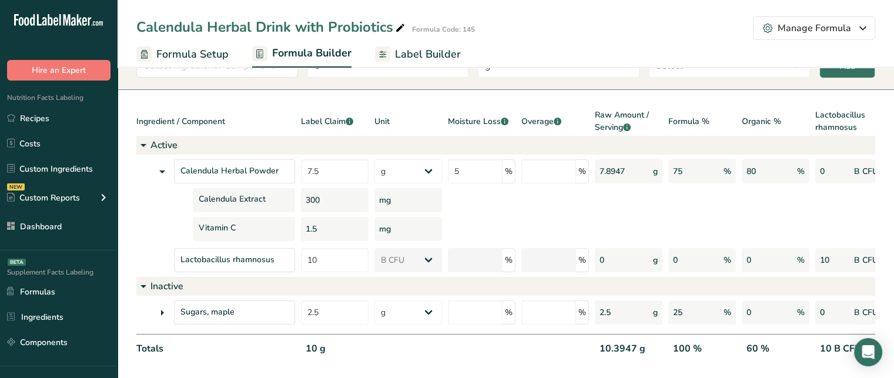
click at [393, 222] on div "mg" at bounding box center [408, 229] width 68 height 24
click at [554, 183] on div "Calendula Herbal Powder 7.5 g Kilograms mg Oz Pound PPM B CFU mcg µg kcal kJ 5 …" at bounding box center [566, 200] width 861 height 82
click at [553, 179] on input "number" at bounding box center [548, 171] width 55 height 24
type input "8"
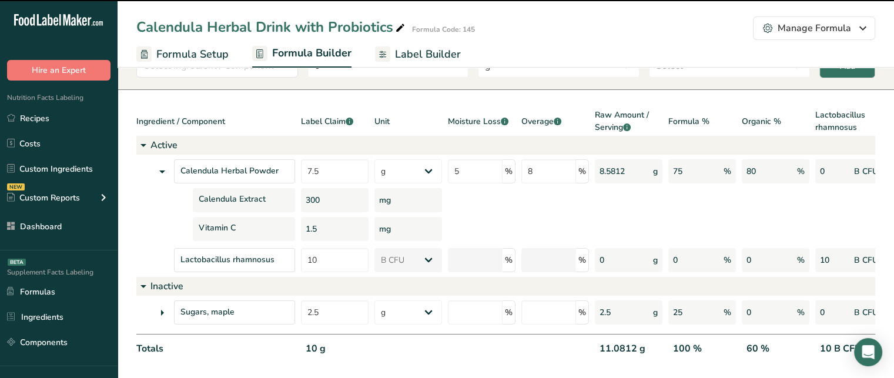
drag, startPoint x: 602, startPoint y: 172, endPoint x: 618, endPoint y: 172, distance: 15.9
click at [618, 172] on div "8.5812 g" at bounding box center [629, 171] width 68 height 24
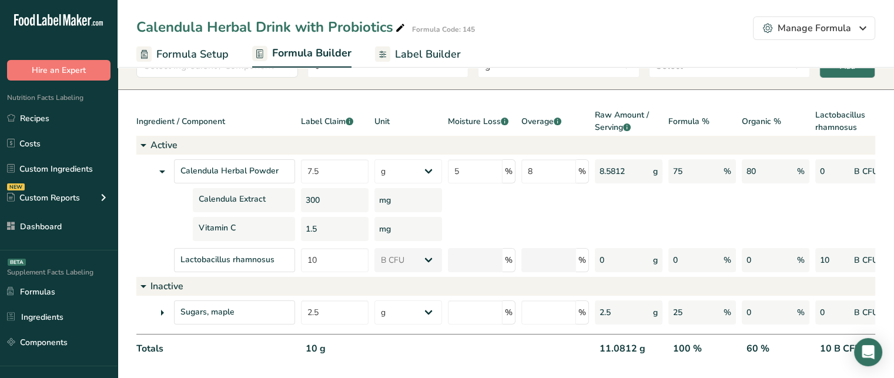
drag, startPoint x: 637, startPoint y: 170, endPoint x: 598, endPoint y: 170, distance: 38.8
click at [598, 170] on div "8.5812 g" at bounding box center [629, 171] width 68 height 24
click at [313, 198] on div "300" at bounding box center [335, 200] width 68 height 24
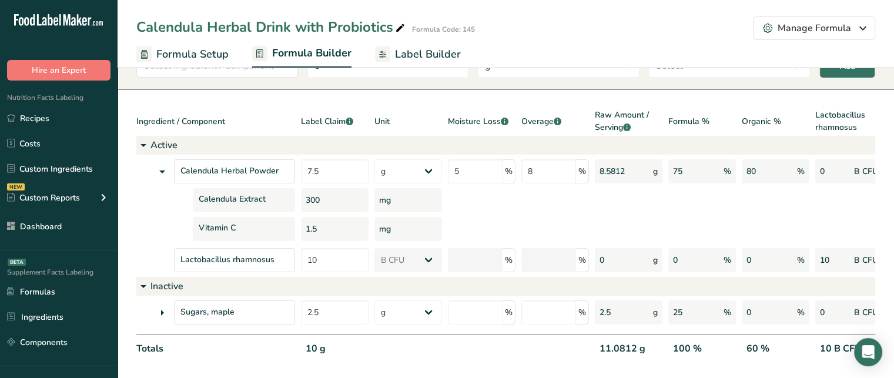
click at [316, 218] on div "1.5" at bounding box center [335, 229] width 68 height 24
click at [309, 202] on div "300" at bounding box center [335, 200] width 68 height 24
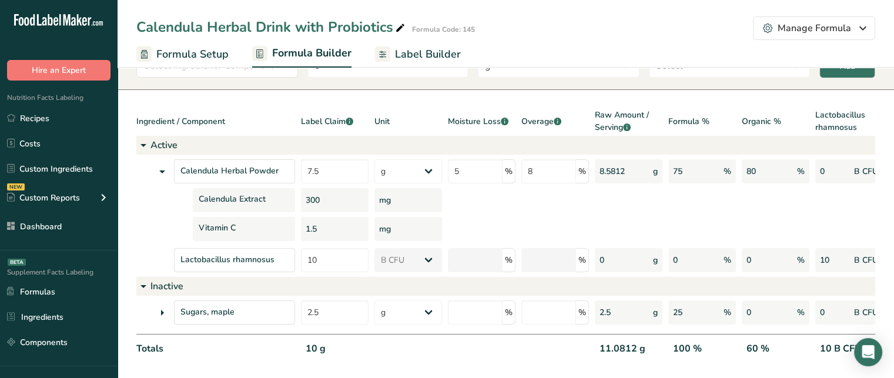
click at [309, 202] on div "300" at bounding box center [335, 200] width 68 height 24
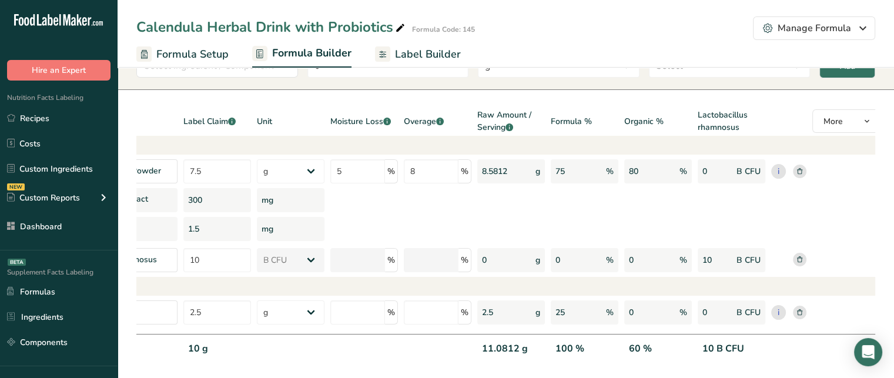
scroll to position [0, 122]
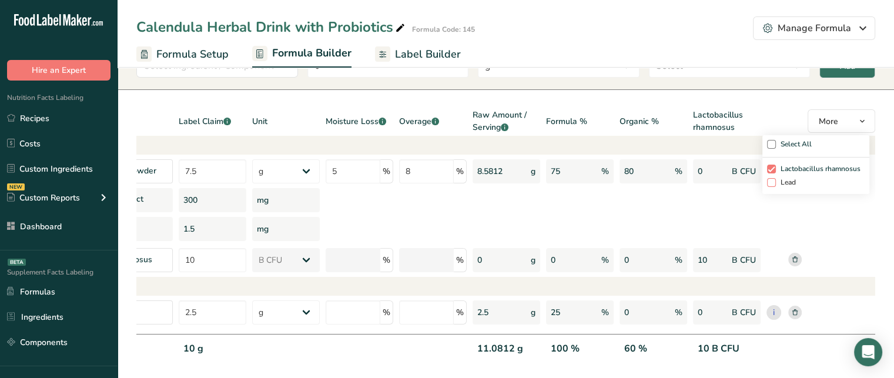
click at [775, 183] on span at bounding box center [771, 182] width 9 height 9
click at [775, 183] on input "Lead" at bounding box center [771, 182] width 8 height 24
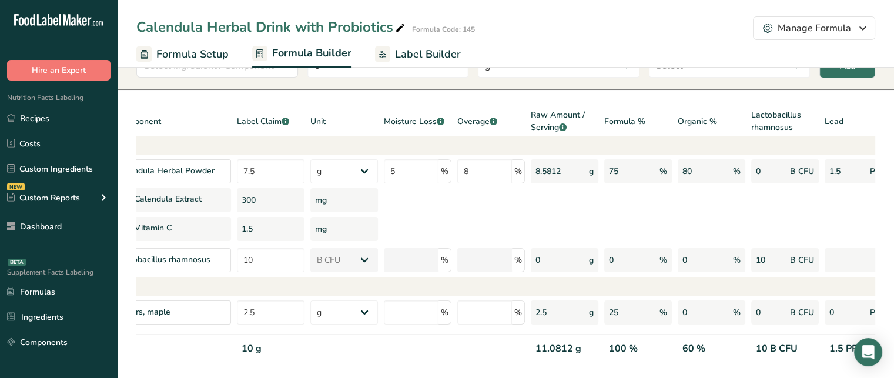
scroll to position [0, 112]
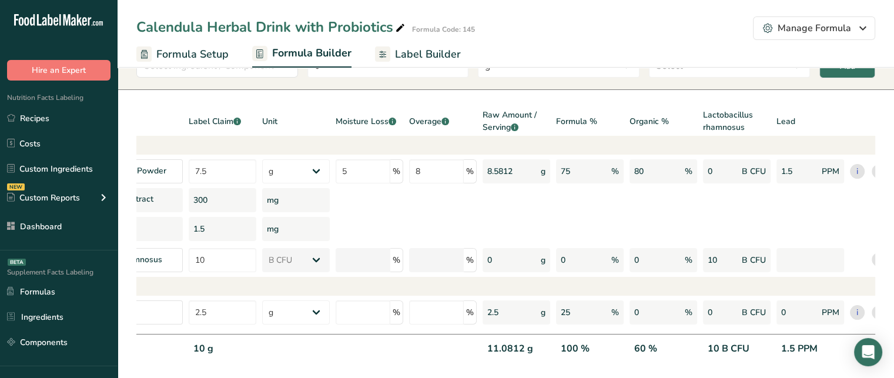
drag, startPoint x: 807, startPoint y: 171, endPoint x: 782, endPoint y: 175, distance: 24.9
click at [782, 175] on div "1.5 PPM" at bounding box center [811, 171] width 68 height 24
click at [788, 353] on div "1.5 PPM" at bounding box center [811, 354] width 68 height 24
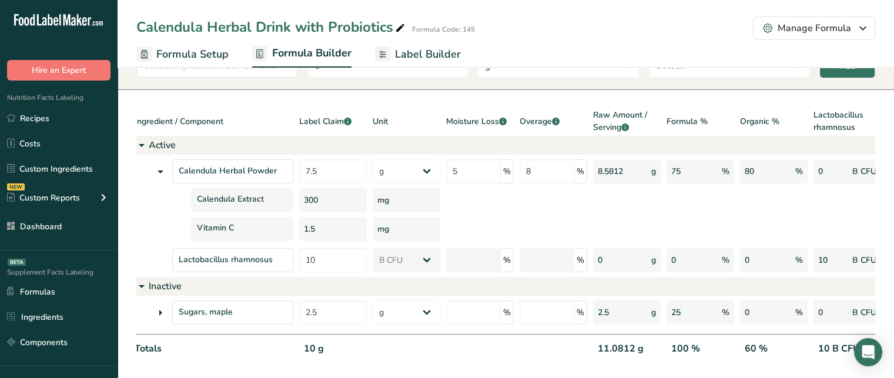
scroll to position [0, 0]
click at [464, 350] on div at bounding box center [482, 354] width 68 height 24
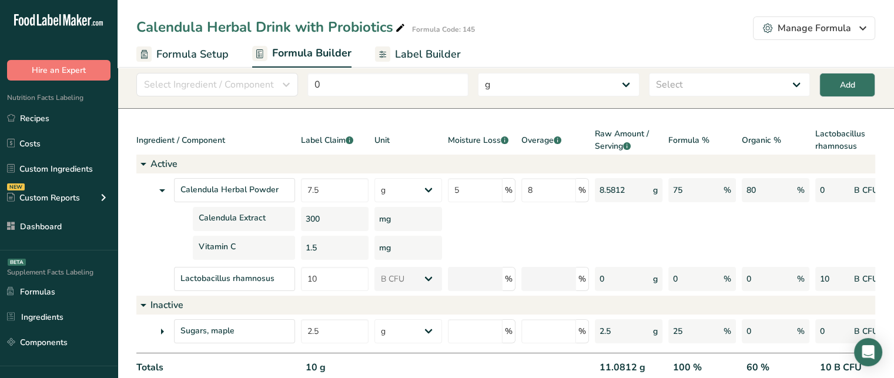
scroll to position [55, 0]
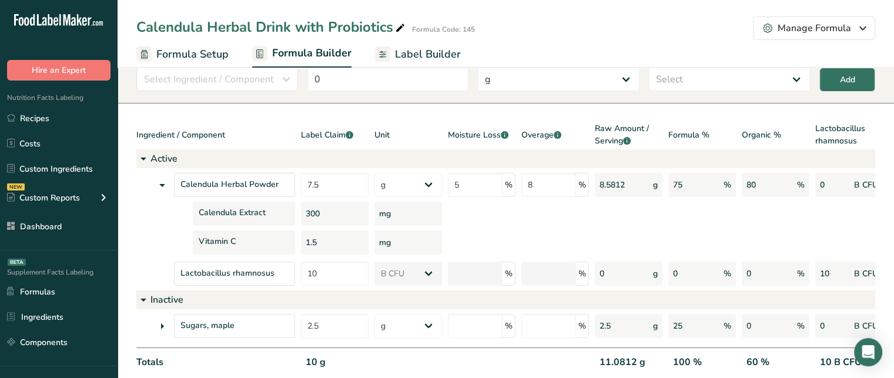
click at [611, 181] on div "8.5812 g" at bounding box center [629, 185] width 68 height 24
drag, startPoint x: 891, startPoint y: 200, endPoint x: 902, endPoint y: 198, distance: 11.6
click at [894, 198] on html ".a-20{fill:#fff;} Hire an Expert Nutrition Facts Labeling Recipes Costs Custom …" at bounding box center [447, 183] width 894 height 476
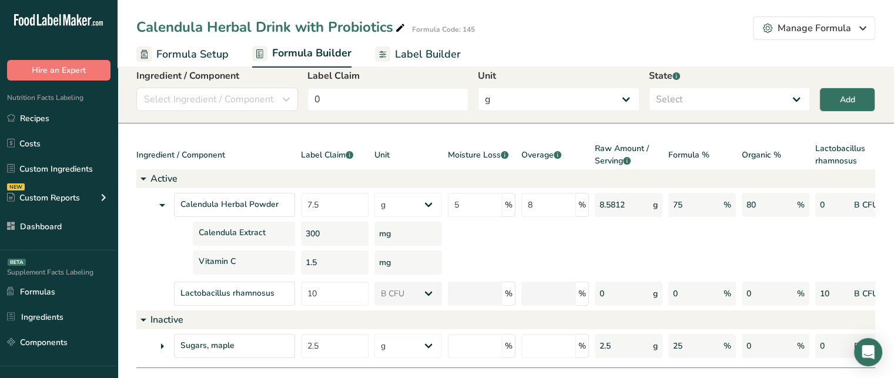
scroll to position [0, 0]
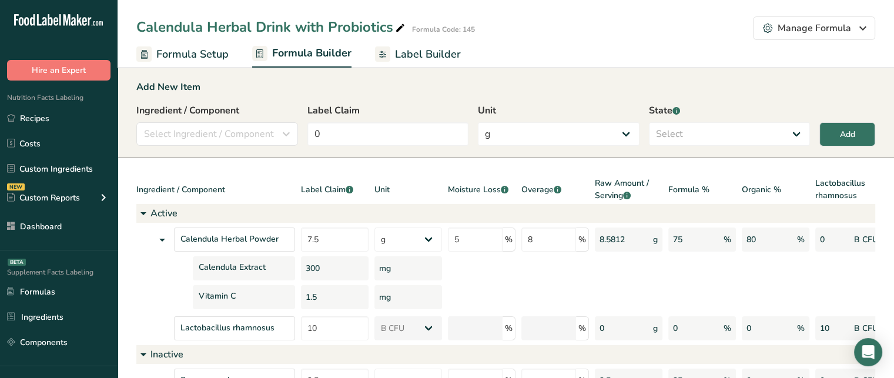
click at [437, 55] on span "Label Builder" at bounding box center [428, 54] width 66 height 16
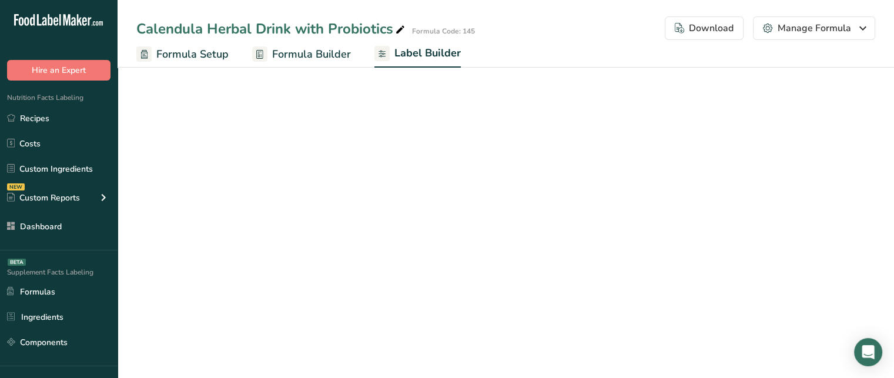
select select "Roboto"
select select "bold"
select select "center"
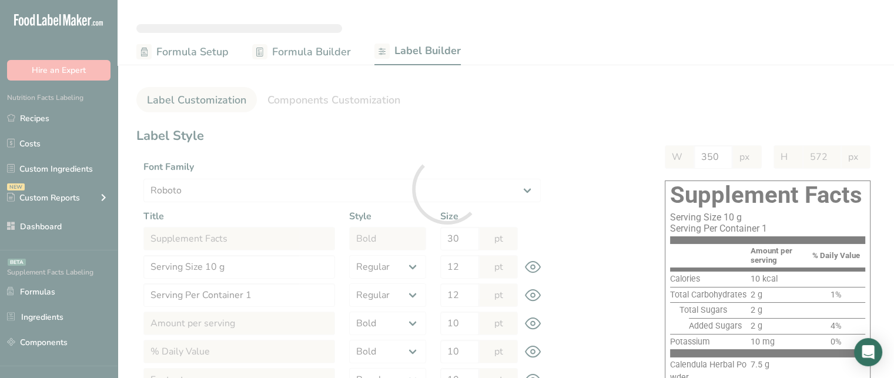
type input "524"
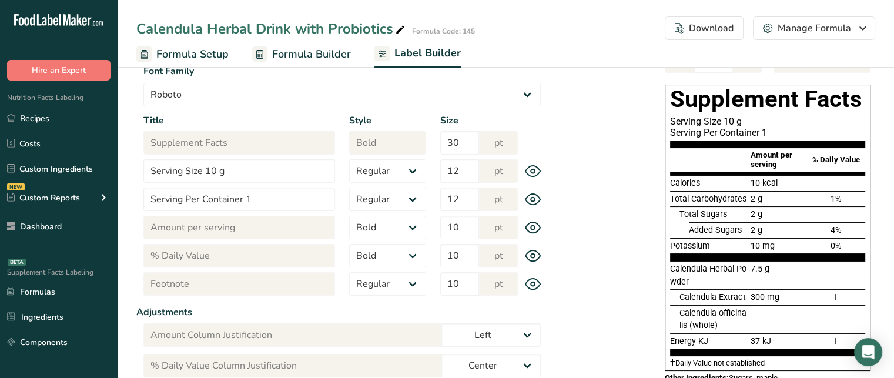
scroll to position [95, 0]
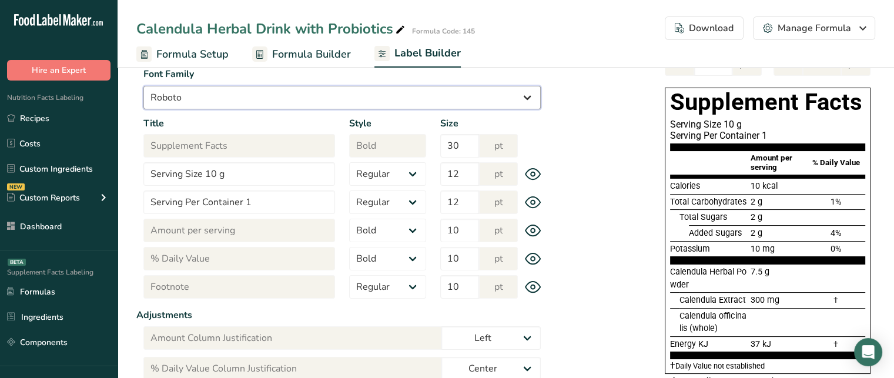
click at [263, 91] on select "Arial Roboto Helvetica Verdana Tahoma Georgia Courier New Comic Sans MS Times N…" at bounding box center [341, 98] width 397 height 24
click at [143, 86] on select "Arial Roboto Helvetica Verdana Tahoma Georgia Courier New Comic Sans MS Times N…" at bounding box center [341, 98] width 397 height 24
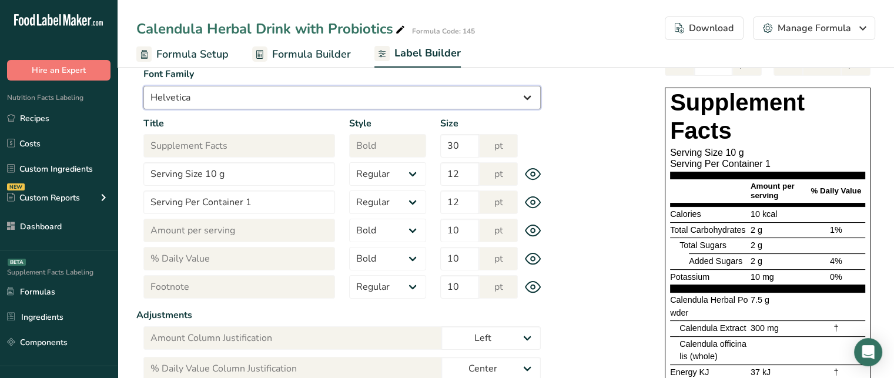
click at [212, 96] on select "Arial Roboto Helvetica Verdana Tahoma Georgia Courier New Comic Sans MS Times N…" at bounding box center [341, 98] width 397 height 24
click at [143, 86] on select "Arial Roboto Helvetica Verdana Tahoma Georgia Courier New Comic Sans MS Times N…" at bounding box center [341, 98] width 397 height 24
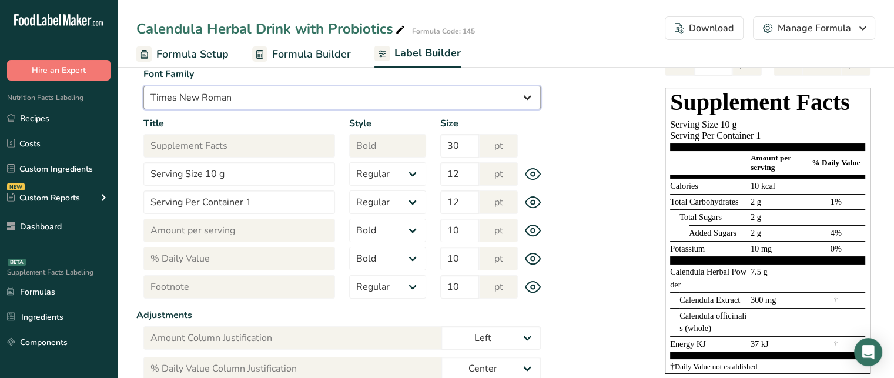
click at [283, 105] on select "Arial Roboto Helvetica Verdana Tahoma Georgia Courier New Comic Sans MS Times N…" at bounding box center [341, 98] width 397 height 24
click at [143, 86] on select "Arial Roboto Helvetica Verdana Tahoma Georgia Courier New Comic Sans MS Times N…" at bounding box center [341, 98] width 397 height 24
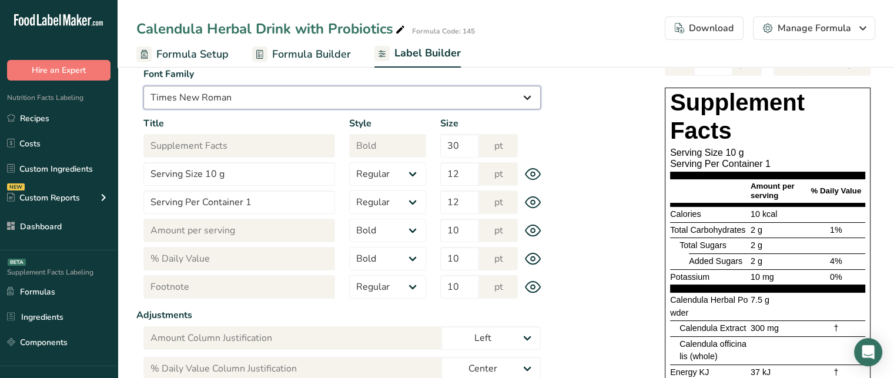
click at [364, 99] on select "Arial Roboto Helvetica Verdana Tahoma Georgia Courier New Comic Sans MS Times N…" at bounding box center [341, 98] width 397 height 24
click at [143, 86] on select "Arial Roboto Helvetica Verdana Tahoma Georgia Courier New Comic Sans MS Times N…" at bounding box center [341, 98] width 397 height 24
click at [273, 89] on select "Arial Roboto Helvetica Verdana Tahoma Georgia Courier New Comic Sans MS Times N…" at bounding box center [341, 98] width 397 height 24
select select "Helvetica"
click at [143, 86] on select "Arial Roboto Helvetica Verdana Tahoma Georgia Courier New Comic Sans MS Times N…" at bounding box center [341, 98] width 397 height 24
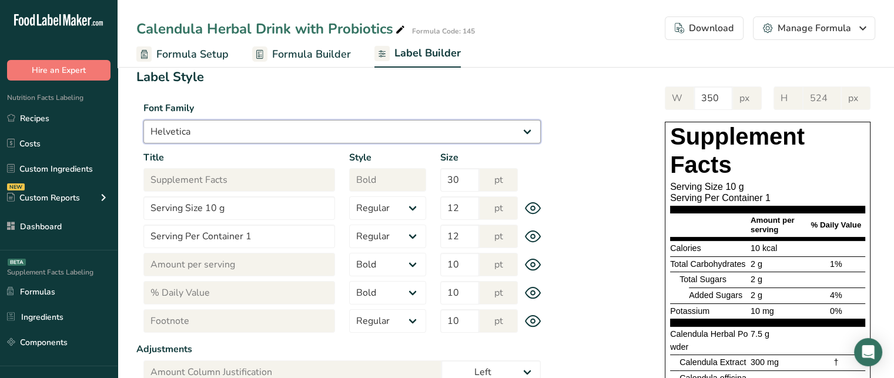
scroll to position [51, 0]
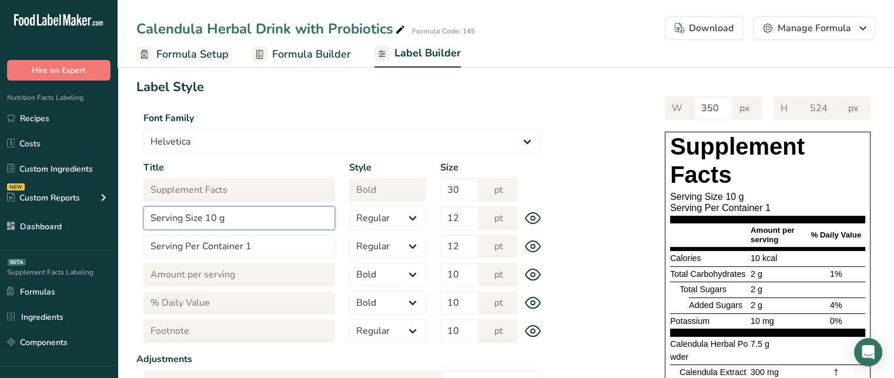
click at [205, 219] on input "Serving Size 10 g" at bounding box center [239, 218] width 192 height 24
click at [277, 217] on input "Serving Size 1 packet (10 g" at bounding box center [239, 218] width 192 height 24
type input "Serving Size 1 packet (10 g)"
drag, startPoint x: 792, startPoint y: 197, endPoint x: 727, endPoint y: 197, distance: 65.3
click at [727, 197] on div "Serving Size 1 packet (10 g)" at bounding box center [767, 196] width 195 height 11
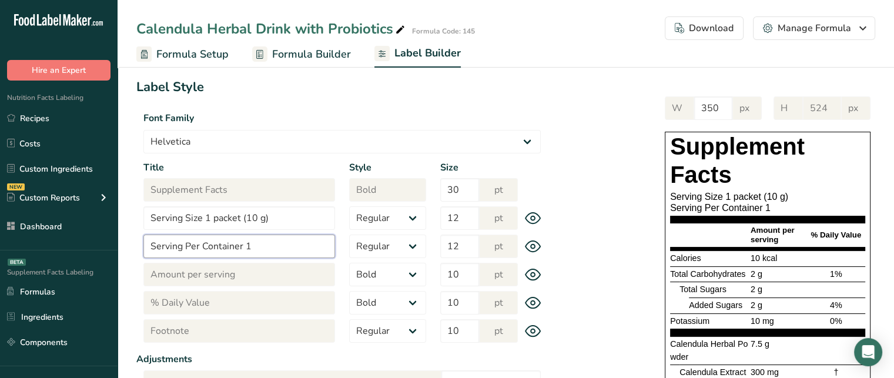
click at [280, 237] on input "Serving Per Container 1" at bounding box center [239, 247] width 192 height 24
type input "Serving Per Container 6"
drag, startPoint x: 762, startPoint y: 206, endPoint x: 778, endPoint y: 209, distance: 16.0
click at [778, 209] on div "Serving Per Container 6" at bounding box center [767, 207] width 195 height 11
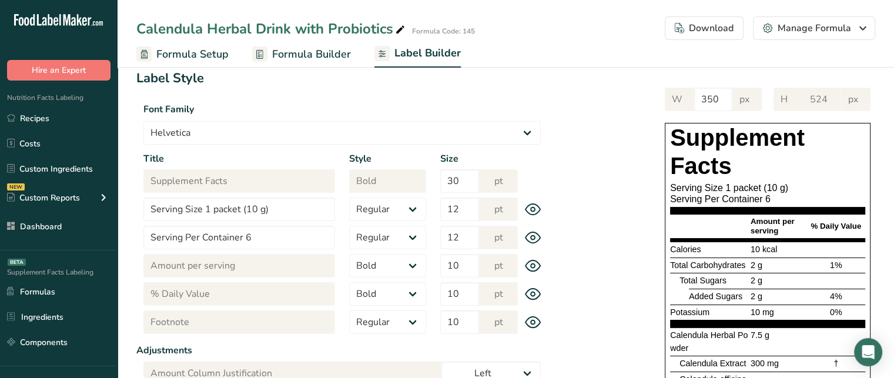
drag, startPoint x: 808, startPoint y: 223, endPoint x: 862, endPoint y: 223, distance: 53.5
click at [862, 223] on div "% Daily Value" at bounding box center [836, 226] width 59 height 9
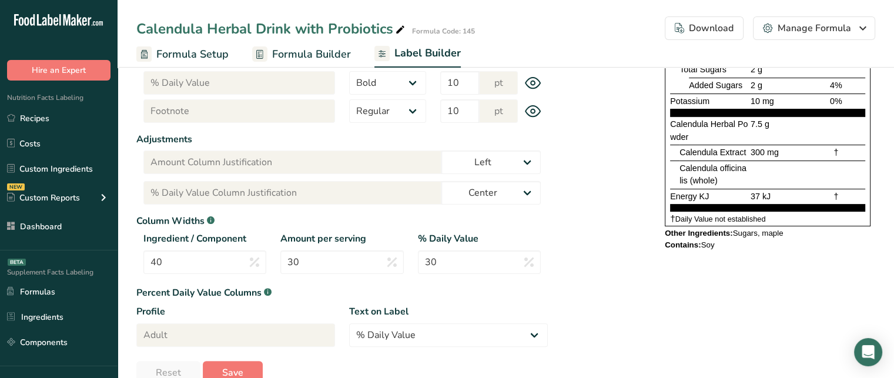
scroll to position [270, 0]
click at [428, 343] on select "% Daily Value Daily Value Percent % DV %DV" at bounding box center [448, 336] width 199 height 24
select select "%DV"
click at [349, 324] on select "% Daily Value Daily Value Percent % DV %DV" at bounding box center [448, 336] width 199 height 24
type input "%DV"
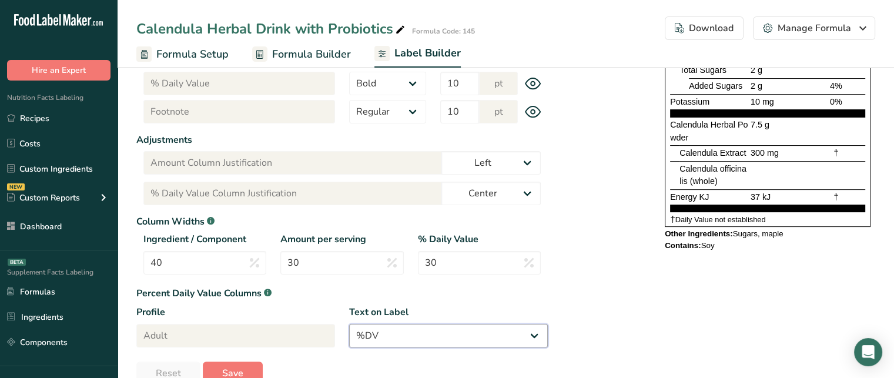
type input "%DV Column Justification"
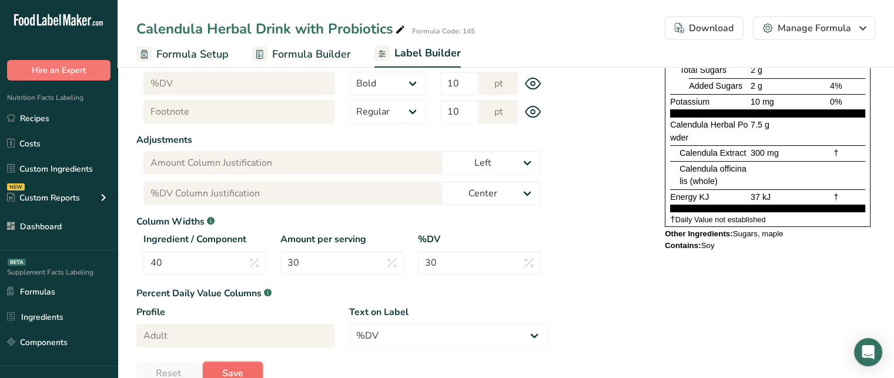
click at [239, 366] on button "Save" at bounding box center [233, 374] width 60 height 24
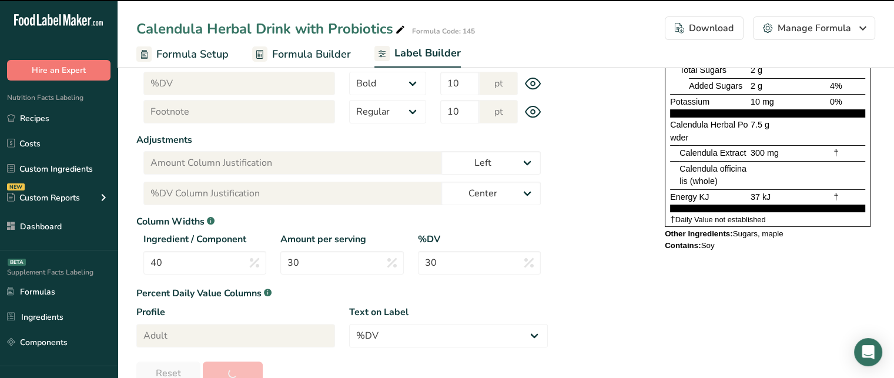
type input "572"
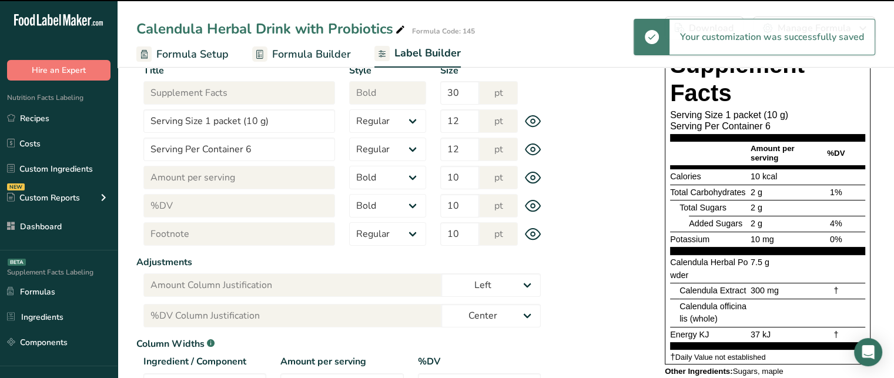
scroll to position [126, 0]
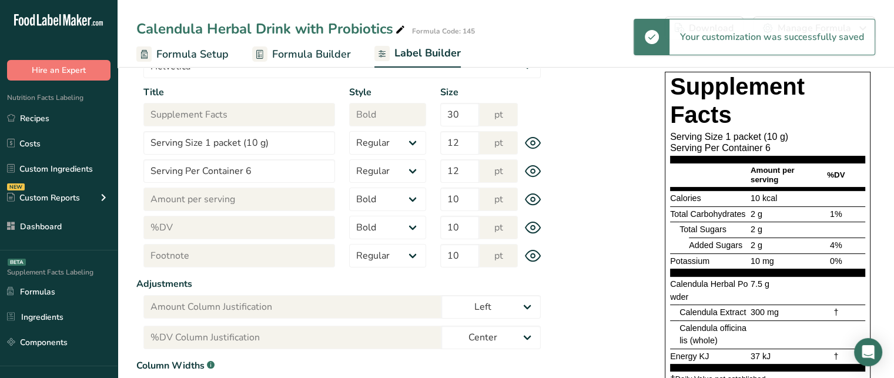
click at [840, 173] on span "%DV" at bounding box center [836, 174] width 18 height 9
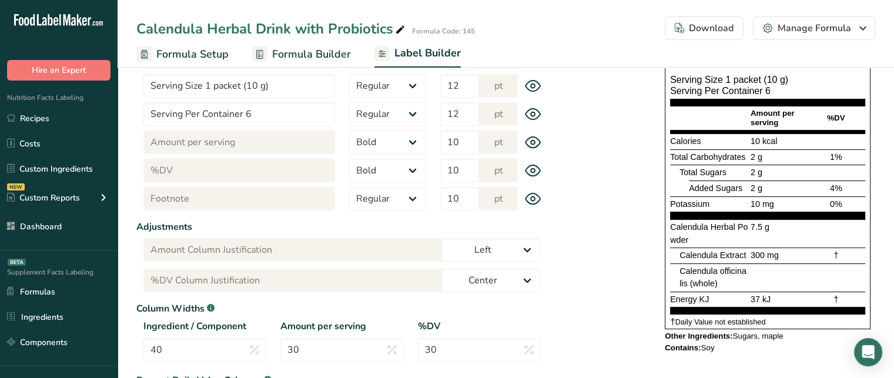
scroll to position [192, 0]
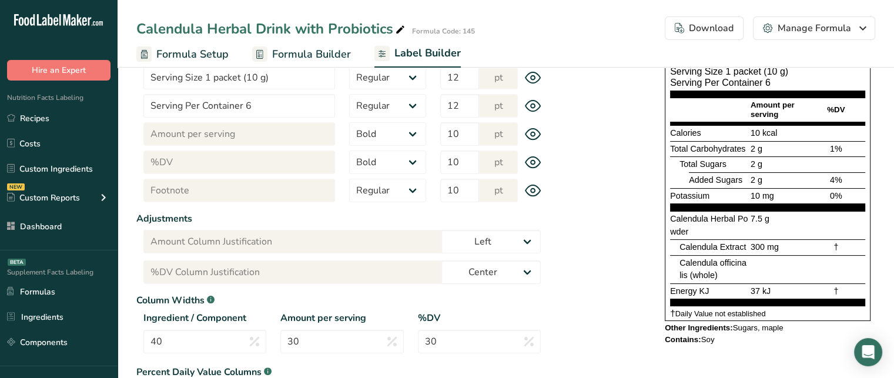
click at [690, 272] on span "Calendula officinalis (whole)" at bounding box center [713, 269] width 67 height 22
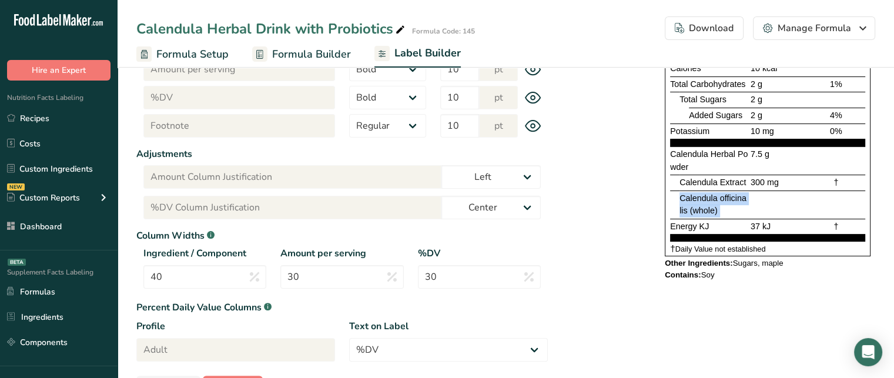
scroll to position [258, 0]
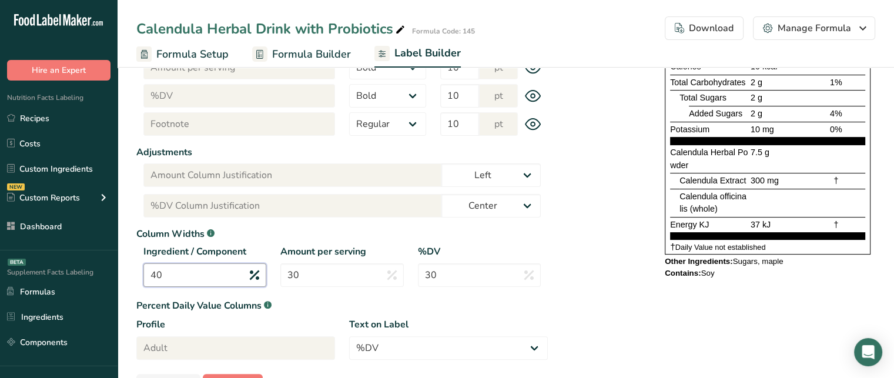
click at [188, 272] on input "40" at bounding box center [204, 275] width 123 height 24
type input "4"
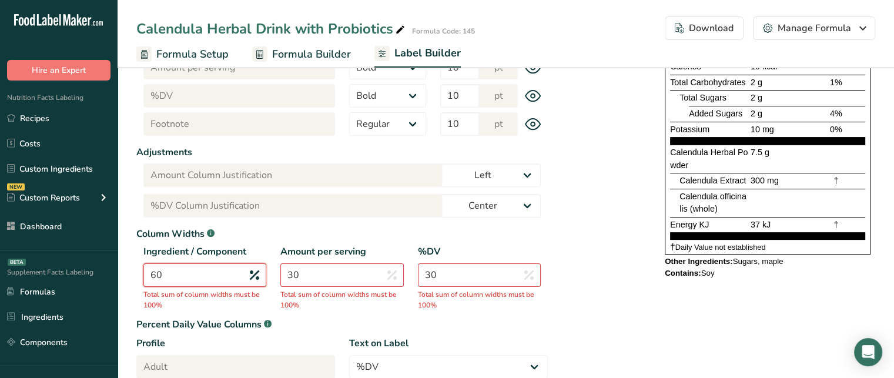
type input "60"
click at [331, 269] on input "30" at bounding box center [341, 275] width 123 height 24
type input "3"
type input "20"
click at [477, 276] on input "30" at bounding box center [479, 275] width 123 height 24
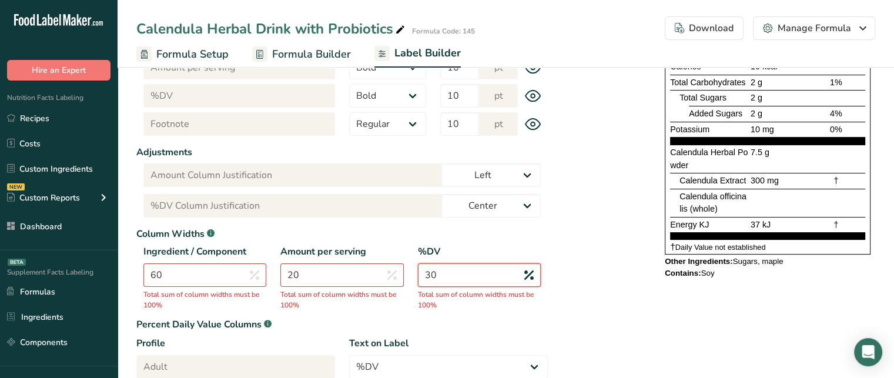
type input "3"
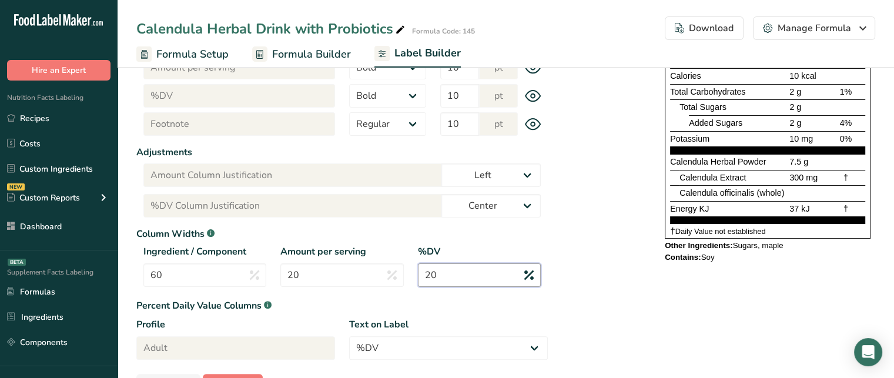
type input "20"
click at [693, 193] on span "Calendula officinalis (whole)" at bounding box center [732, 192] width 105 height 9
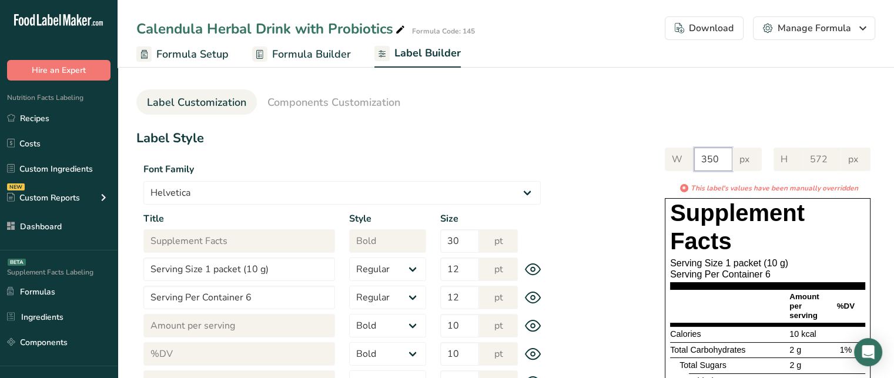
click at [721, 160] on input "350" at bounding box center [713, 160] width 38 height 24
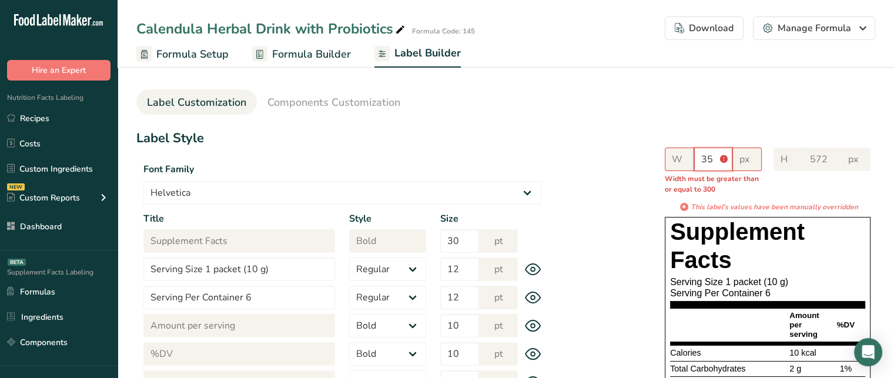
type input "3"
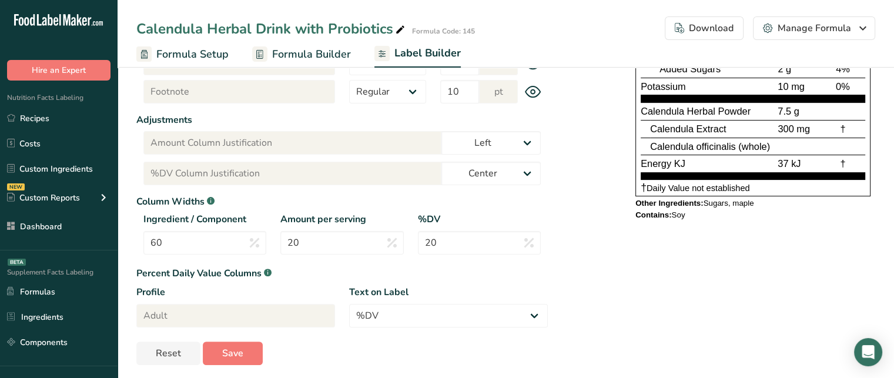
scroll to position [296, 0]
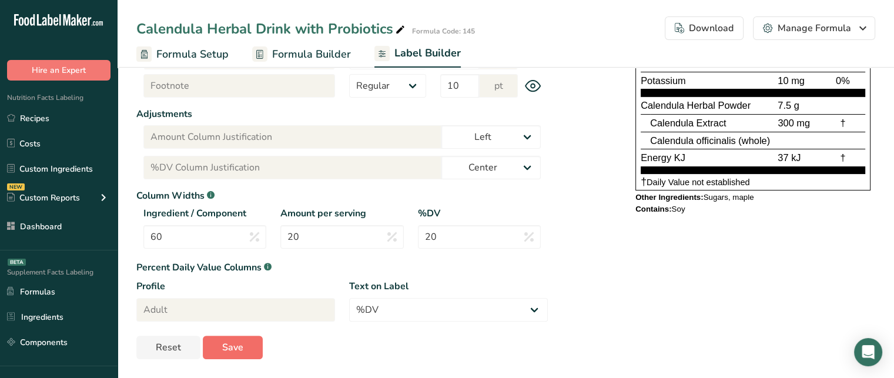
type input "400"
click at [250, 345] on button "Save" at bounding box center [233, 348] width 60 height 24
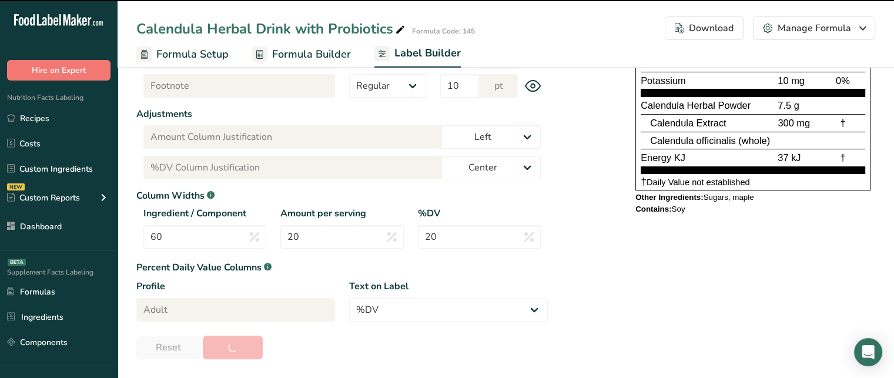
type input "528"
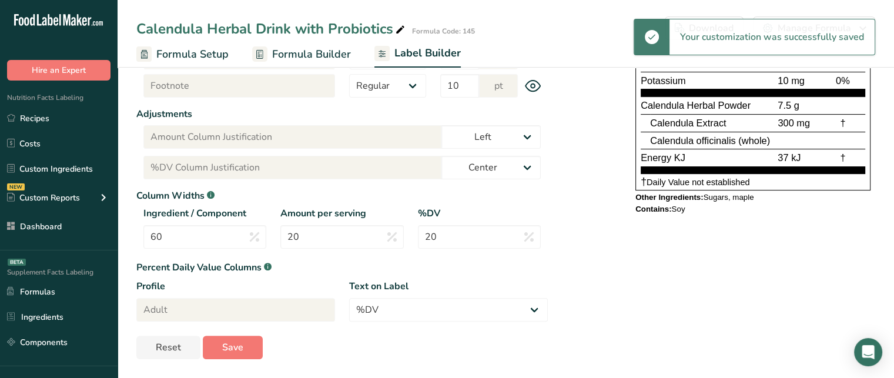
scroll to position [0, 0]
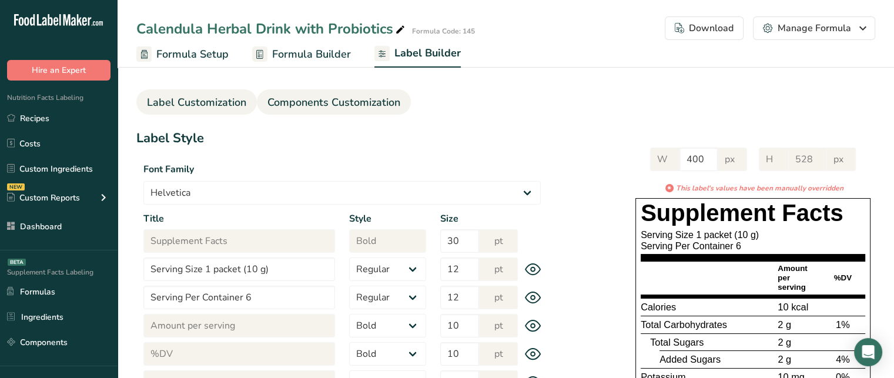
click at [317, 101] on span "Components Customization" at bounding box center [333, 103] width 133 height 16
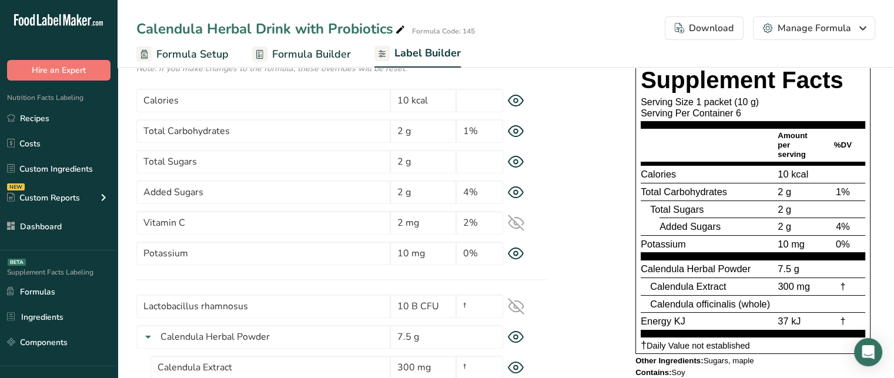
scroll to position [89, 0]
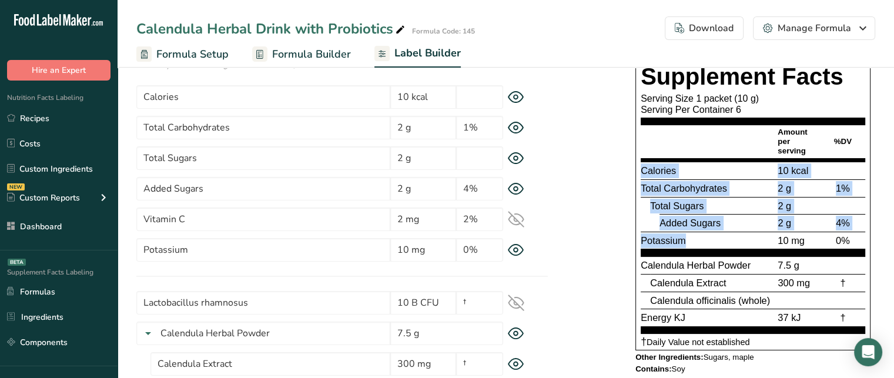
drag, startPoint x: 644, startPoint y: 172, endPoint x: 695, endPoint y: 237, distance: 82.5
click at [695, 237] on section "Calories 10 kcal Total Carbohydrates 2 g 1% Total Sugars 2 g Added Sugars 2 g 4…" at bounding box center [753, 209] width 225 height 95
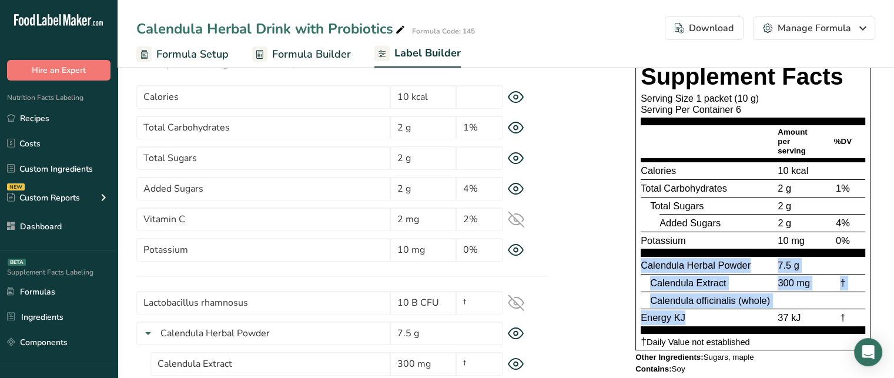
drag, startPoint x: 640, startPoint y: 265, endPoint x: 692, endPoint y: 312, distance: 70.0
click at [692, 312] on div "Supplement Facts Serving Size 1 packet (10 g) Serving Per Container 6 Amount pe…" at bounding box center [753, 206] width 235 height 289
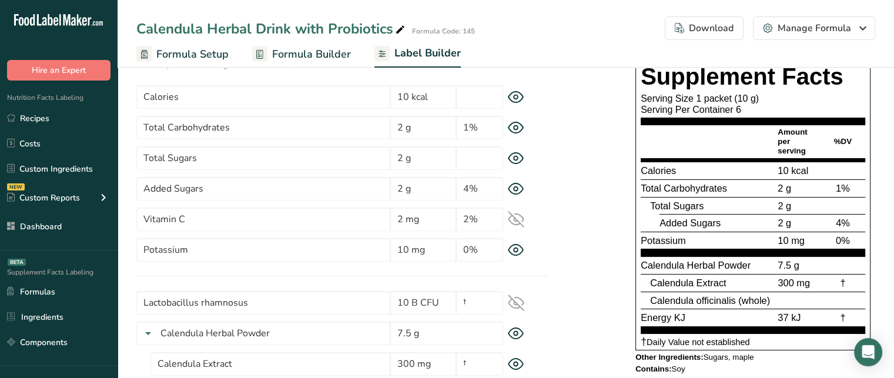
click at [689, 233] on div "Potassium" at bounding box center [708, 240] width 135 height 15
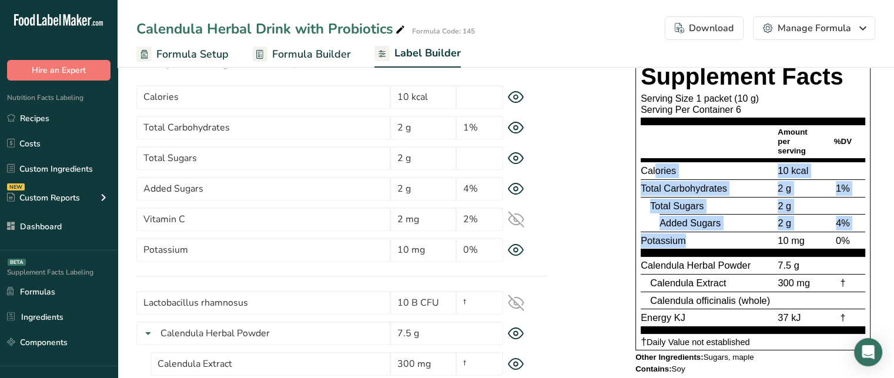
drag, startPoint x: 656, startPoint y: 171, endPoint x: 691, endPoint y: 231, distance: 69.6
click at [691, 231] on section "Calories 10 kcal Total Carbohydrates 2 g 1% Total Sugars 2 g Added Sugars 2 g 4…" at bounding box center [753, 209] width 225 height 95
click at [691, 199] on div "Total Sugars" at bounding box center [712, 206] width 125 height 15
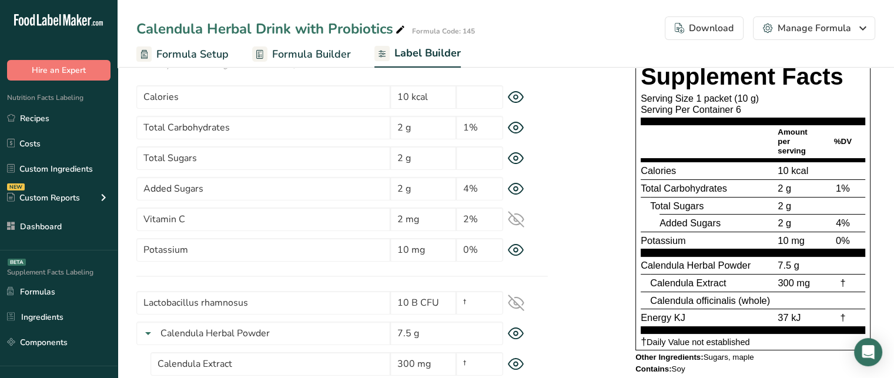
click at [628, 182] on div "* This label's values have been manually overridden Supplement Facts Serving Si…" at bounding box center [711, 213] width 327 height 335
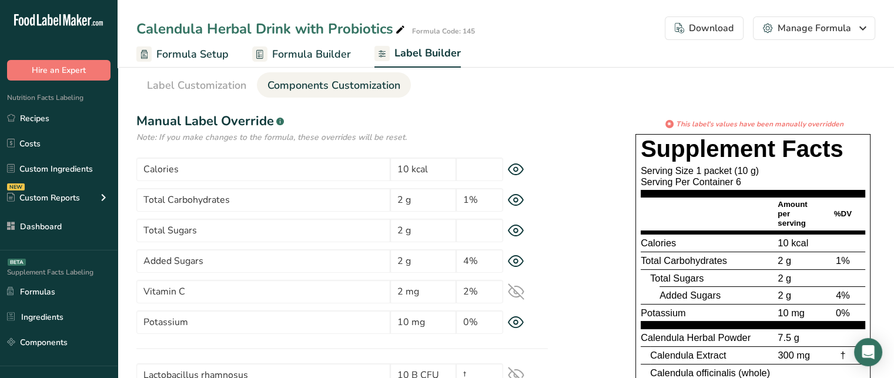
scroll to position [18, 0]
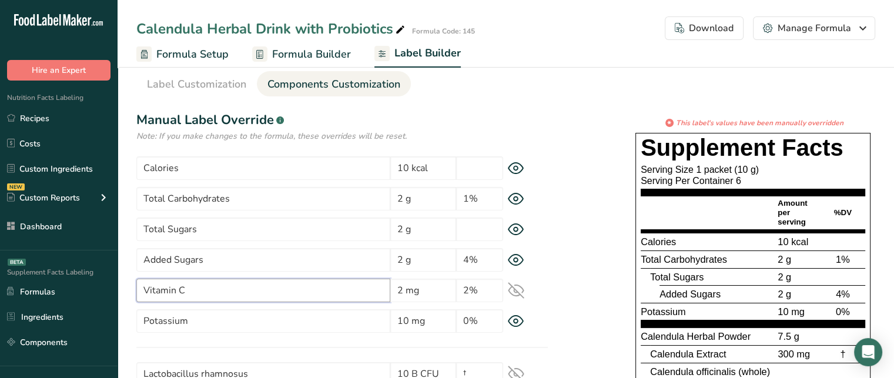
drag, startPoint x: 243, startPoint y: 290, endPoint x: 136, endPoint y: 292, distance: 107.0
click at [136, 292] on input "Vitamin C" at bounding box center [263, 291] width 254 height 24
click at [513, 286] on icon at bounding box center [516, 290] width 15 height 15
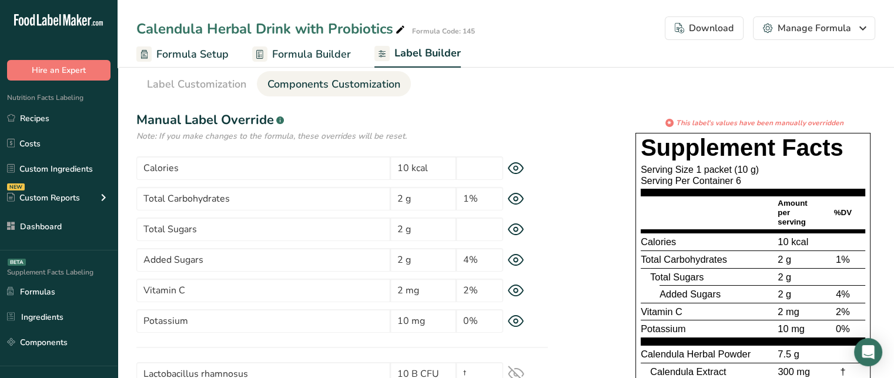
click at [513, 286] on icon at bounding box center [516, 290] width 15 height 11
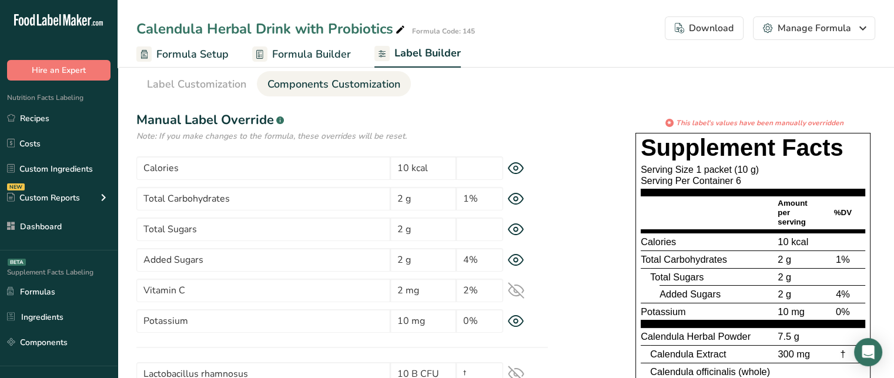
click at [513, 286] on icon at bounding box center [516, 290] width 15 height 15
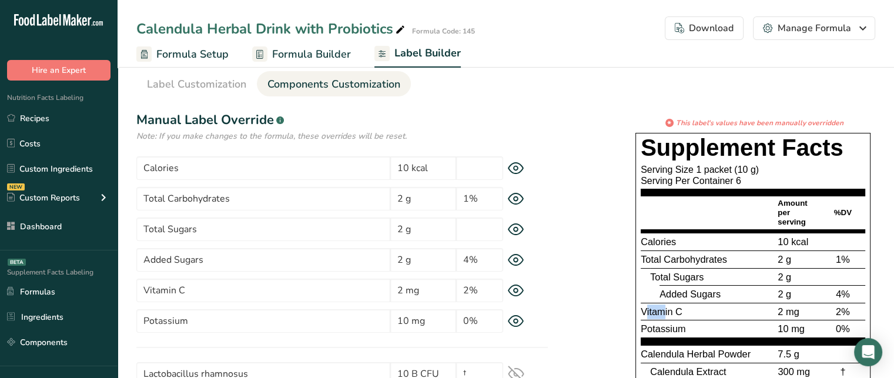
drag, startPoint x: 663, startPoint y: 316, endPoint x: 646, endPoint y: 311, distance: 17.7
click at [646, 311] on span "Vitamin C" at bounding box center [662, 311] width 42 height 11
click at [666, 310] on span "Vitamin C" at bounding box center [662, 311] width 42 height 11
drag, startPoint x: 771, startPoint y: 310, endPoint x: 806, endPoint y: 310, distance: 34.7
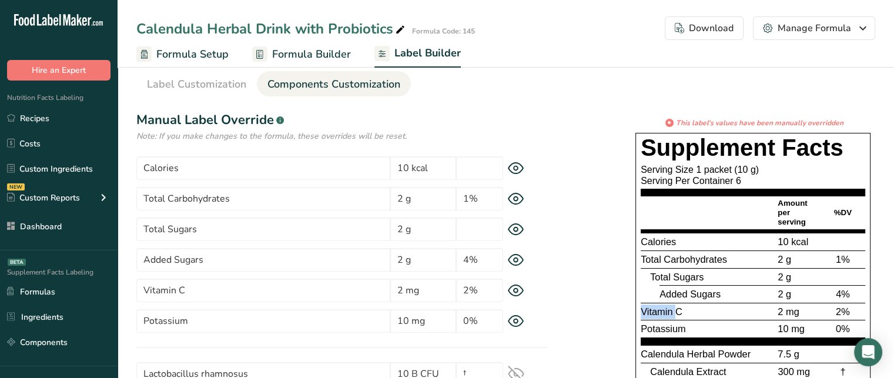
click at [806, 310] on div "Vitamin C 2 mg 2%" at bounding box center [753, 312] width 225 height 18
drag, startPoint x: 830, startPoint y: 309, endPoint x: 861, endPoint y: 308, distance: 31.2
click at [861, 308] on div "2%" at bounding box center [843, 312] width 45 height 15
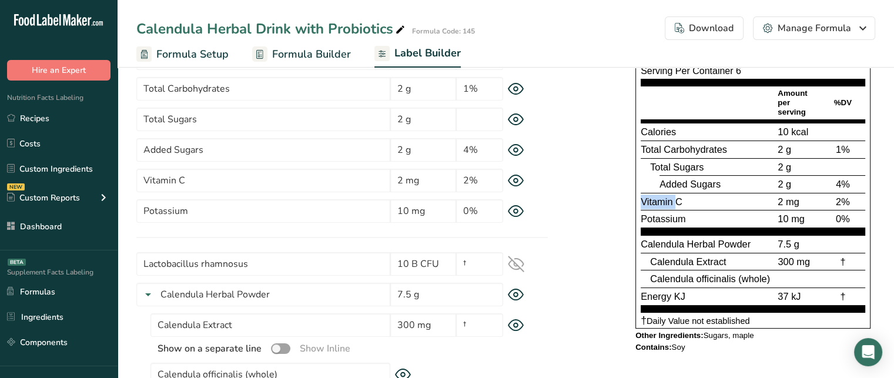
scroll to position [142, 0]
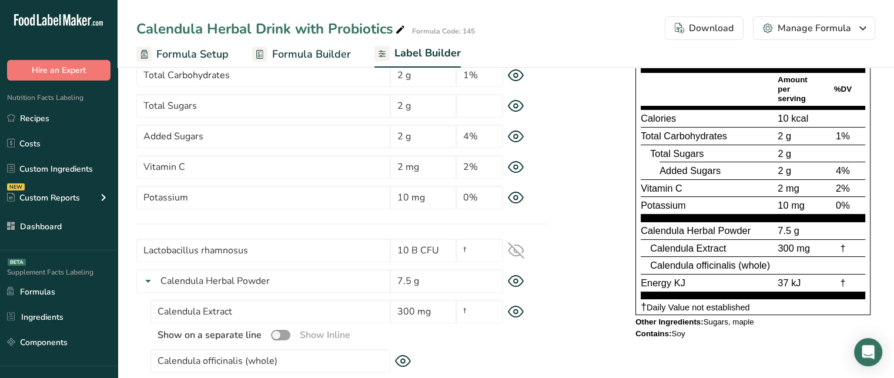
click at [654, 230] on span "Calendula Herbal Powder" at bounding box center [696, 230] width 110 height 11
click at [519, 276] on icon at bounding box center [516, 281] width 15 height 11
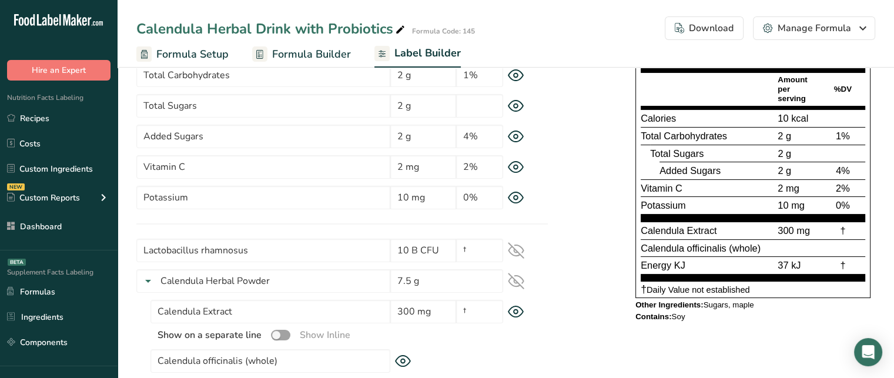
click at [701, 230] on span "Calendula Extract" at bounding box center [679, 230] width 76 height 11
click at [693, 246] on span "Calendula officinalis (whole)" at bounding box center [701, 248] width 120 height 11
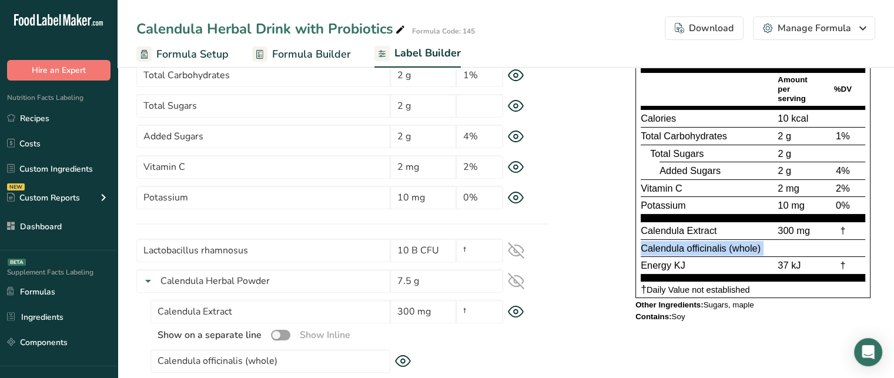
click at [693, 246] on span "Calendula officinalis (whole)" at bounding box center [701, 248] width 120 height 11
drag, startPoint x: 776, startPoint y: 228, endPoint x: 797, endPoint y: 226, distance: 20.7
click at [797, 226] on div "300 mg" at bounding box center [797, 230] width 45 height 15
click at [565, 339] on div "Label Style Font Family Arial Roboto Helvetica Verdana Tahoma Georgia Courier N…" at bounding box center [505, 223] width 739 height 473
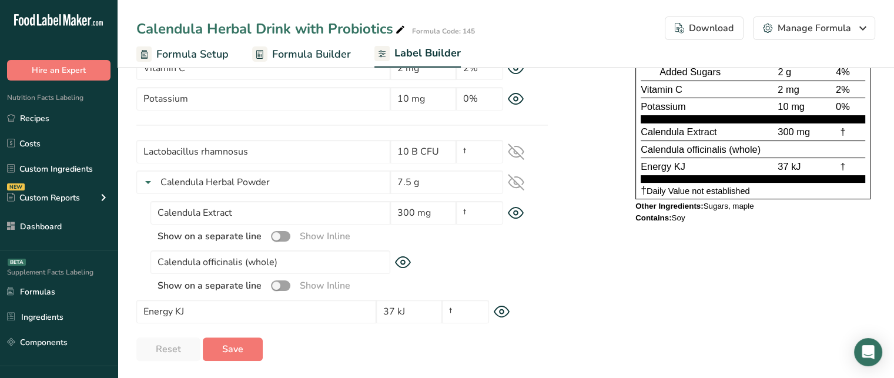
scroll to position [242, 0]
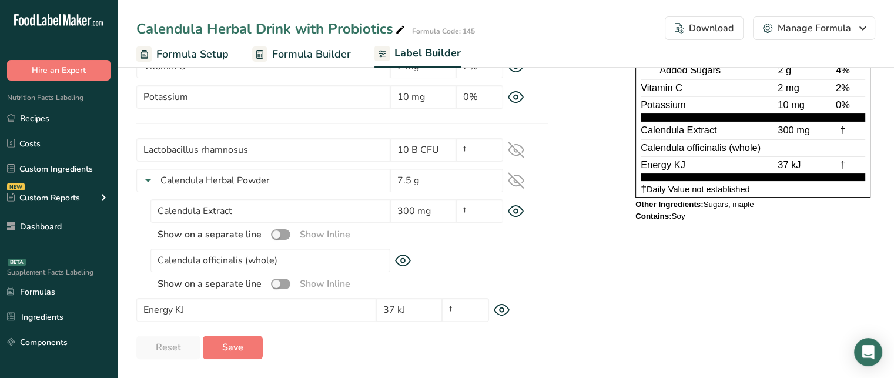
click at [502, 309] on icon at bounding box center [502, 310] width 16 height 12
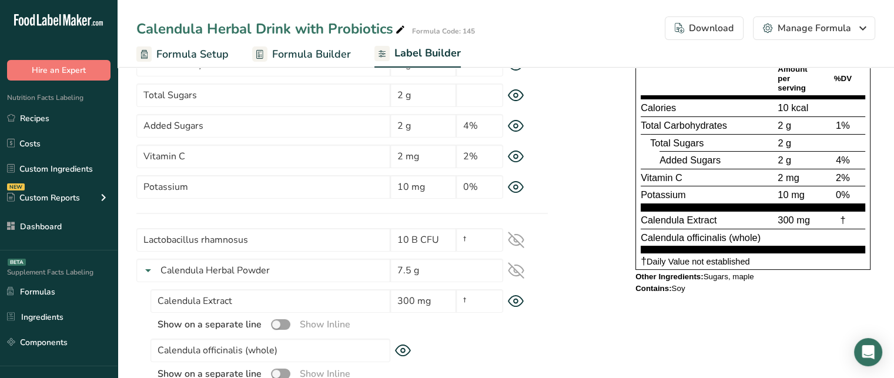
scroll to position [154, 0]
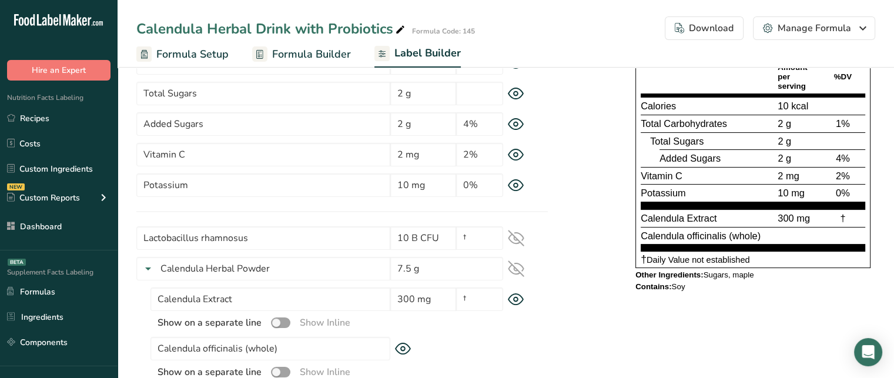
click at [516, 239] on icon at bounding box center [516, 238] width 16 height 16
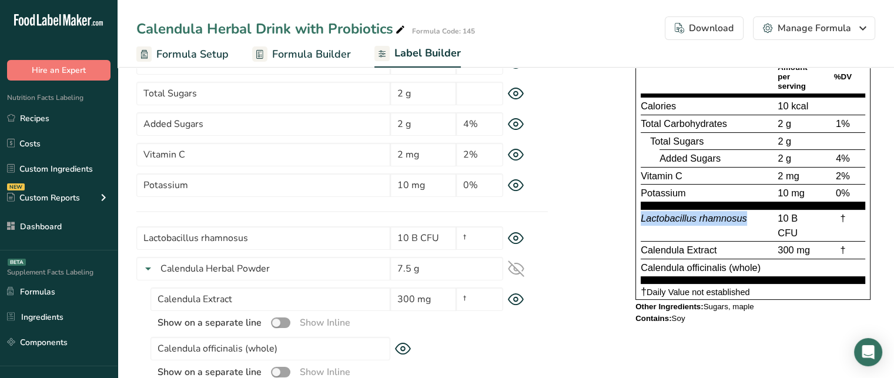
drag, startPoint x: 642, startPoint y: 215, endPoint x: 745, endPoint y: 215, distance: 103.5
click at [745, 215] on span "Lactobacillus rhamnosus" at bounding box center [694, 218] width 106 height 11
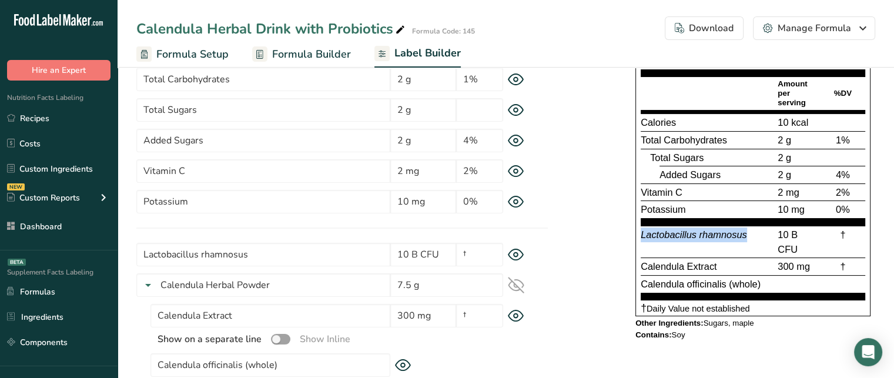
scroll to position [136, 0]
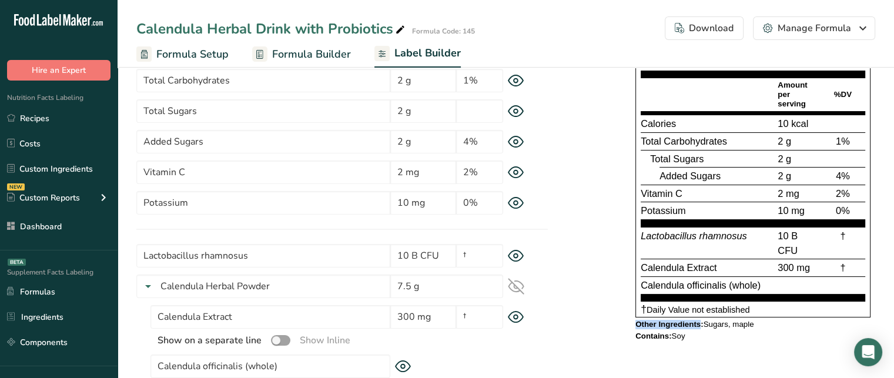
drag, startPoint x: 632, startPoint y: 326, endPoint x: 701, endPoint y: 320, distance: 69.0
click at [701, 320] on div "Supplement Facts Serving Size 1 packet (10 g) Serving Per Container 6 Amount pe…" at bounding box center [753, 181] width 245 height 333
drag, startPoint x: 704, startPoint y: 323, endPoint x: 767, endPoint y: 321, distance: 62.3
click at [767, 321] on div "Other Ingredients: Sugars, maple" at bounding box center [753, 324] width 235 height 9
click at [735, 320] on div "Other Ingredients: Sugars, maple" at bounding box center [753, 324] width 235 height 9
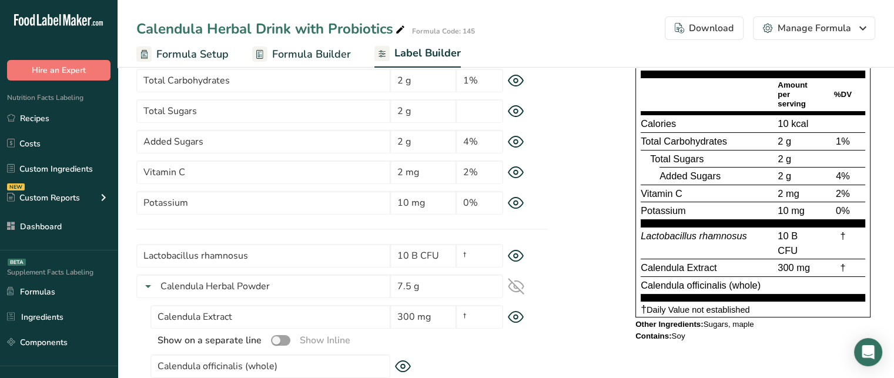
click at [735, 320] on div "Other Ingredients: Sugars, maple" at bounding box center [753, 324] width 235 height 9
click at [665, 335] on span "Contains:" at bounding box center [654, 336] width 36 height 9
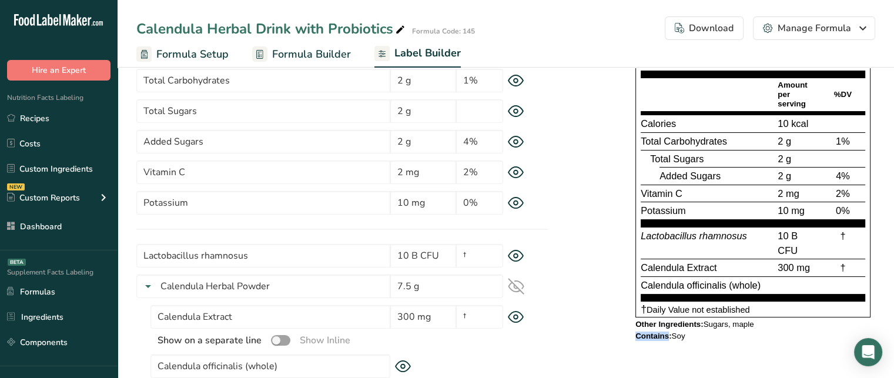
drag, startPoint x: 673, startPoint y: 336, endPoint x: 687, endPoint y: 333, distance: 14.4
click at [687, 333] on div "Contains: Soy" at bounding box center [753, 336] width 235 height 9
click at [694, 333] on div "Contains: Soy" at bounding box center [753, 336] width 235 height 9
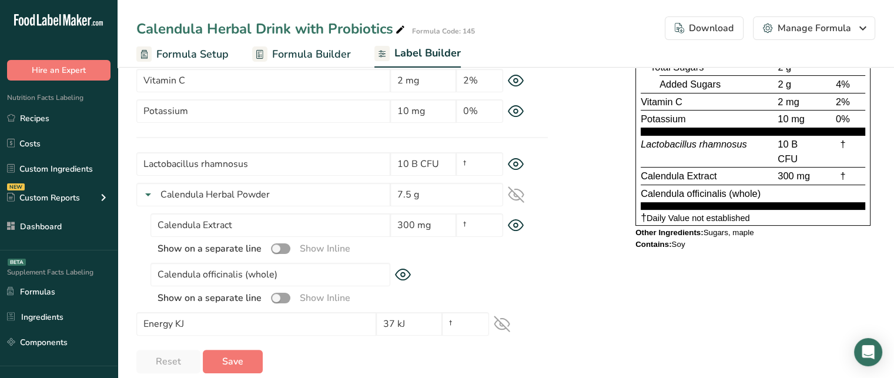
scroll to position [242, 0]
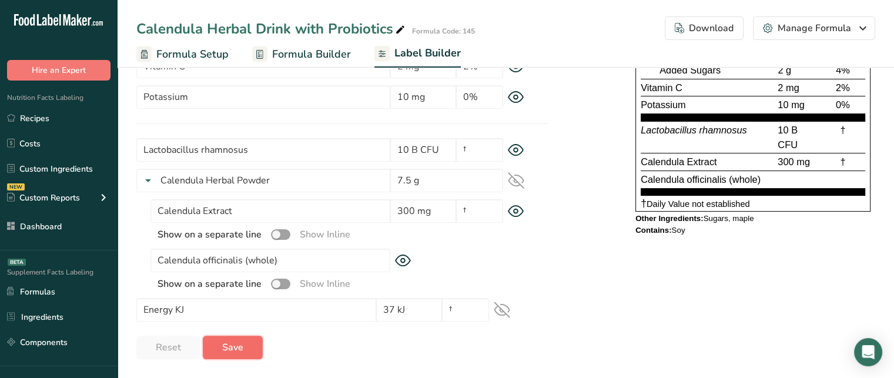
click at [239, 350] on span "Save" at bounding box center [232, 347] width 21 height 14
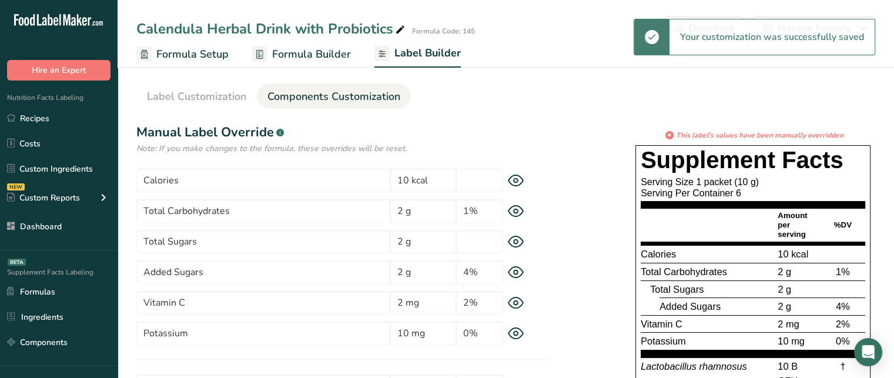
scroll to position [0, 0]
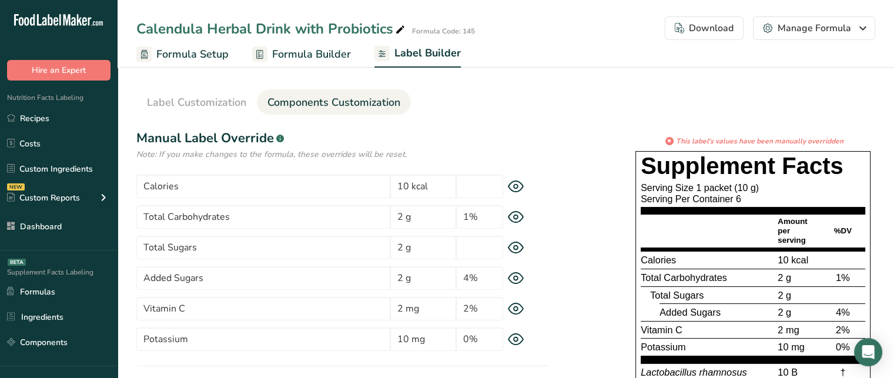
click at [723, 34] on div "Download" at bounding box center [704, 28] width 59 height 14
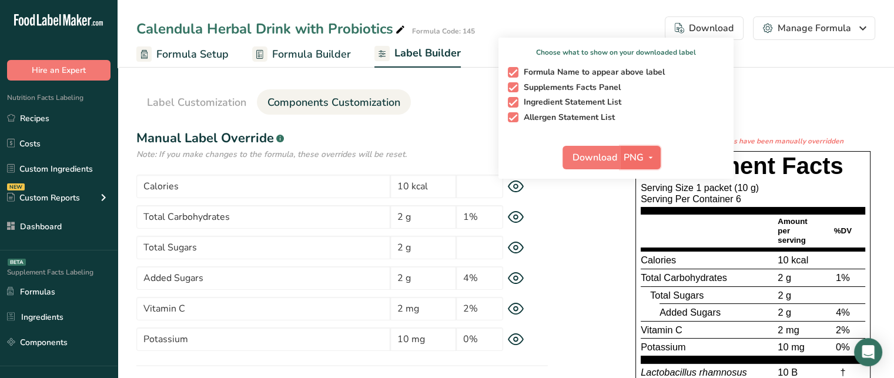
click at [651, 151] on icon "button" at bounding box center [650, 158] width 9 height 15
click at [534, 70] on span "Formula Name to appear above label" at bounding box center [592, 72] width 147 height 11
click at [516, 70] on input "Formula Name to appear above label" at bounding box center [512, 72] width 8 height 8
click at [534, 70] on span "Formula Name to appear above label" at bounding box center [592, 72] width 147 height 11
click at [516, 70] on input "Formula Name to appear above label" at bounding box center [512, 72] width 8 height 8
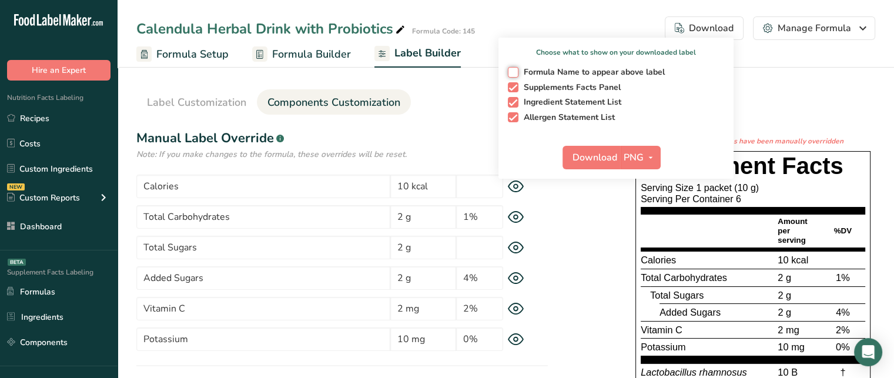
checkbox input "true"
click at [511, 120] on span "button" at bounding box center [513, 117] width 11 height 11
click at [511, 120] on input "Allergen Statement List" at bounding box center [512, 117] width 8 height 8
click at [511, 120] on span "button" at bounding box center [513, 117] width 11 height 11
click at [511, 120] on input "Allergen Statement List" at bounding box center [512, 117] width 8 height 8
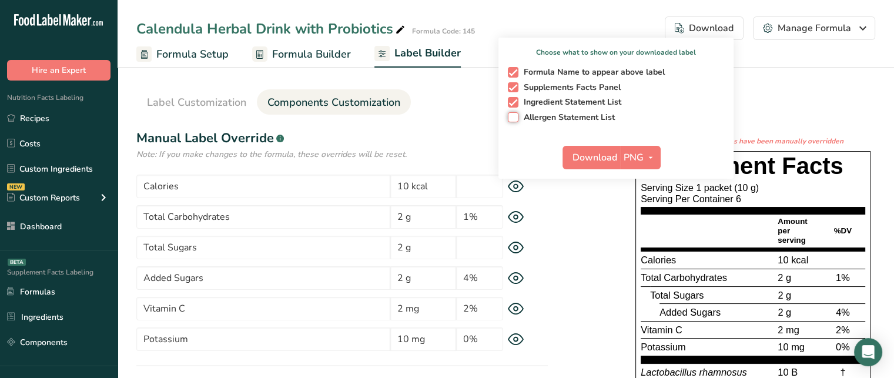
checkbox input "true"
click at [609, 165] on button "Download" at bounding box center [592, 158] width 58 height 24
click at [420, 79] on section "Label Customization Components Customization Label Style Font Family Arial Robo…" at bounding box center [506, 340] width 777 height 559
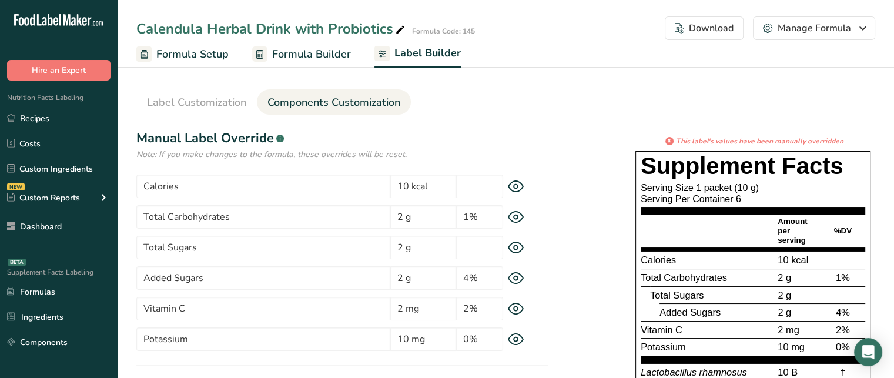
click at [343, 103] on span "Components Customization" at bounding box center [333, 103] width 133 height 16
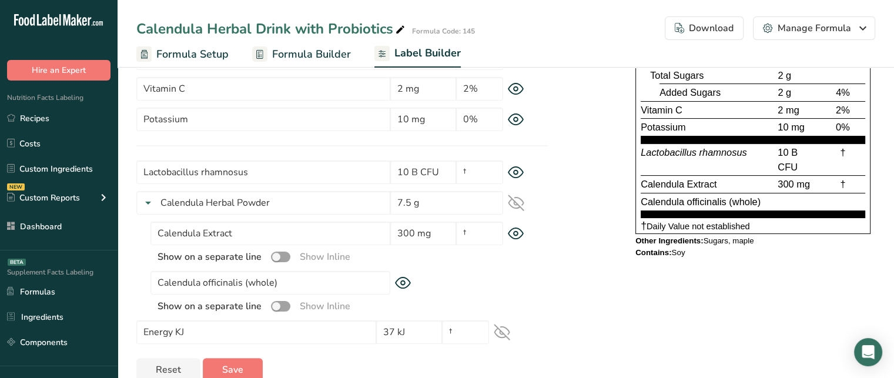
scroll to position [238, 0]
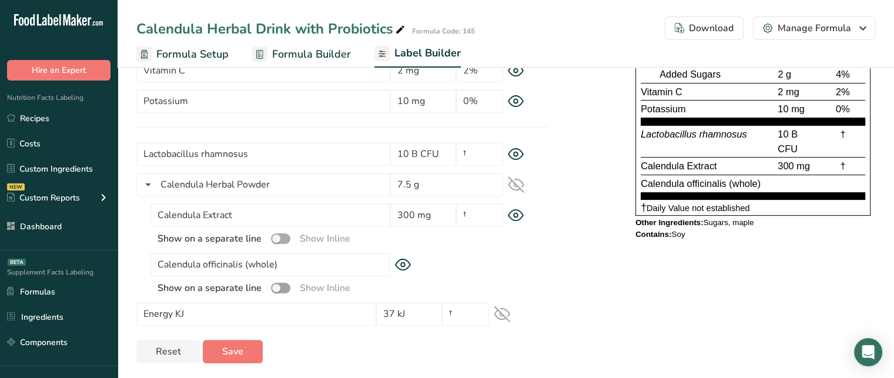
click at [279, 239] on span at bounding box center [280, 238] width 19 height 11
click at [279, 239] on input "checkbox" at bounding box center [275, 239] width 8 height 8
checkbox input "true"
click at [282, 288] on span at bounding box center [280, 288] width 19 height 11
click at [279, 288] on input "checkbox" at bounding box center [275, 288] width 8 height 8
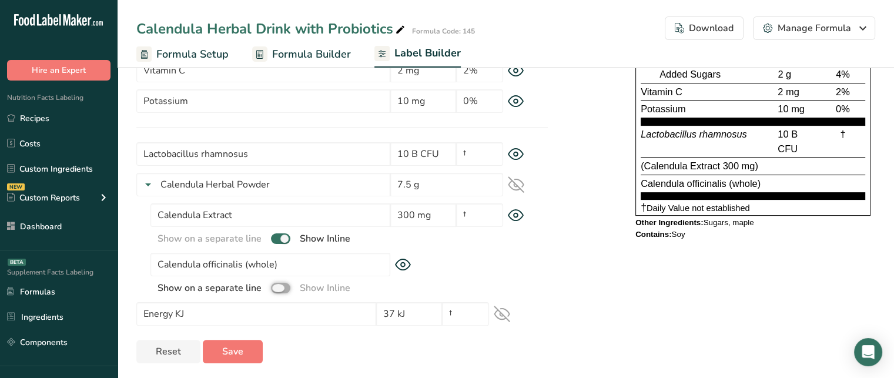
checkbox input "true"
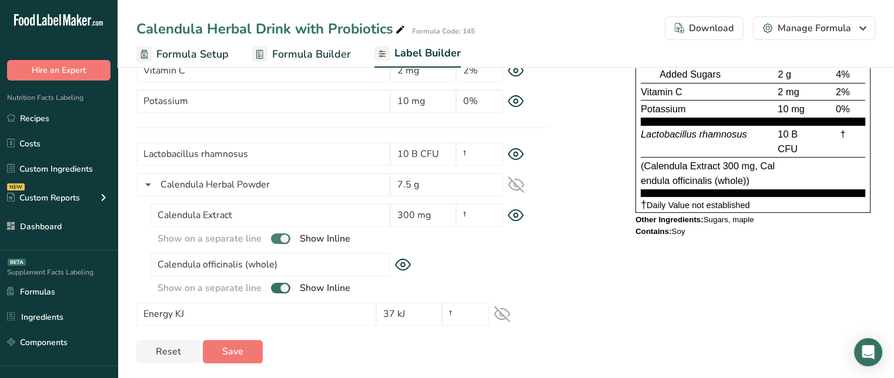
click at [287, 240] on span at bounding box center [280, 238] width 19 height 11
click at [279, 240] on input "checkbox" at bounding box center [275, 239] width 8 height 8
checkbox input "false"
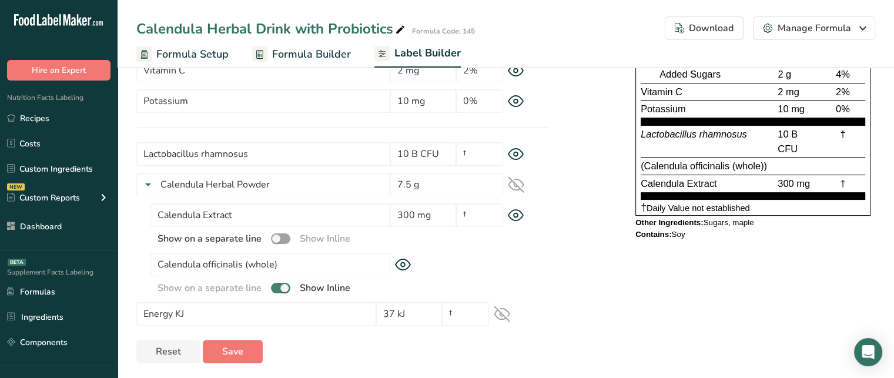
click at [279, 289] on span at bounding box center [280, 288] width 19 height 11
click at [279, 289] on input "checkbox" at bounding box center [275, 288] width 8 height 8
checkbox input "false"
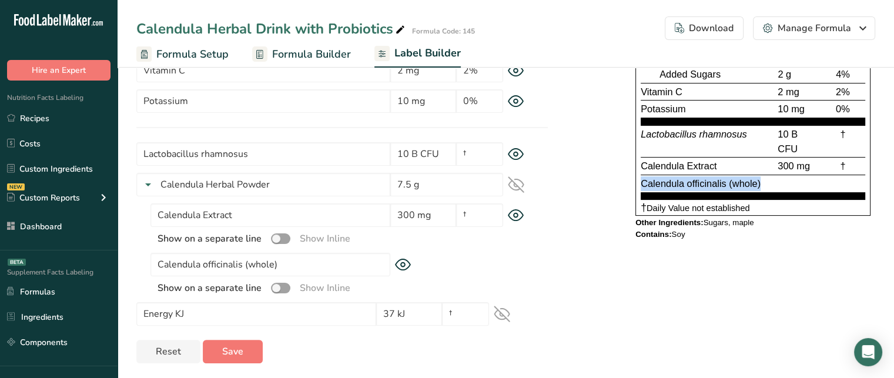
drag, startPoint x: 764, startPoint y: 180, endPoint x: 641, endPoint y: 185, distance: 123.0
click at [641, 185] on div "Calendula officinalis (whole)" at bounding box center [708, 183] width 135 height 15
copy span "Calendula officinalis (whole)"
click at [406, 266] on icon at bounding box center [403, 265] width 16 height 12
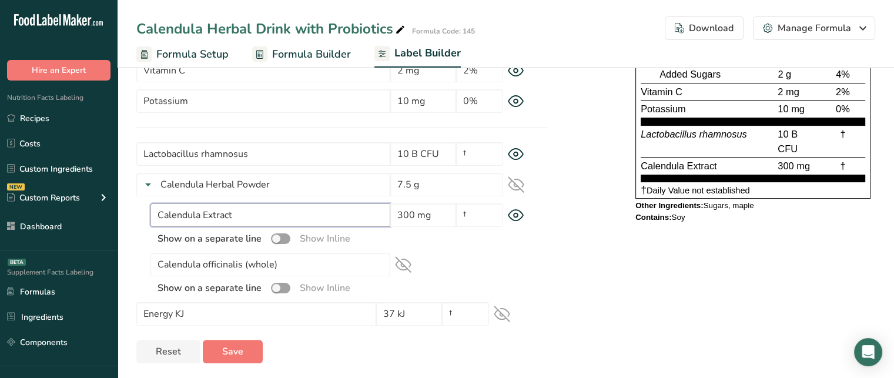
click at [309, 214] on input "Calendula Extract" at bounding box center [271, 215] width 240 height 24
paste input "Calendula officinalis (whole)"
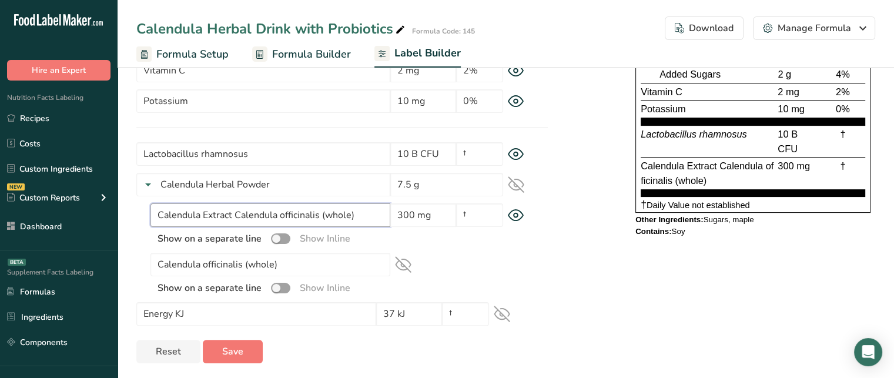
click at [236, 216] on input "Calendula Extract Calendula officinalis (whole)" at bounding box center [271, 215] width 240 height 24
drag, startPoint x: 235, startPoint y: 213, endPoint x: 354, endPoint y: 216, distance: 118.8
click at [354, 216] on input "Calendula Extract Calendula officinalis (whole)" at bounding box center [271, 215] width 240 height 24
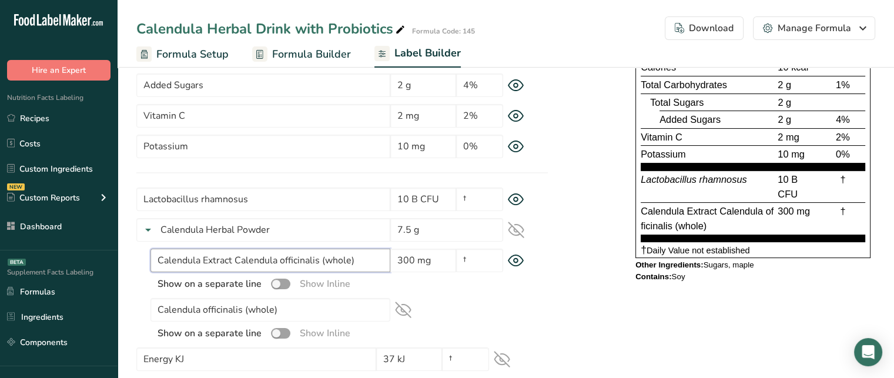
scroll to position [242, 0]
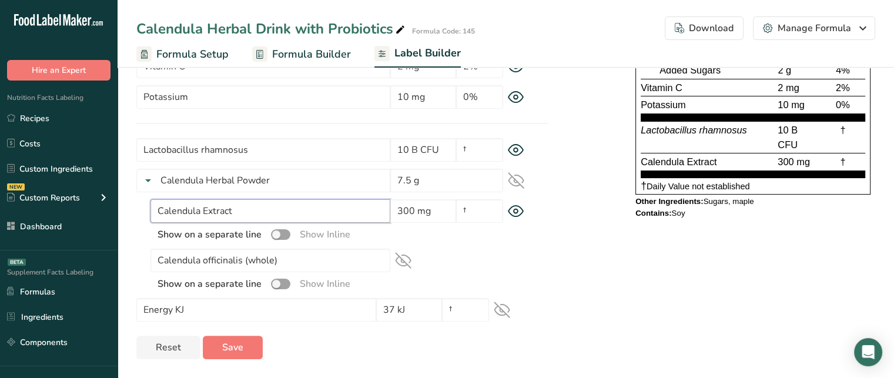
type input "Calendula Extract"
click at [563, 244] on div "Label Style Font Family Arial Roboto Helvetica Verdana Tahoma Georgia Courier N…" at bounding box center [505, 123] width 739 height 473
click at [282, 231] on span at bounding box center [280, 234] width 19 height 11
click at [279, 231] on input "checkbox" at bounding box center [275, 234] width 8 height 8
checkbox input "true"
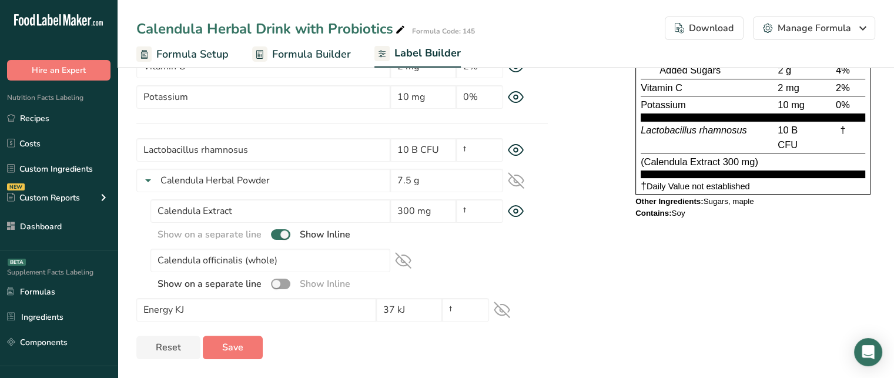
click at [715, 209] on div "Contains: Soy" at bounding box center [753, 213] width 235 height 9
click at [717, 204] on div "Other Ingredients: Sugars, maple" at bounding box center [753, 201] width 235 height 9
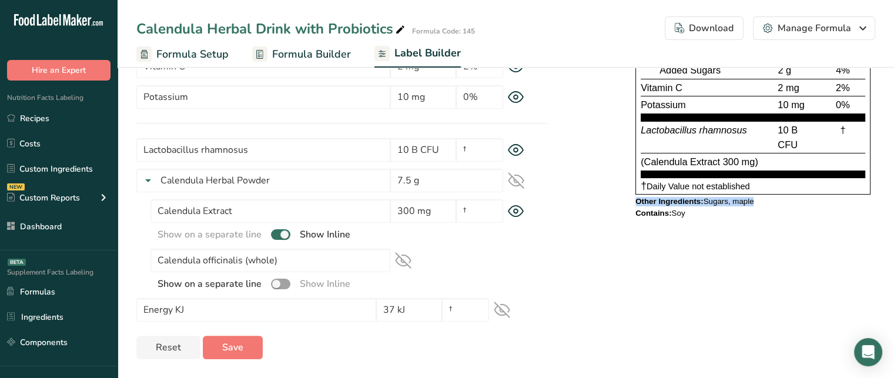
click at [717, 204] on div "Other Ingredients: Sugars, maple" at bounding box center [753, 201] width 235 height 9
click at [724, 197] on div "Other Ingredients: Sugars, maple" at bounding box center [753, 201] width 235 height 9
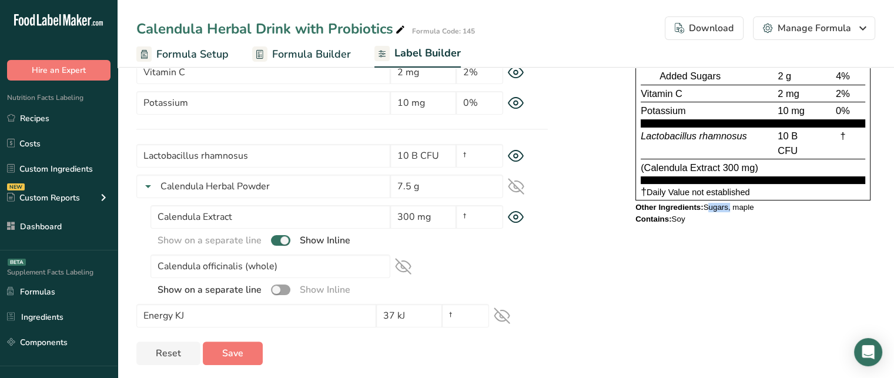
scroll to position [238, 0]
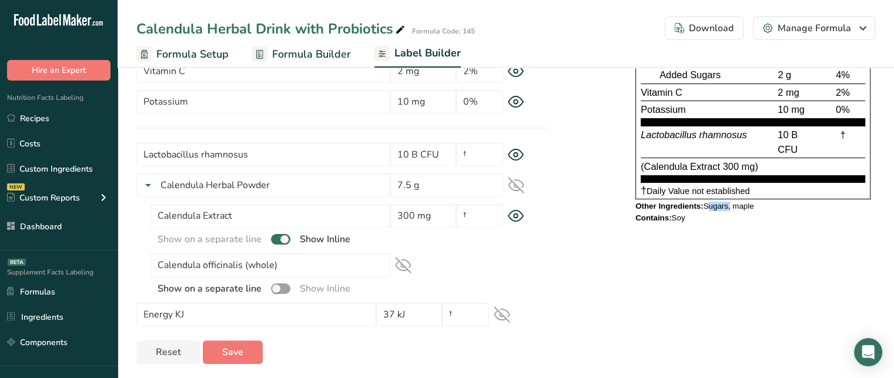
click at [723, 203] on div "Other Ingredients: Sugars, maple" at bounding box center [753, 206] width 235 height 9
click at [41, 315] on link "Ingredients" at bounding box center [59, 317] width 118 height 22
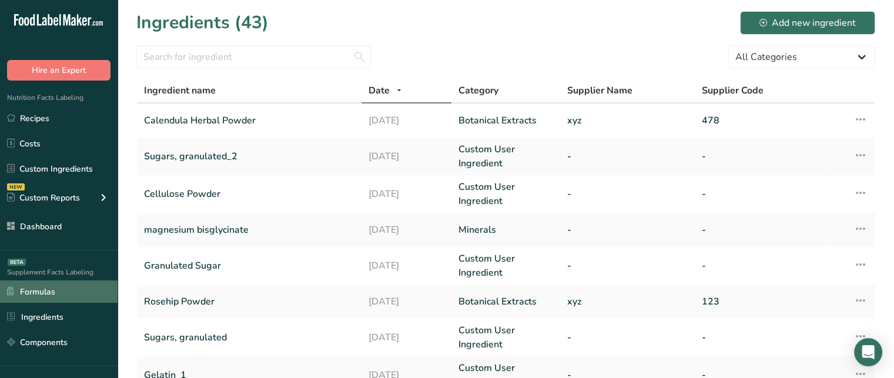
click at [69, 284] on link "Formulas" at bounding box center [59, 291] width 118 height 22
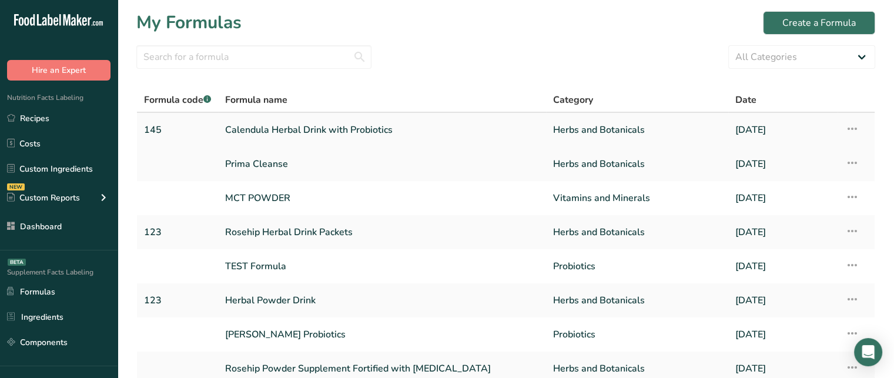
click at [294, 133] on link "Calendula Herbal Drink with Probiotics" at bounding box center [382, 130] width 314 height 25
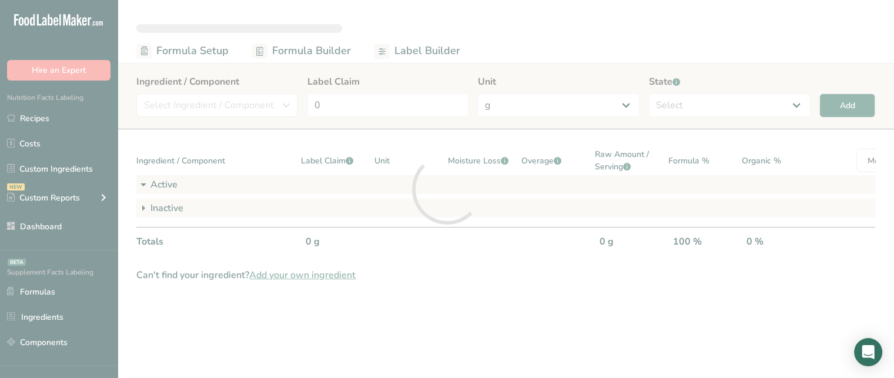
select select "6"
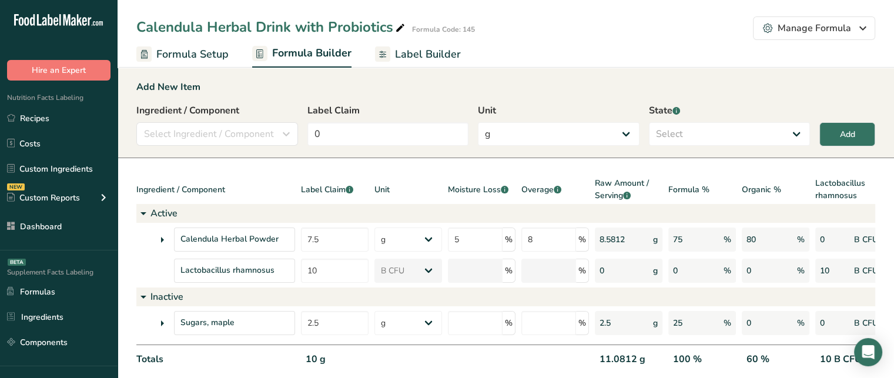
click at [451, 58] on span "Label Builder" at bounding box center [428, 54] width 66 height 16
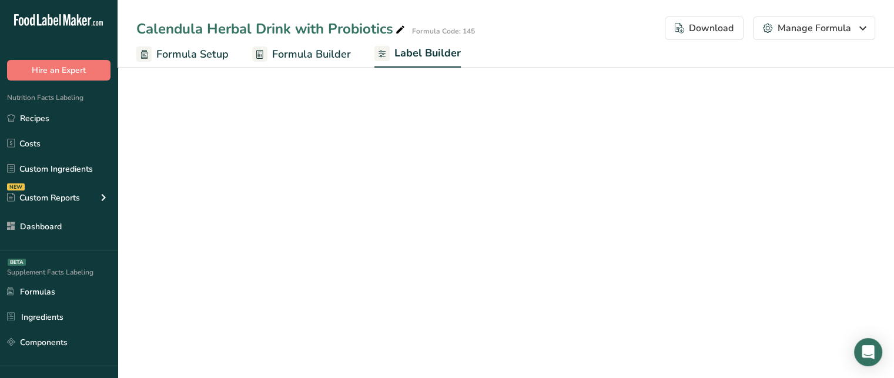
select select "Helvetica"
select select "bold"
select select "center"
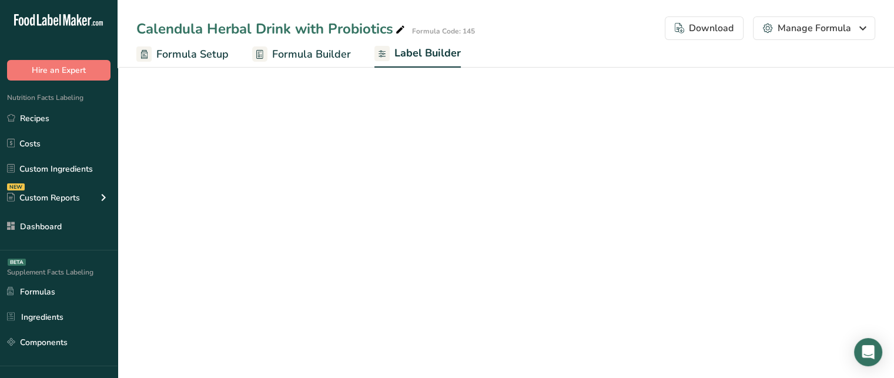
select select "%DV"
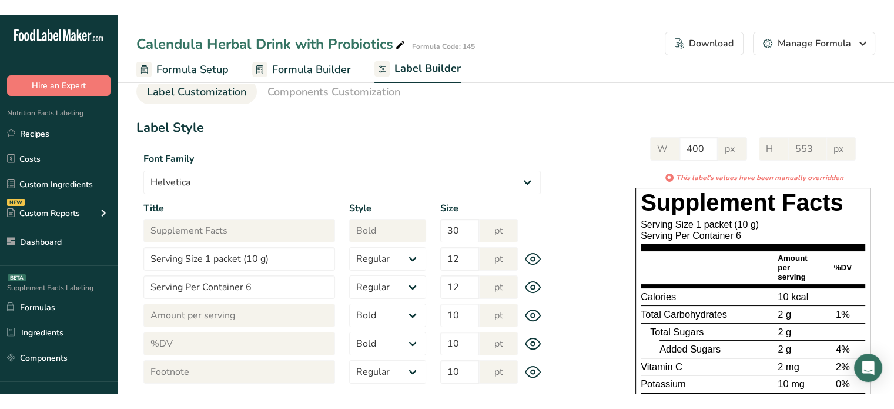
scroll to position [31, 0]
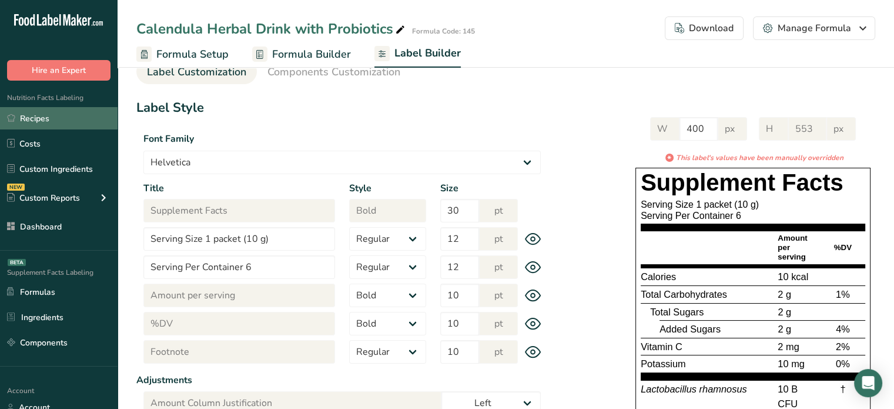
click at [113, 117] on link "Recipes" at bounding box center [59, 118] width 118 height 22
